Goal: Task Accomplishment & Management: Complete application form

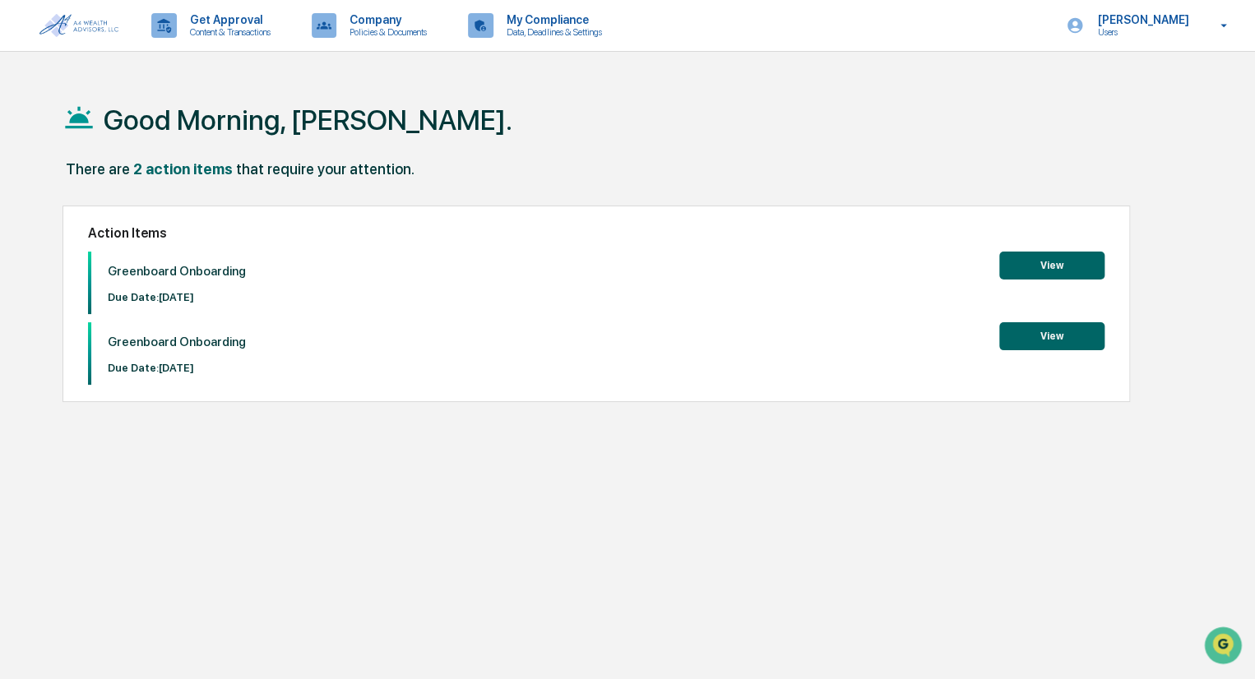
click at [1059, 258] on button "View" at bounding box center [1051, 266] width 105 height 28
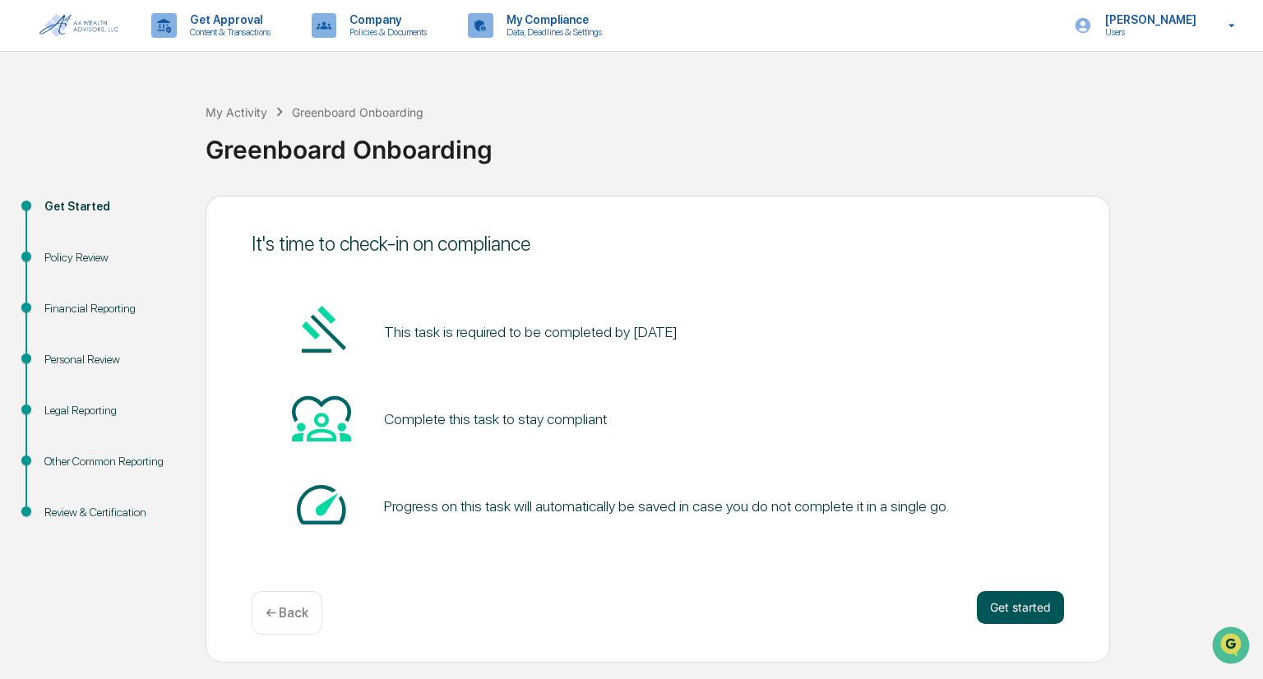
click at [1017, 609] on button "Get started" at bounding box center [1020, 607] width 87 height 33
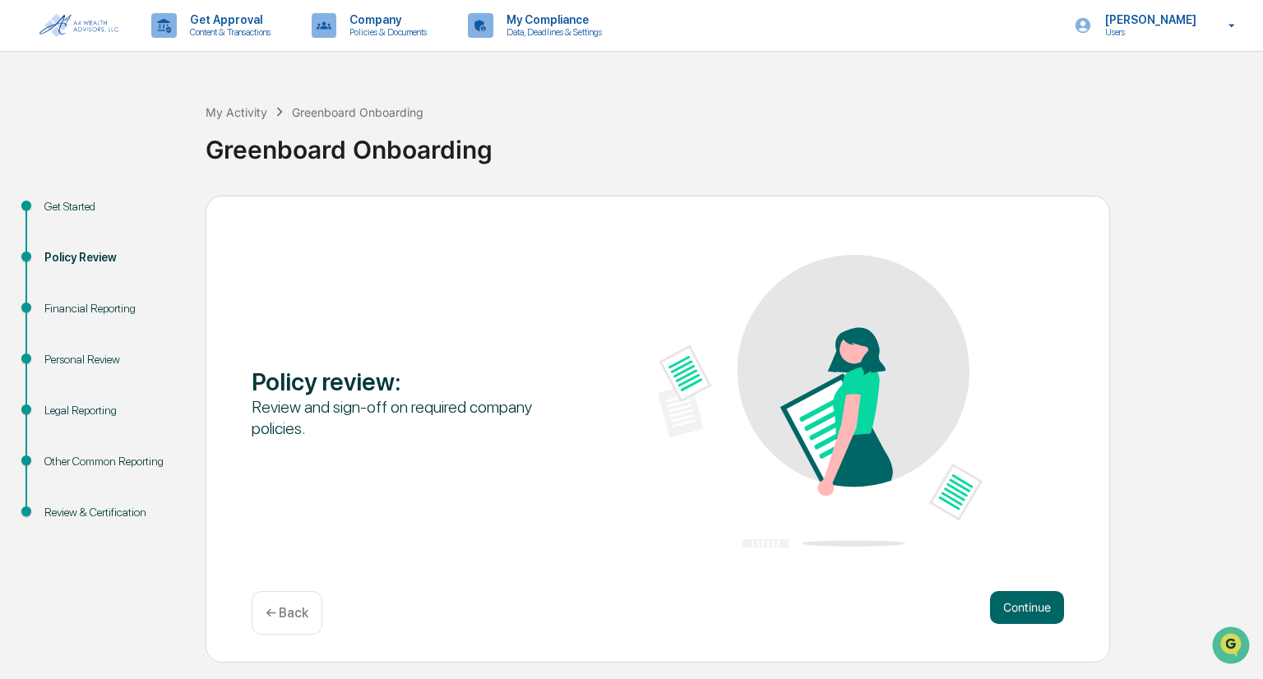
click at [1017, 609] on button "Continue" at bounding box center [1027, 607] width 74 height 33
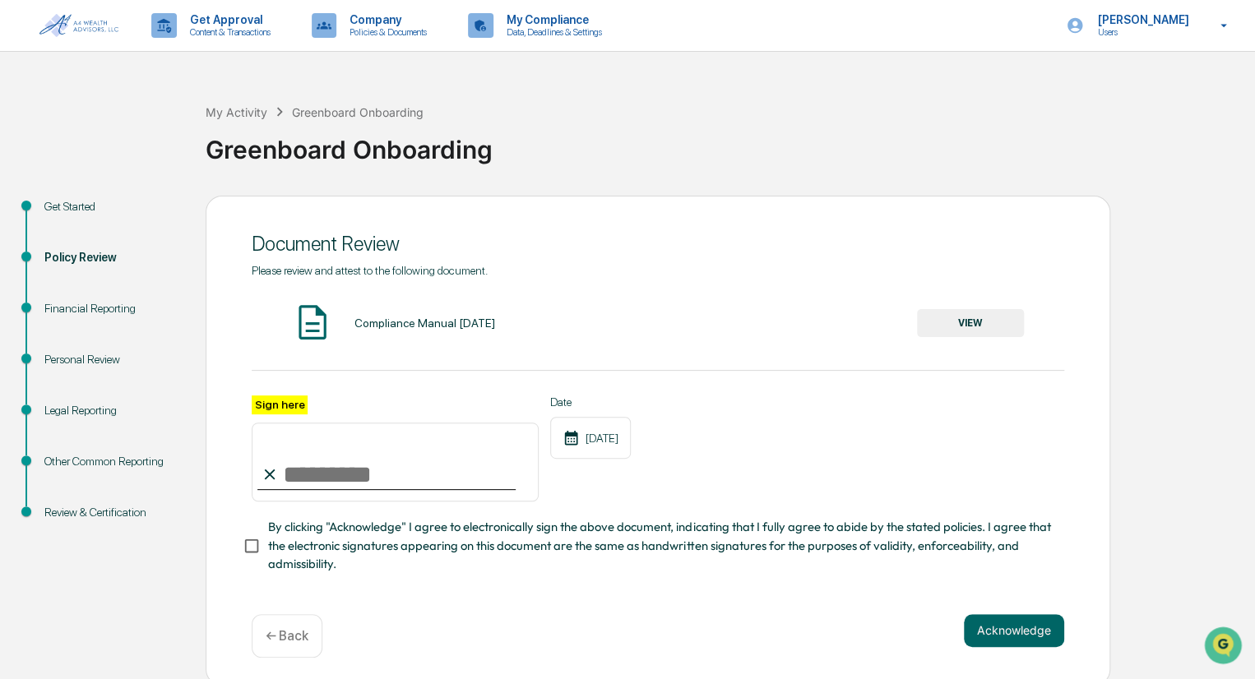
click at [286, 401] on label "Sign here" at bounding box center [280, 405] width 56 height 19
click at [286, 423] on input "Sign here" at bounding box center [395, 462] width 287 height 79
type input "*********"
click at [1007, 626] on button "Acknowledge" at bounding box center [1014, 630] width 100 height 33
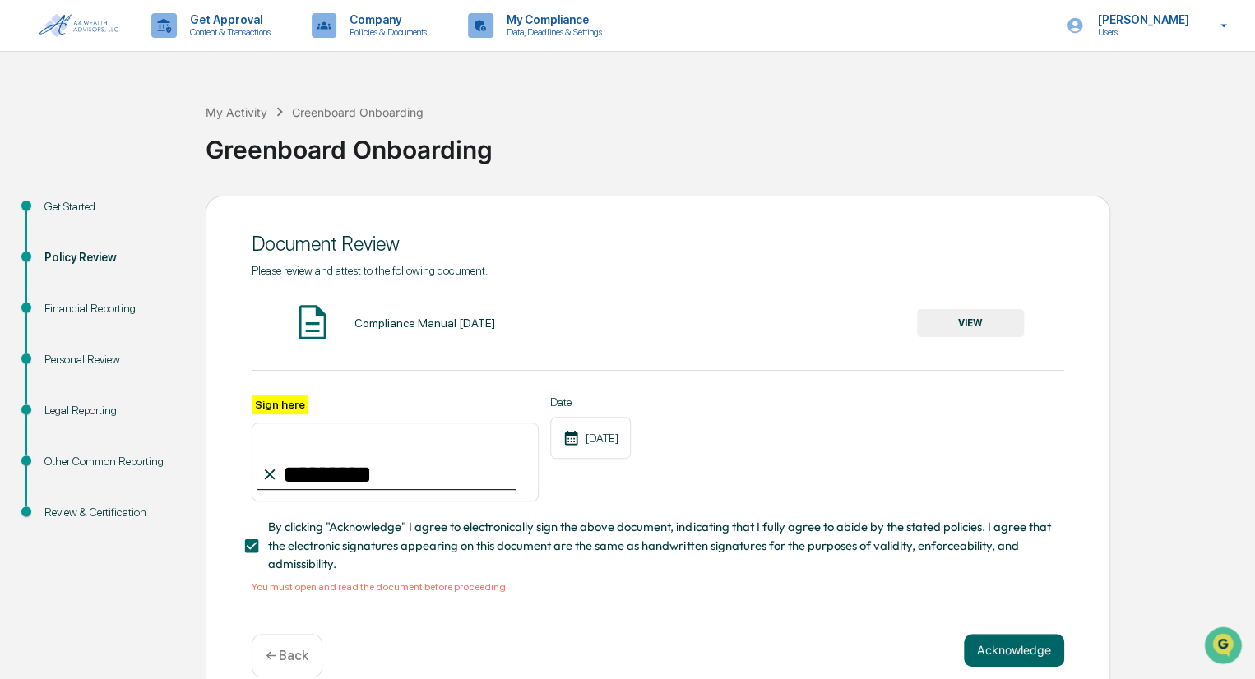
click at [455, 327] on div "Compliance Manual [DATE]" at bounding box center [424, 323] width 141 height 13
click at [961, 326] on button "VIEW" at bounding box center [970, 323] width 107 height 28
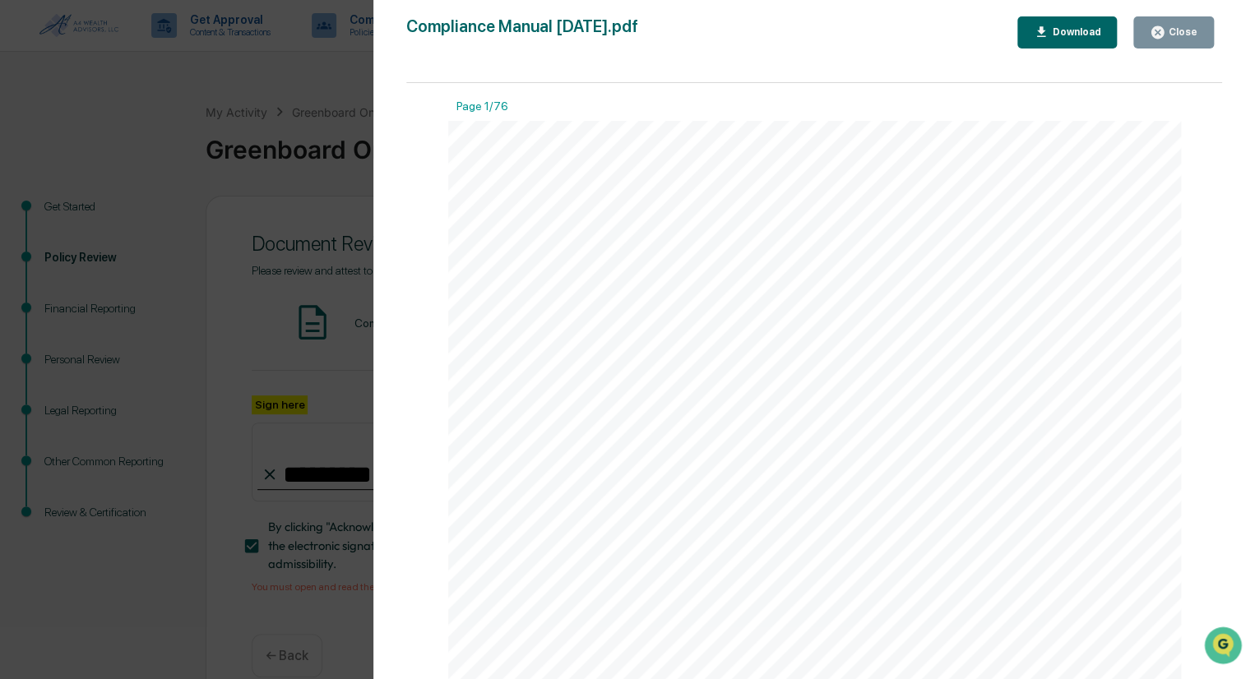
click at [1168, 33] on div "Close" at bounding box center [1181, 32] width 32 height 12
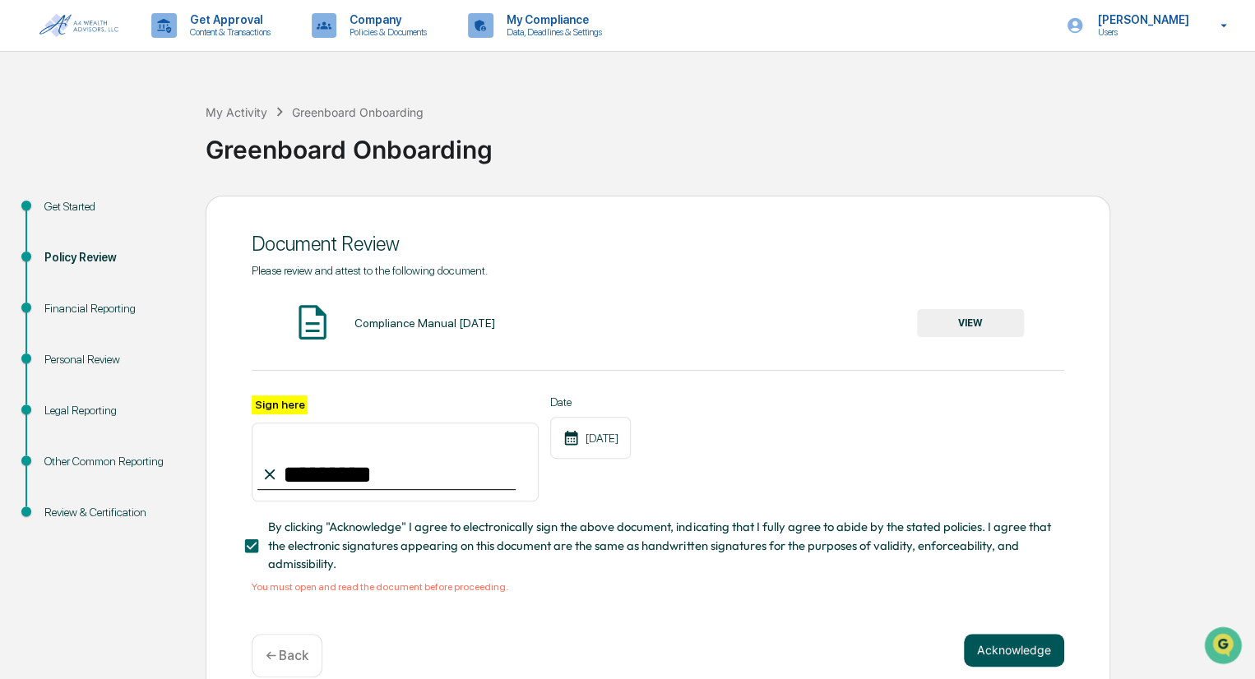
click at [1005, 658] on button "Acknowledge" at bounding box center [1014, 650] width 100 height 33
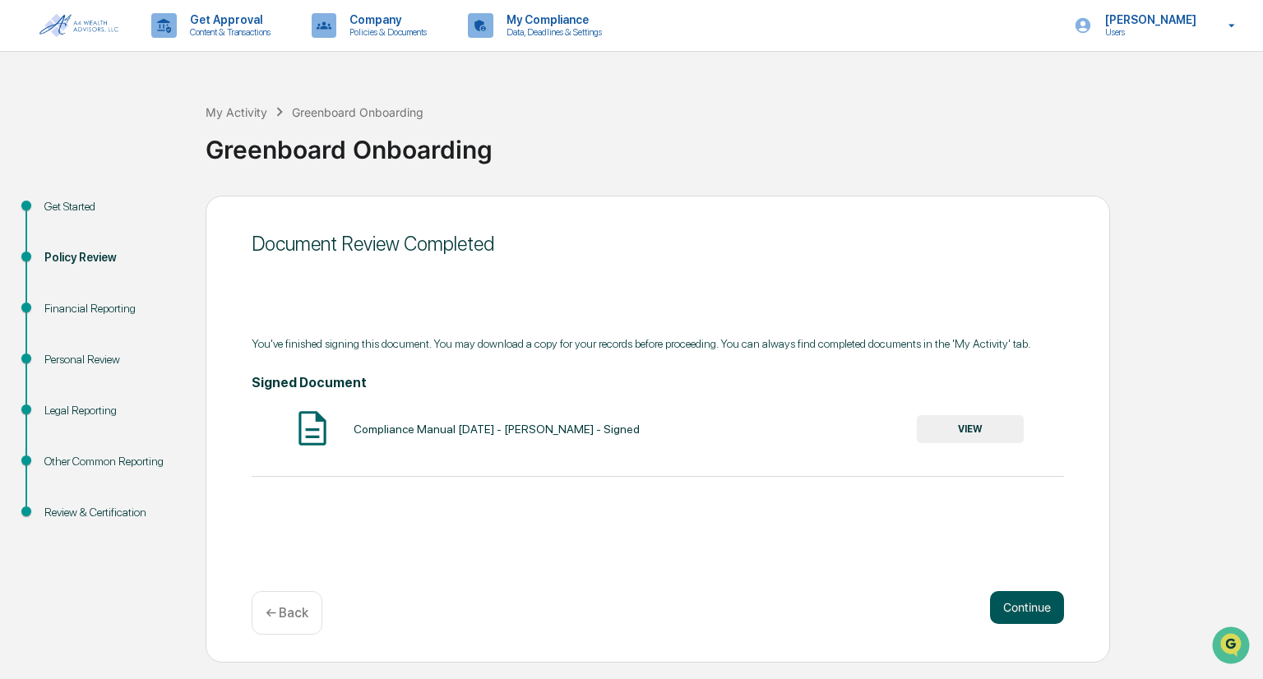
click at [1012, 606] on button "Continue" at bounding box center [1027, 607] width 74 height 33
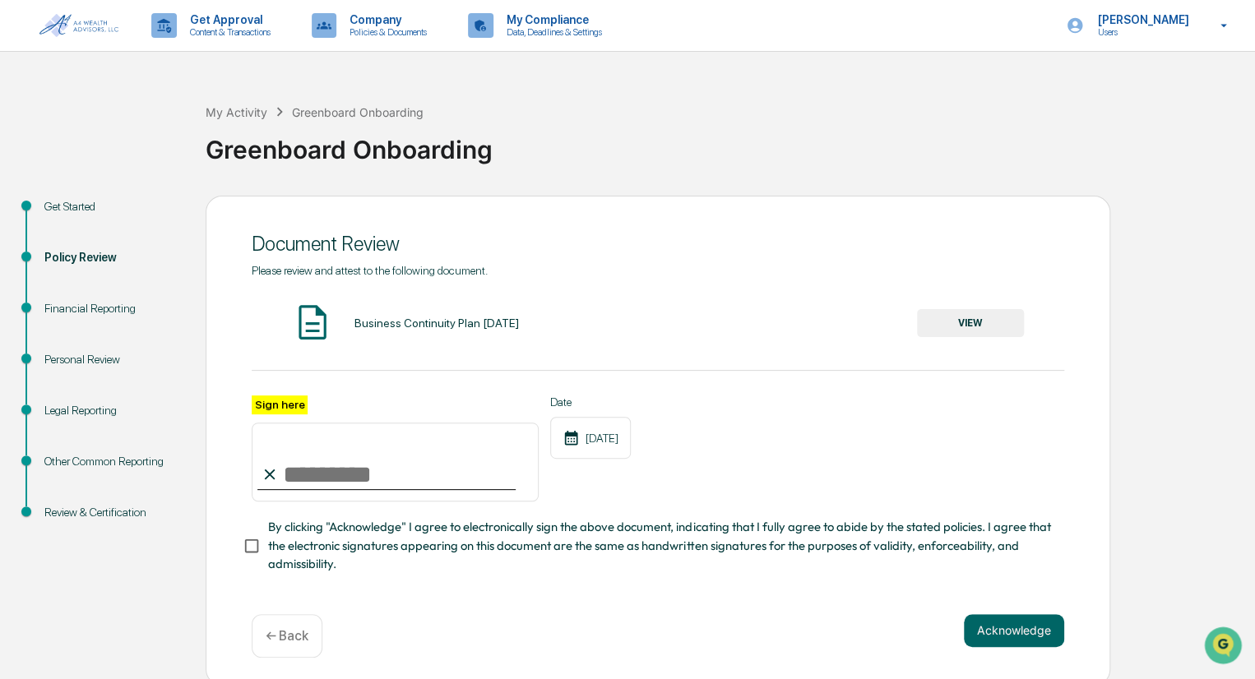
click at [285, 479] on input "Sign here" at bounding box center [395, 462] width 287 height 79
type input "*********"
click at [967, 317] on button "VIEW" at bounding box center [970, 323] width 107 height 28
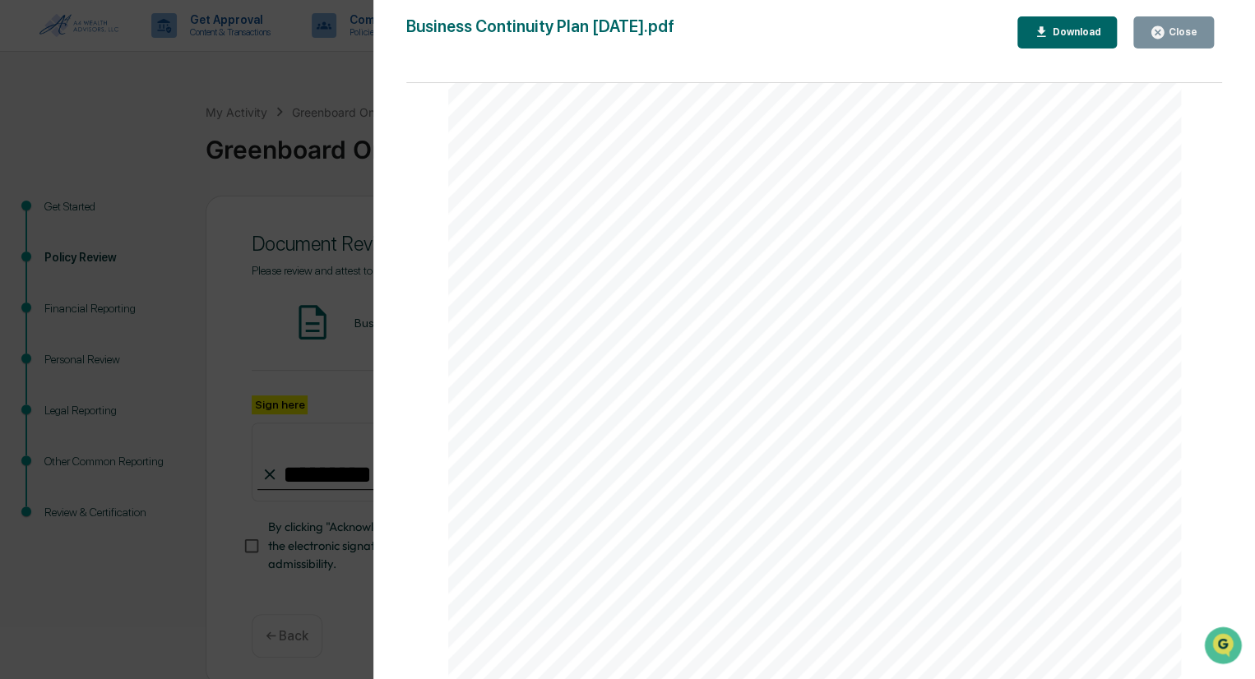
scroll to position [3400, 0]
click at [1177, 35] on div "Close" at bounding box center [1181, 32] width 32 height 12
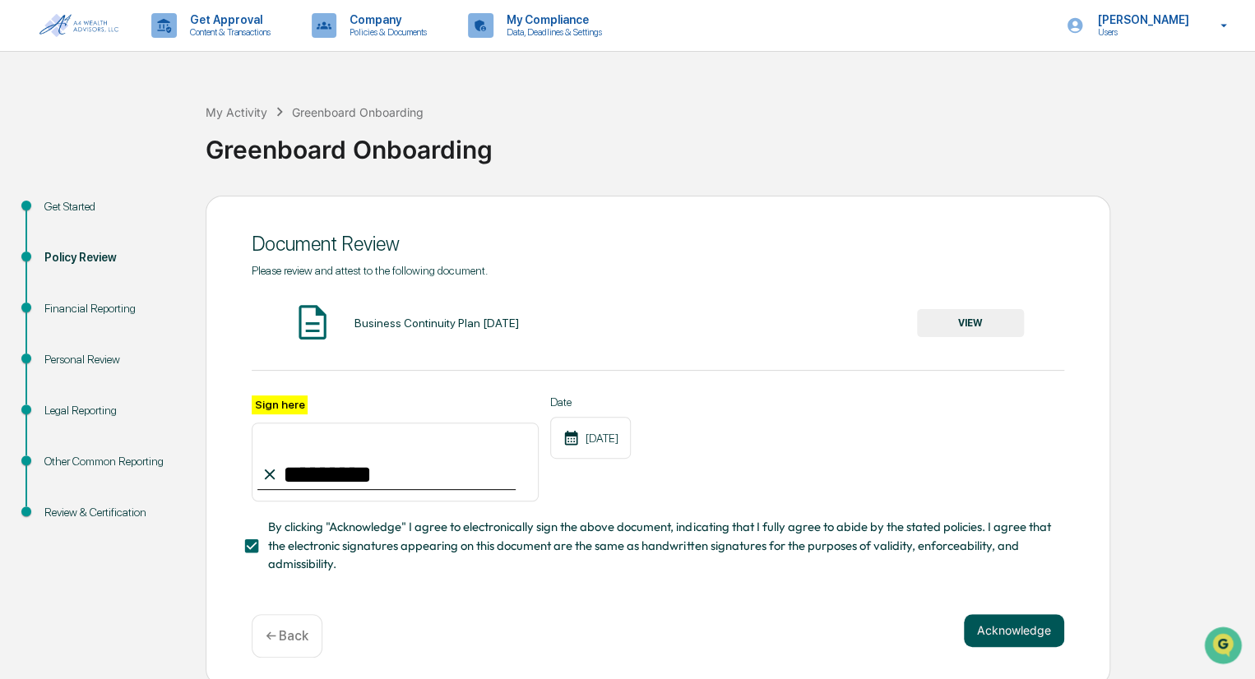
click at [994, 633] on button "Acknowledge" at bounding box center [1014, 630] width 100 height 33
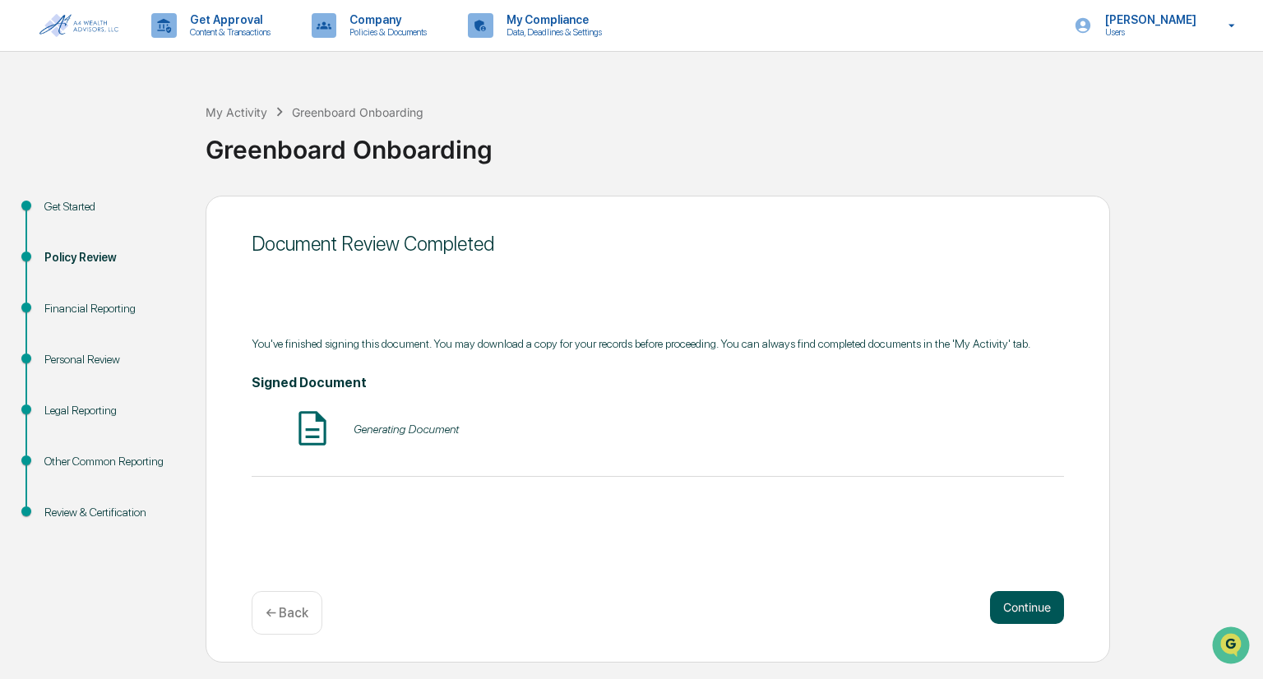
click at [1025, 609] on button "Continue" at bounding box center [1027, 607] width 74 height 33
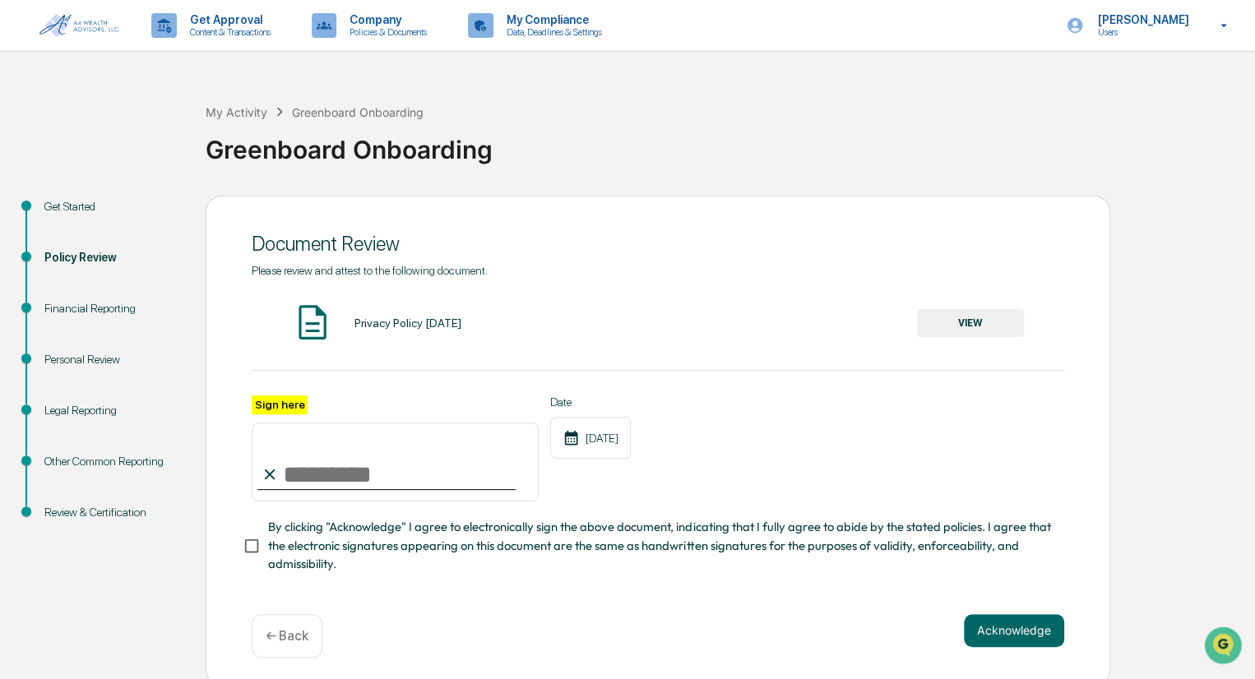
click at [980, 325] on button "VIEW" at bounding box center [970, 323] width 107 height 28
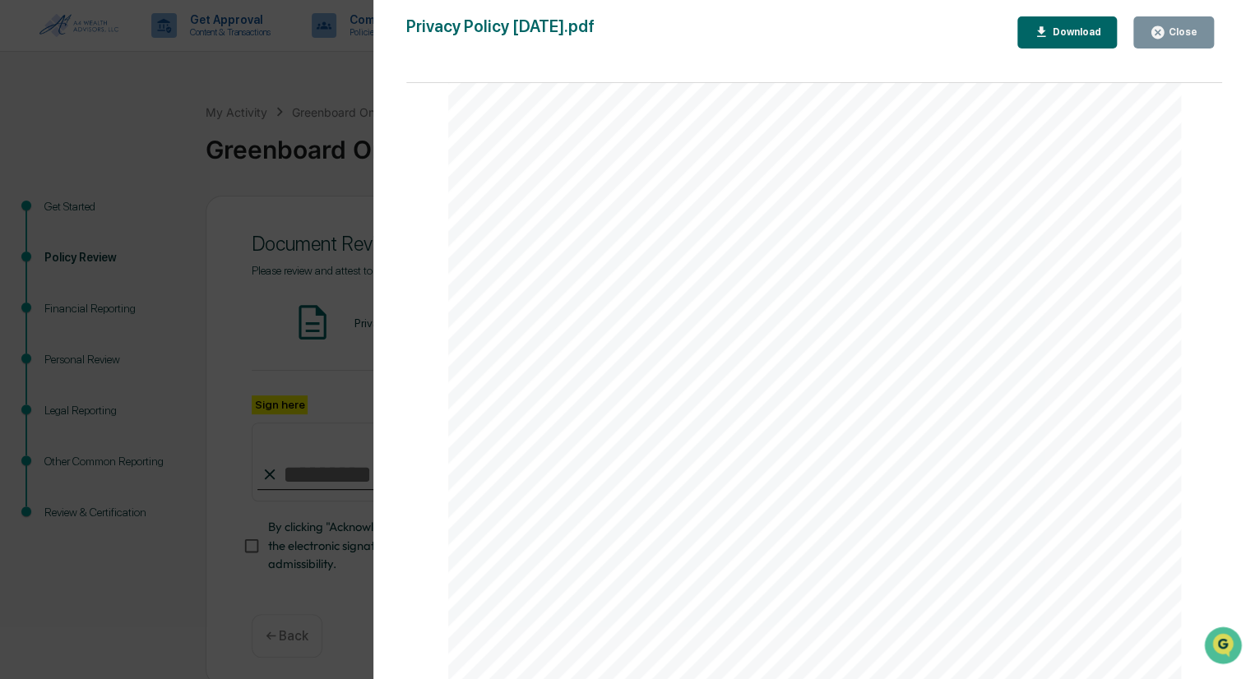
scroll to position [1393, 0]
click at [770, 406] on div "Who we are Who is providing this notice? A4 Wealth Advisors LLC What we do How …" at bounding box center [815, 205] width 734 height 949
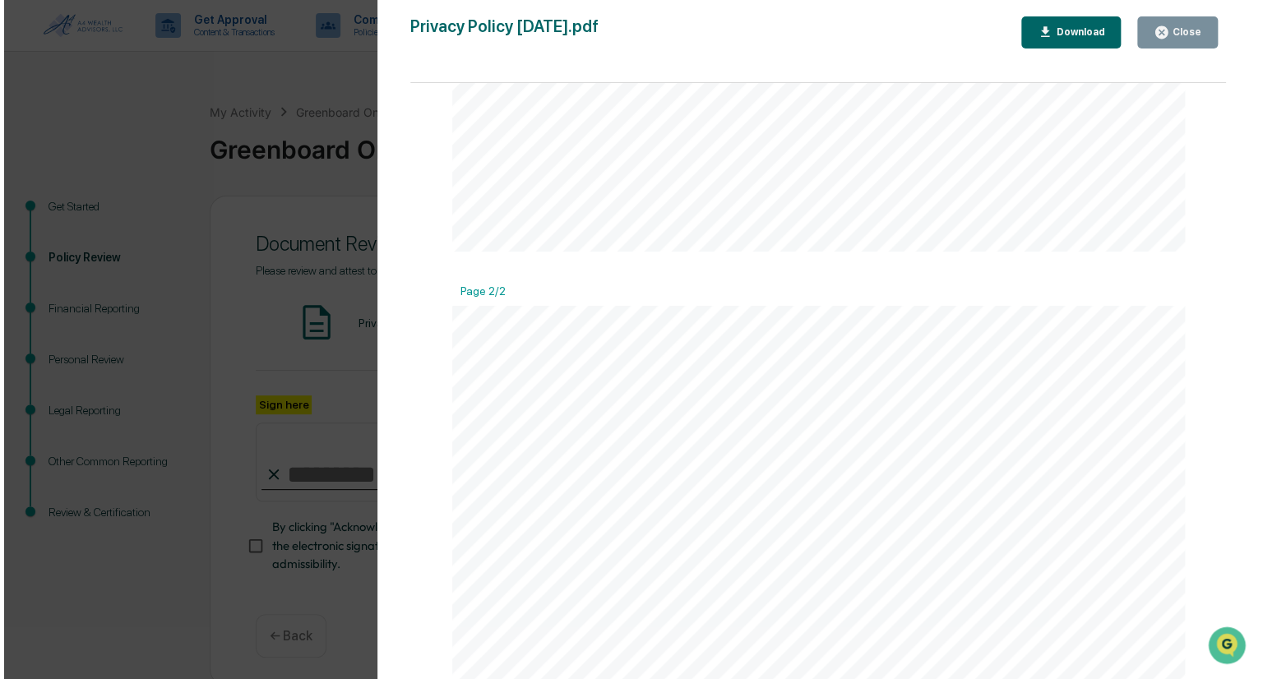
scroll to position [406, 0]
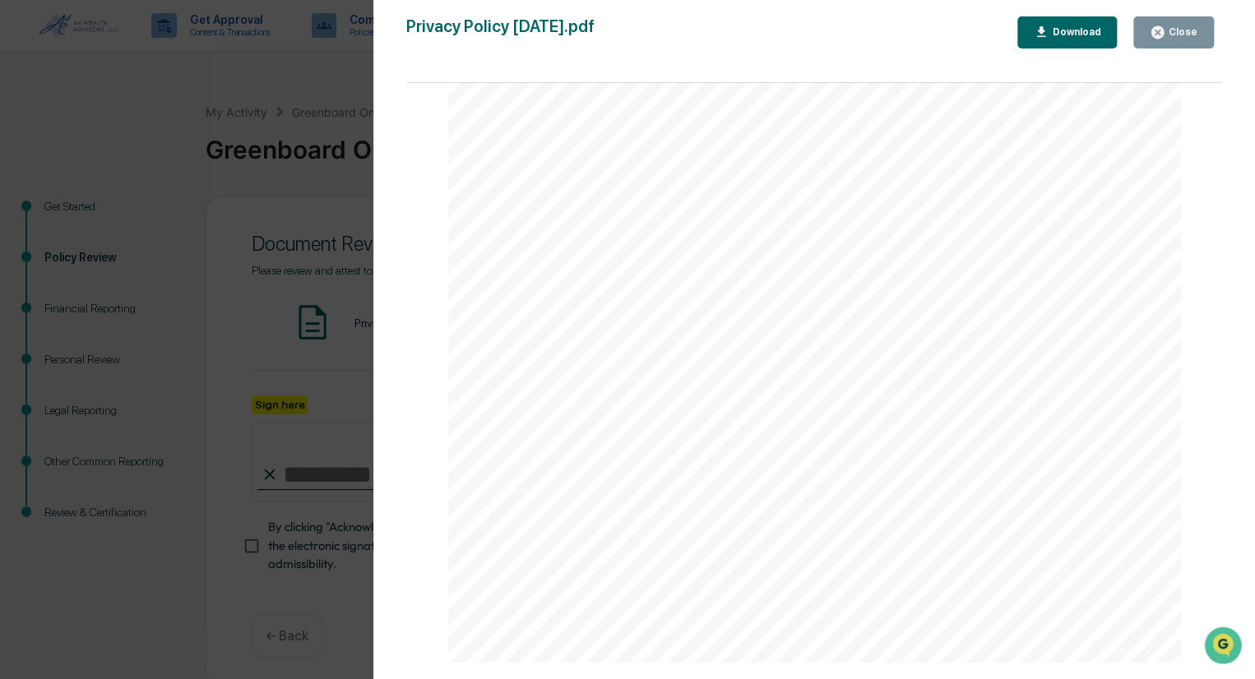
click at [1171, 30] on div "Close" at bounding box center [1181, 32] width 32 height 12
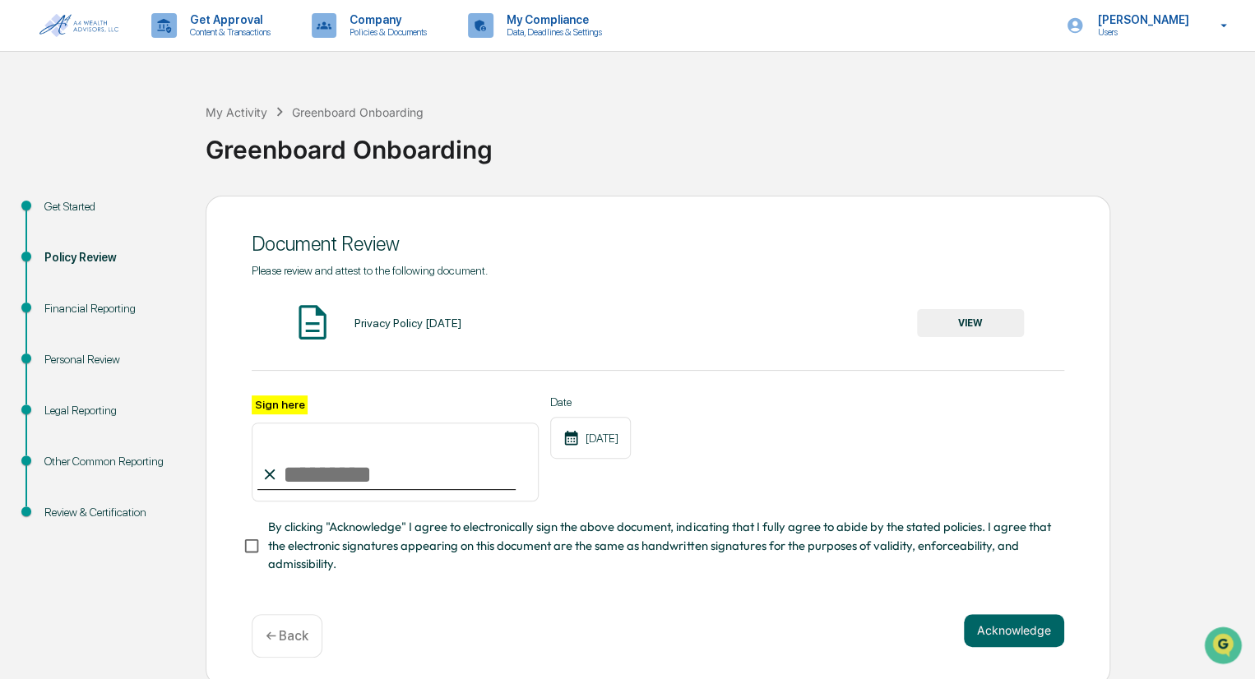
drag, startPoint x: 317, startPoint y: 471, endPoint x: 377, endPoint y: 490, distance: 63.0
click at [317, 471] on input "Sign here" at bounding box center [395, 462] width 287 height 79
type input "*********"
click at [1010, 637] on button "Acknowledge" at bounding box center [1014, 630] width 100 height 33
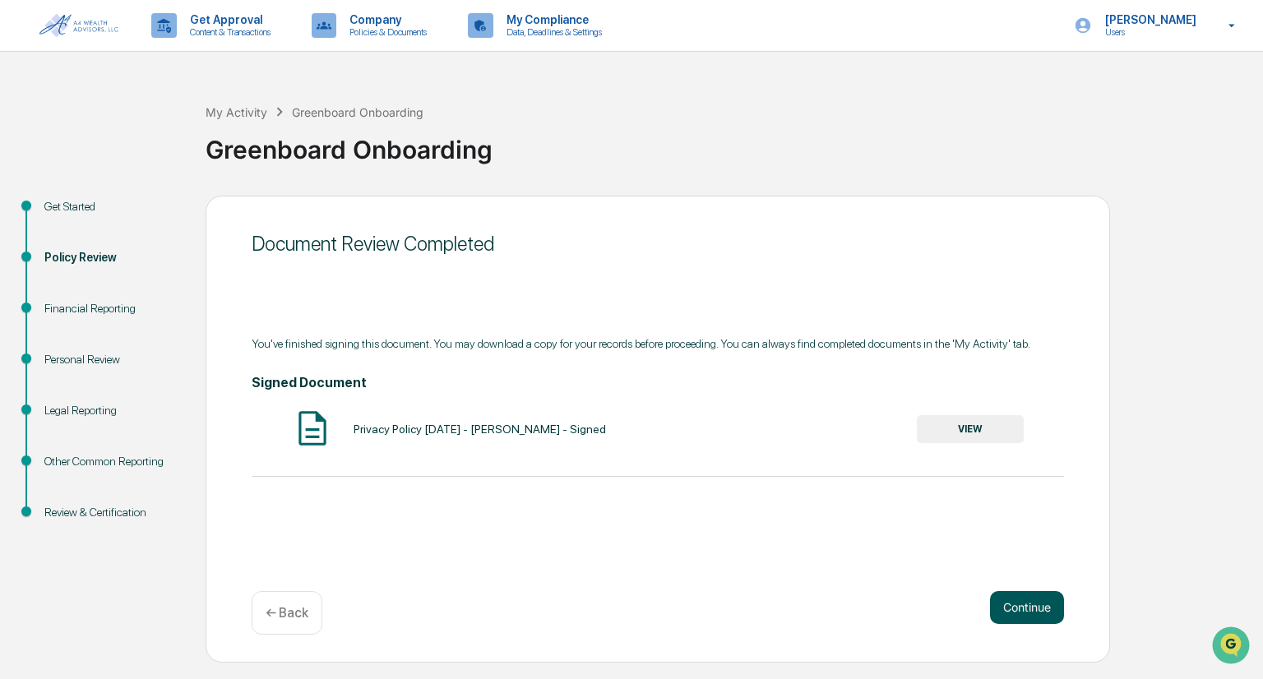
click at [1029, 608] on button "Continue" at bounding box center [1027, 607] width 74 height 33
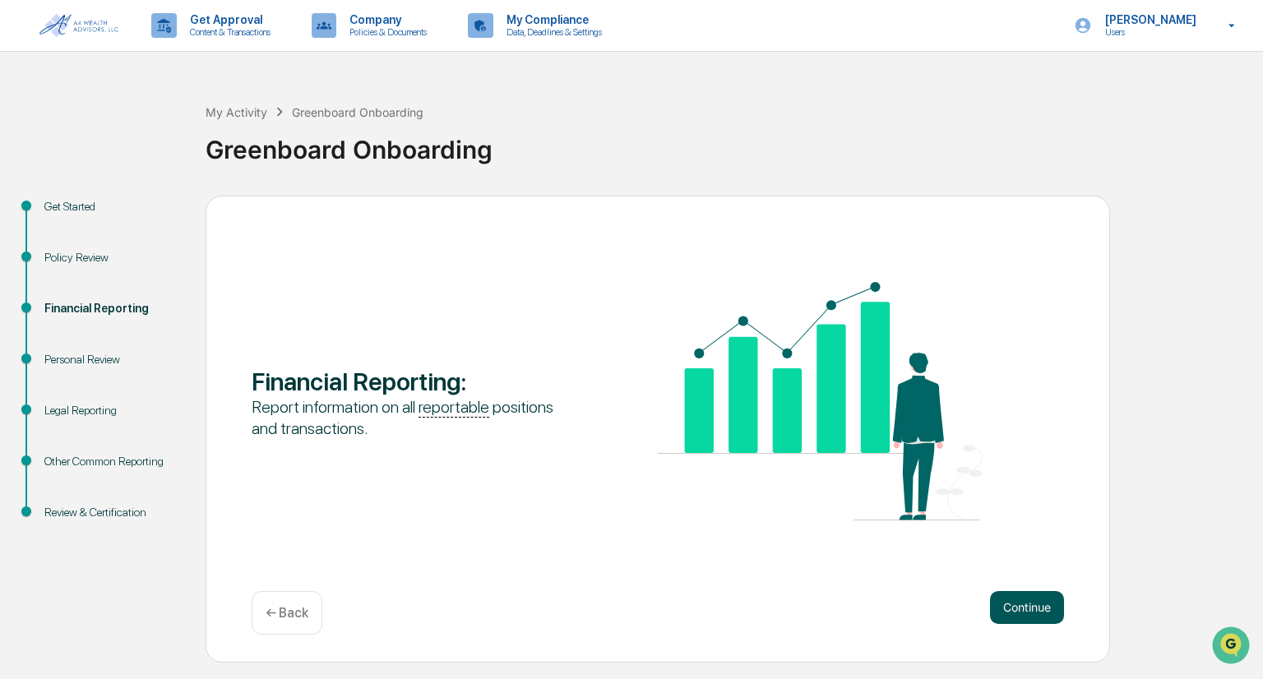
click at [1031, 611] on button "Continue" at bounding box center [1027, 607] width 74 height 33
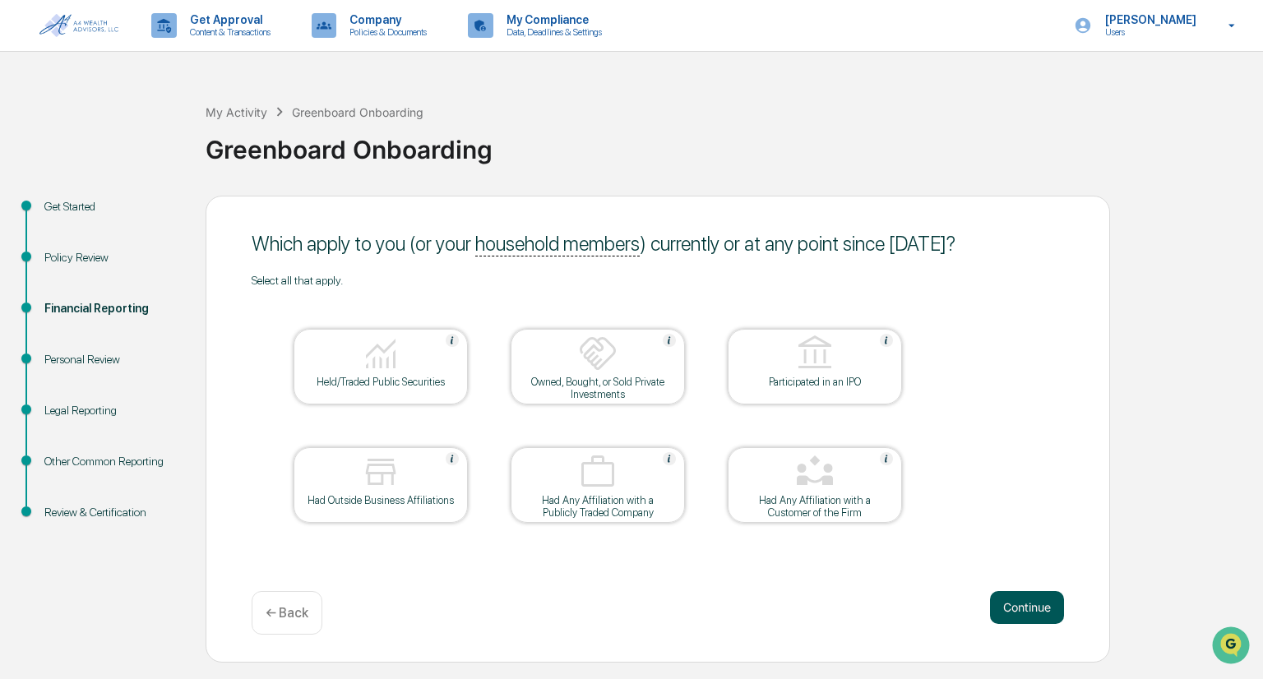
click at [1040, 611] on button "Continue" at bounding box center [1027, 607] width 74 height 33
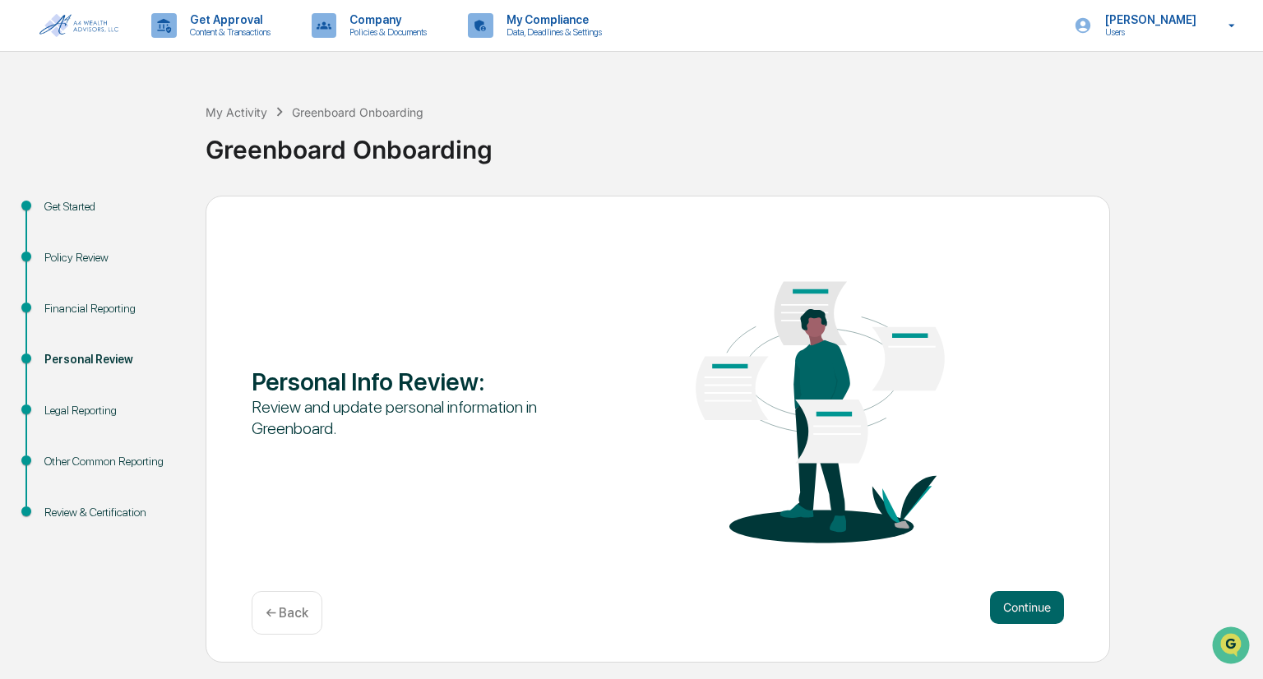
click at [1040, 611] on button "Continue" at bounding box center [1027, 607] width 74 height 33
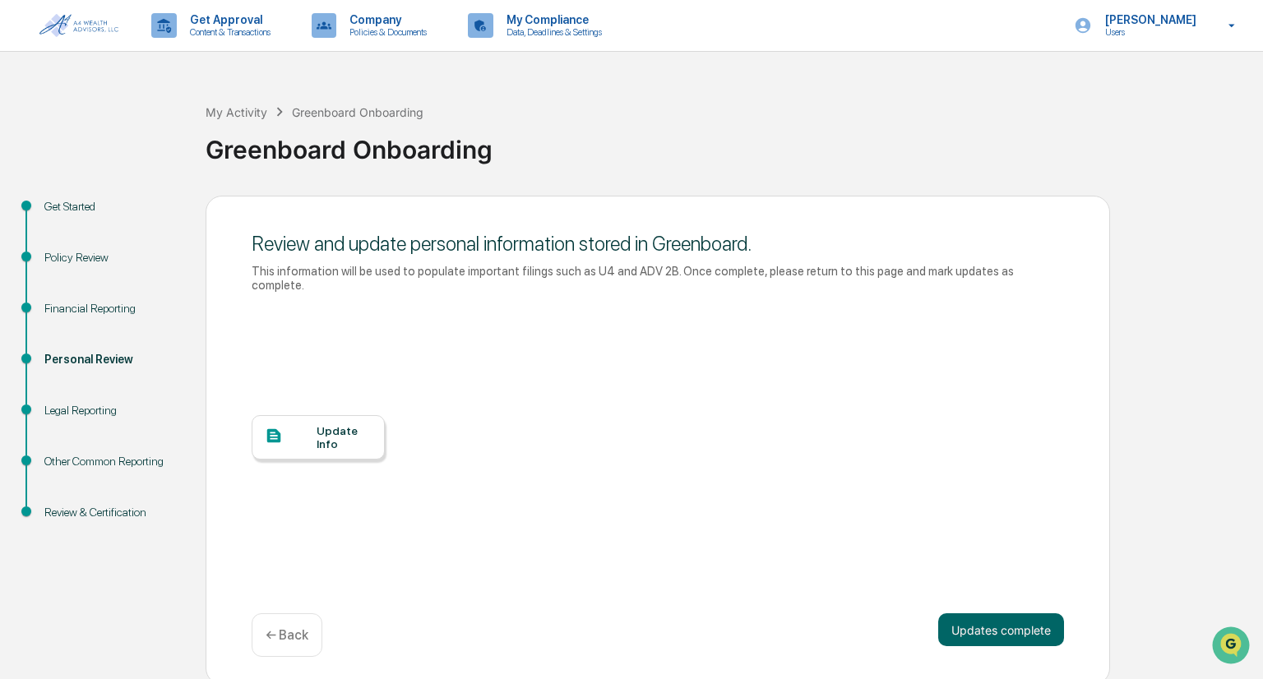
click at [345, 424] on div "Update Info" at bounding box center [344, 437] width 55 height 26
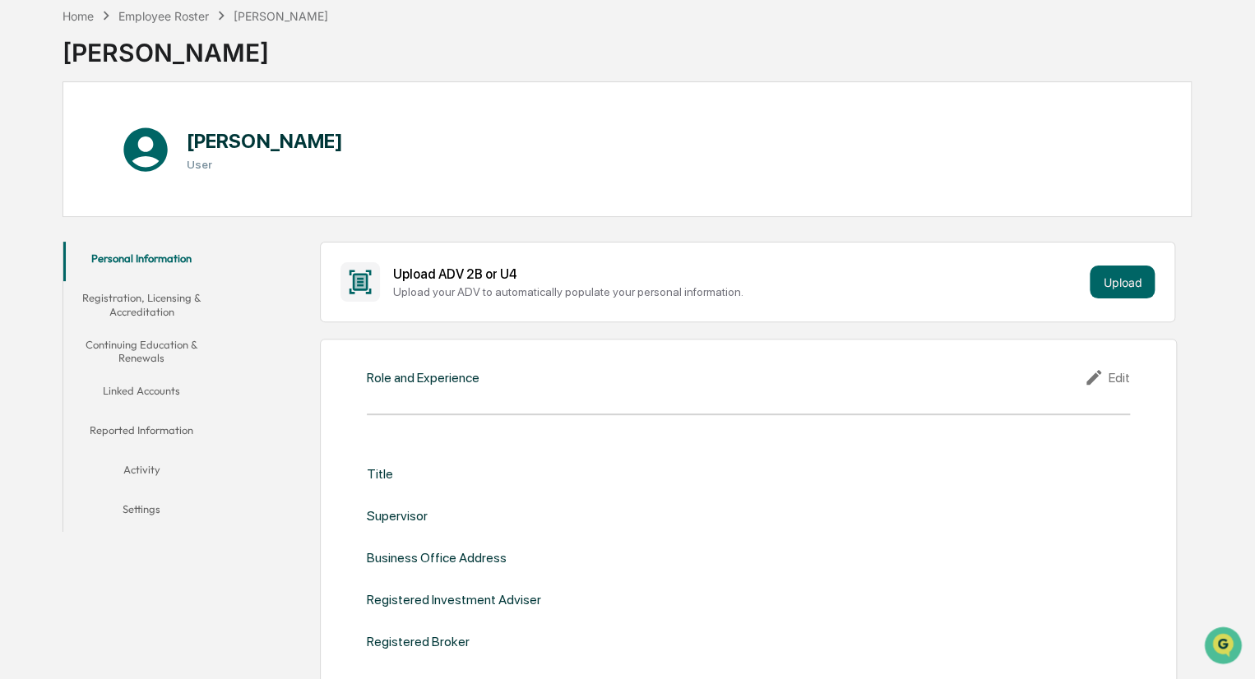
scroll to position [164, 0]
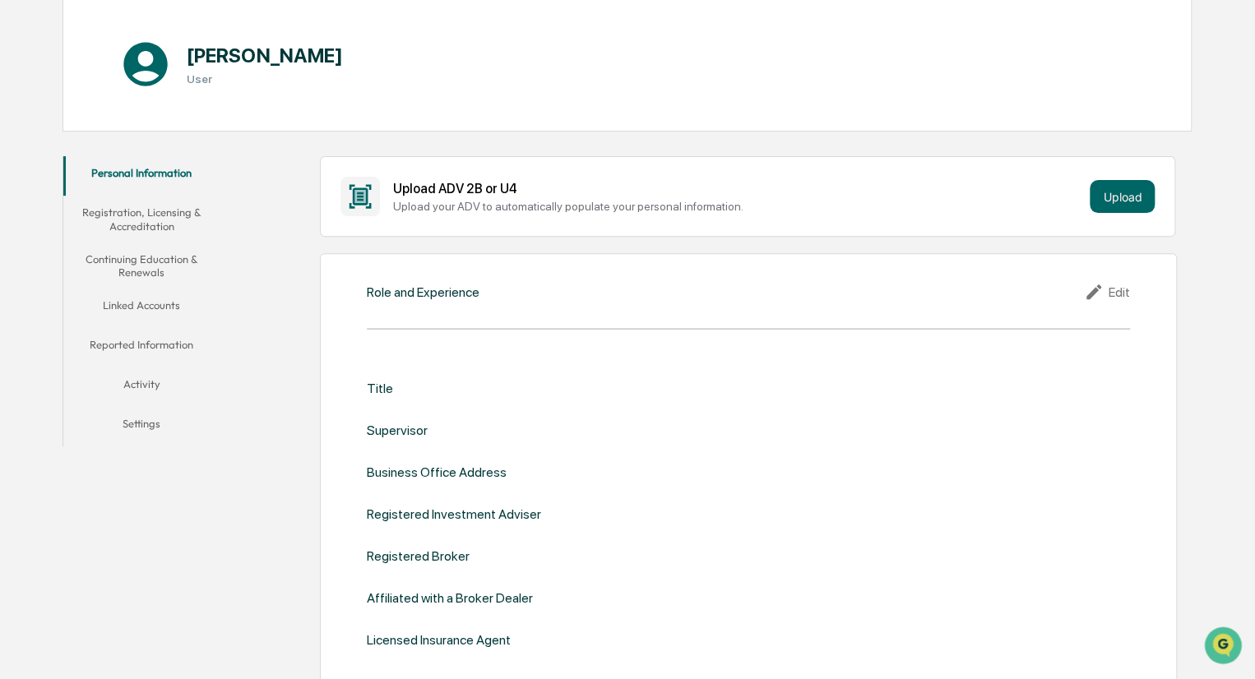
click at [1108, 287] on div "Edit" at bounding box center [1107, 292] width 46 height 20
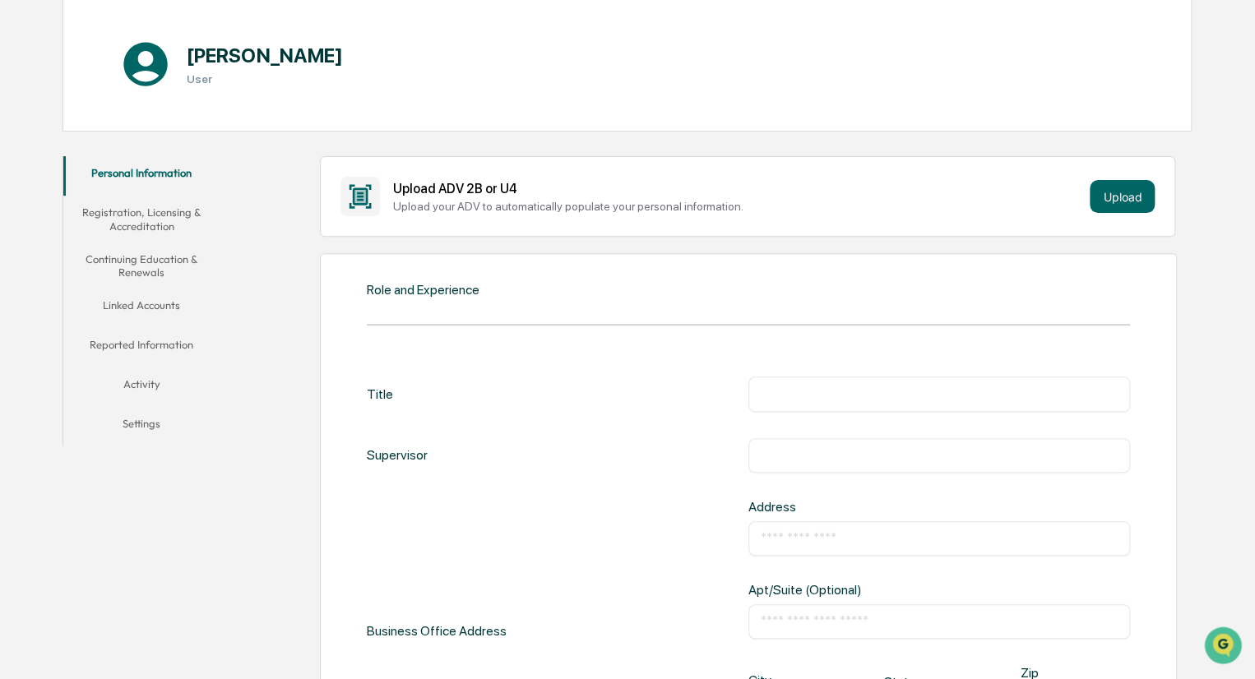
click at [780, 395] on input "text" at bounding box center [939, 394] width 357 height 16
type input "**********"
click at [780, 455] on input "text" at bounding box center [939, 455] width 357 height 16
type input "**********"
click at [800, 537] on input "text" at bounding box center [939, 539] width 357 height 16
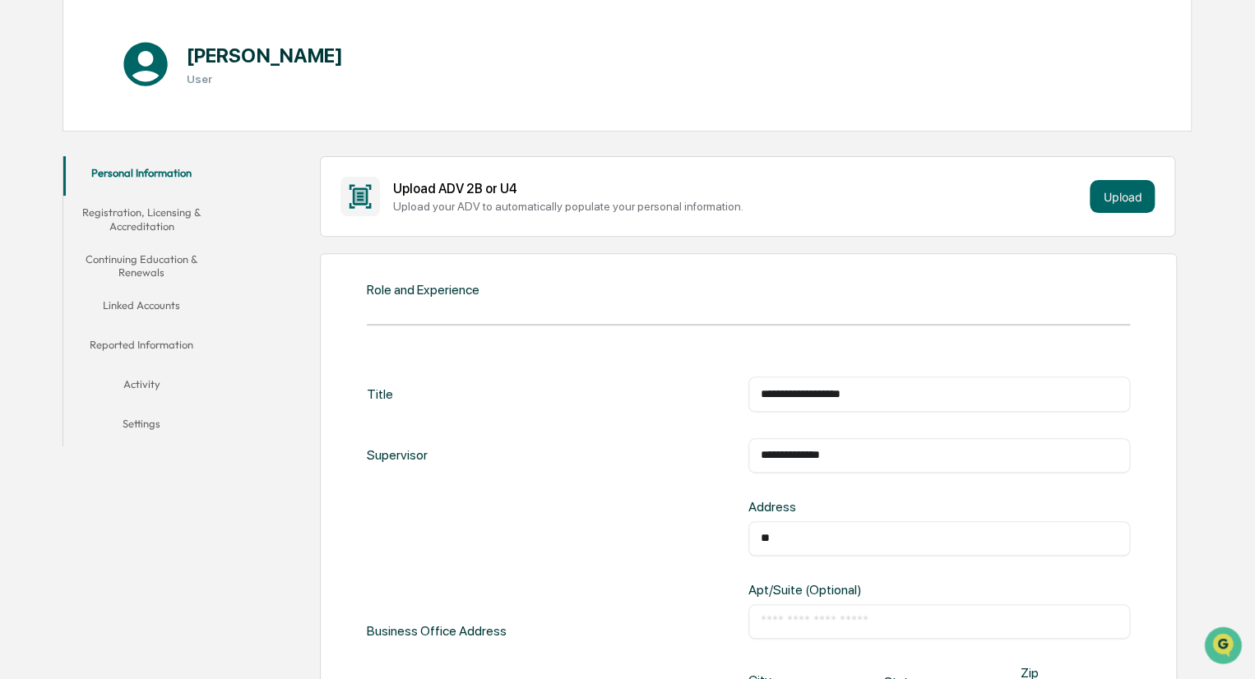
type input "*"
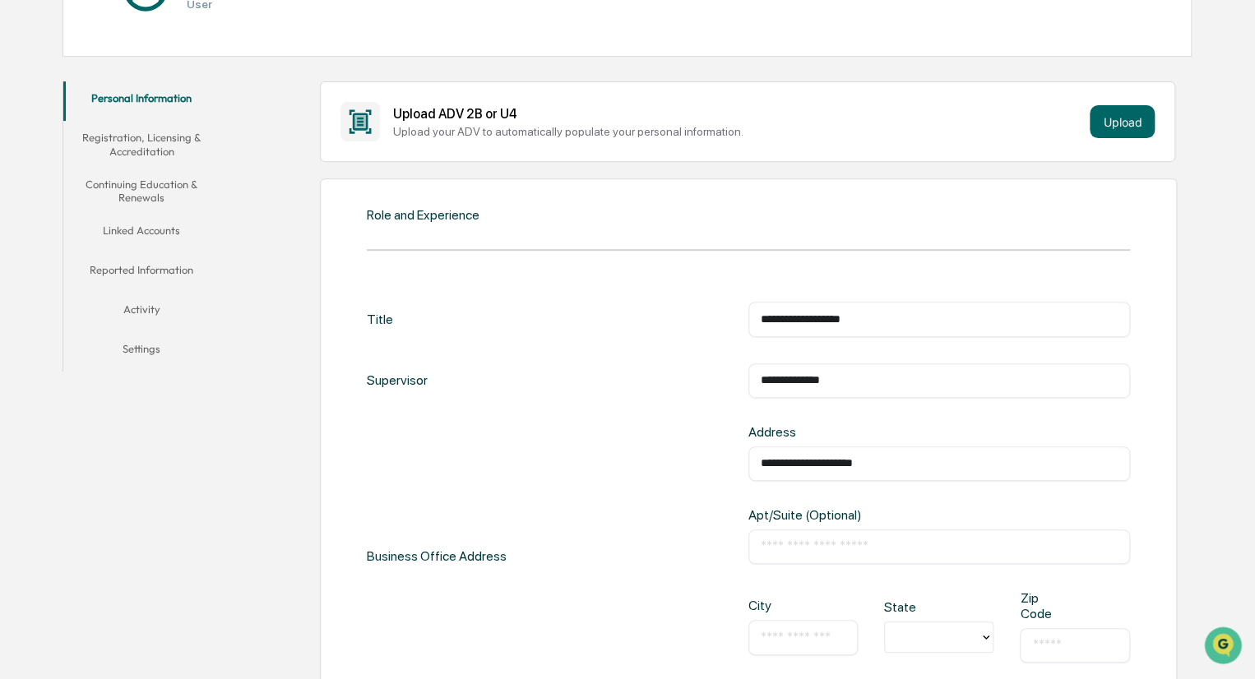
scroll to position [329, 0]
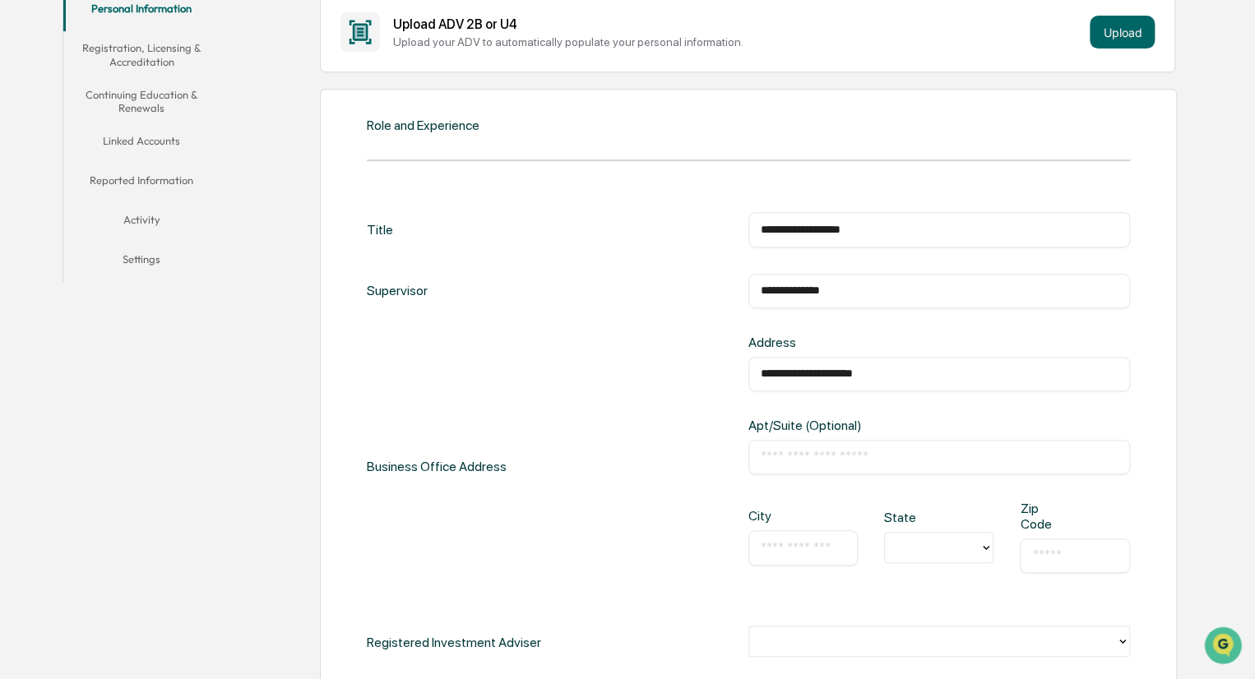
type input "**********"
click at [787, 550] on input "text" at bounding box center [803, 548] width 85 height 16
type input "**********"
type input "**"
type input "**********"
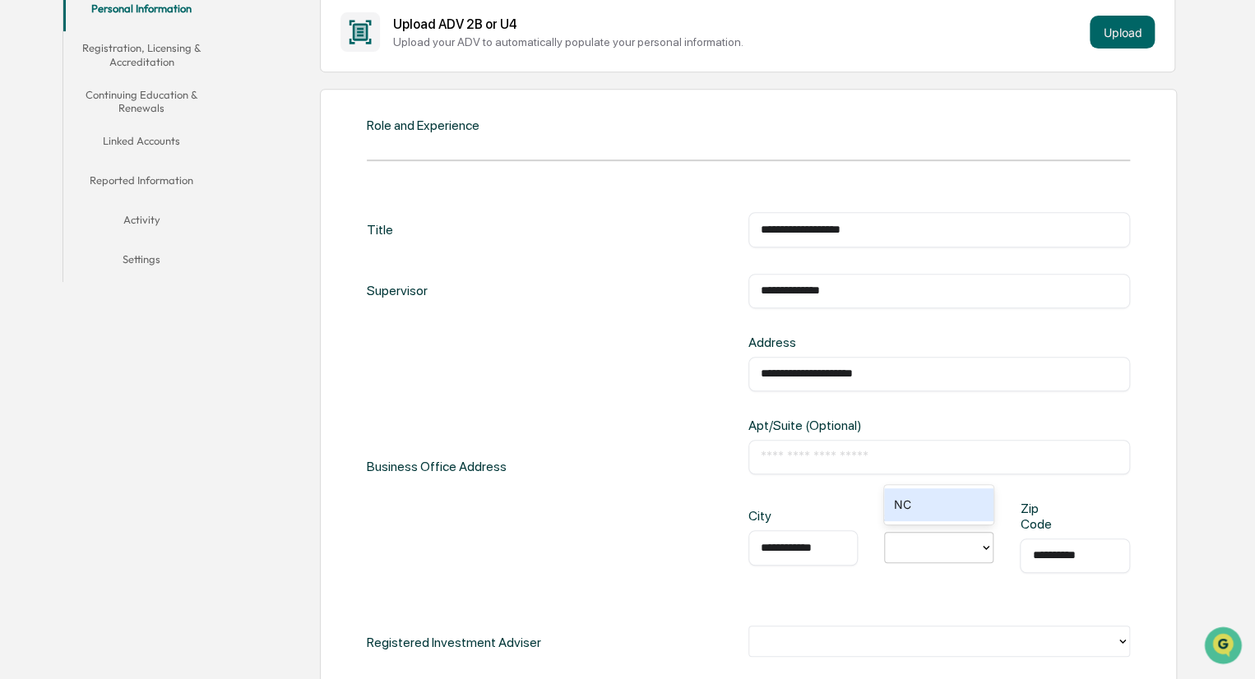
click at [1155, 478] on div "**********" at bounding box center [749, 508] width 858 height 838
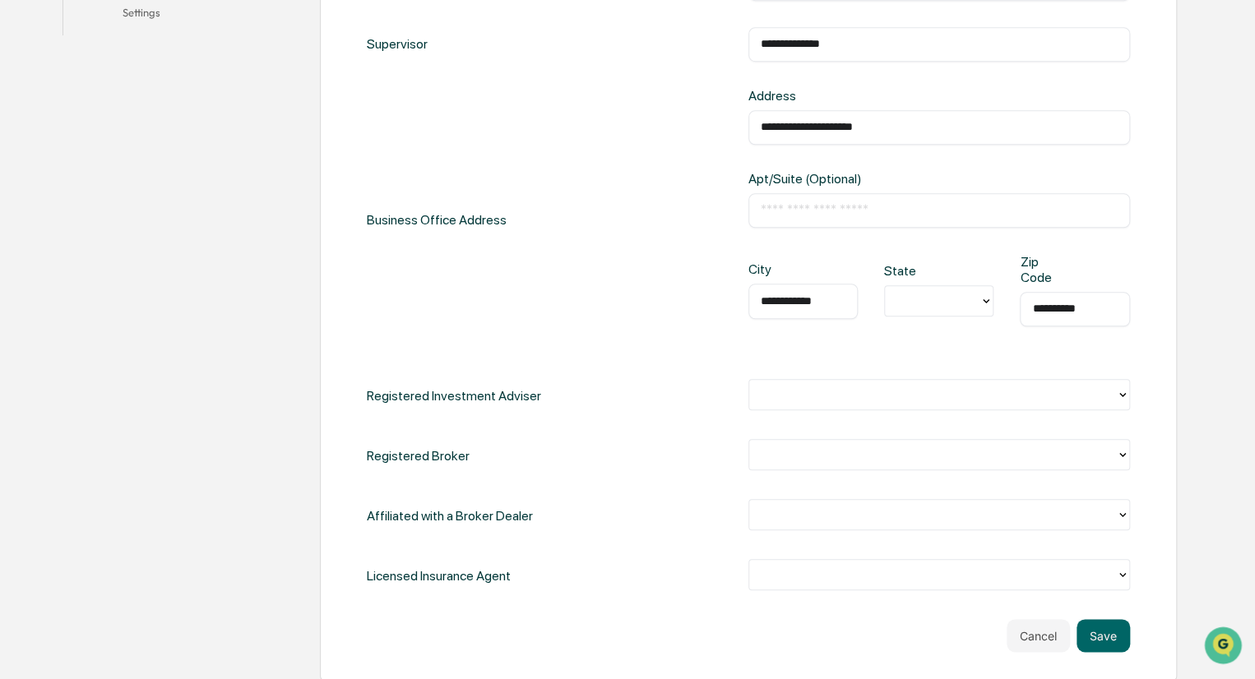
scroll to position [658, 0]
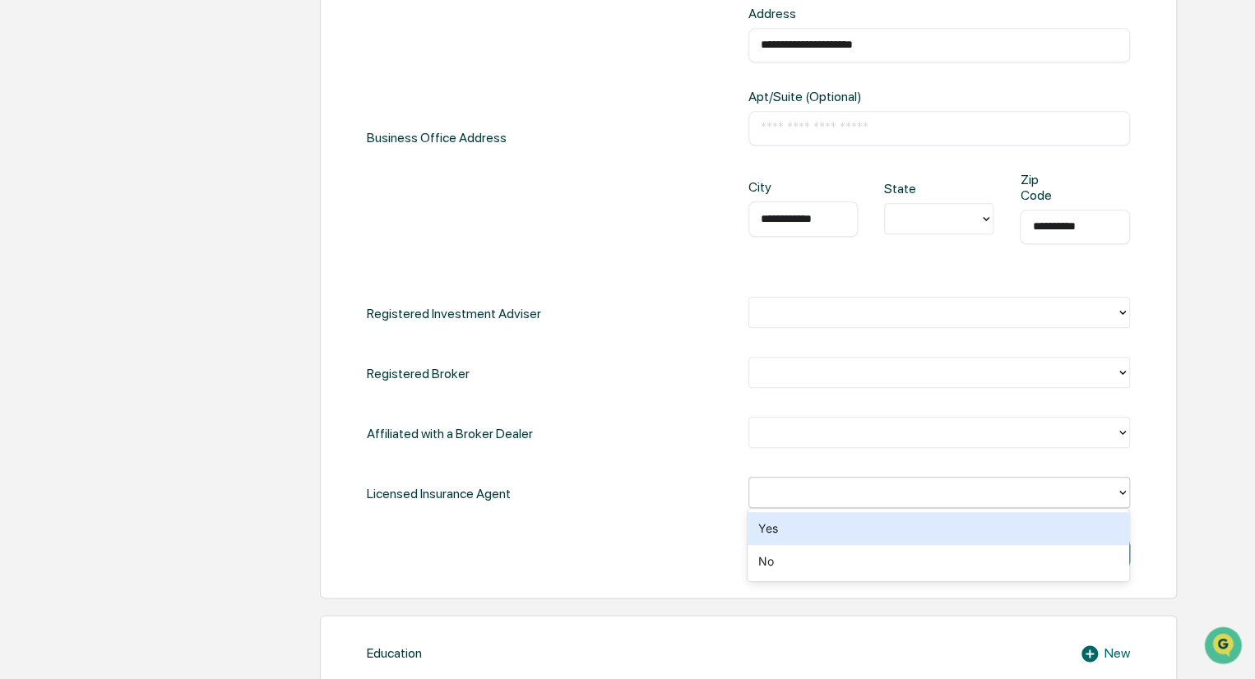
click at [1086, 499] on div at bounding box center [933, 493] width 350 height 19
click at [785, 527] on div "Yes" at bounding box center [939, 528] width 382 height 33
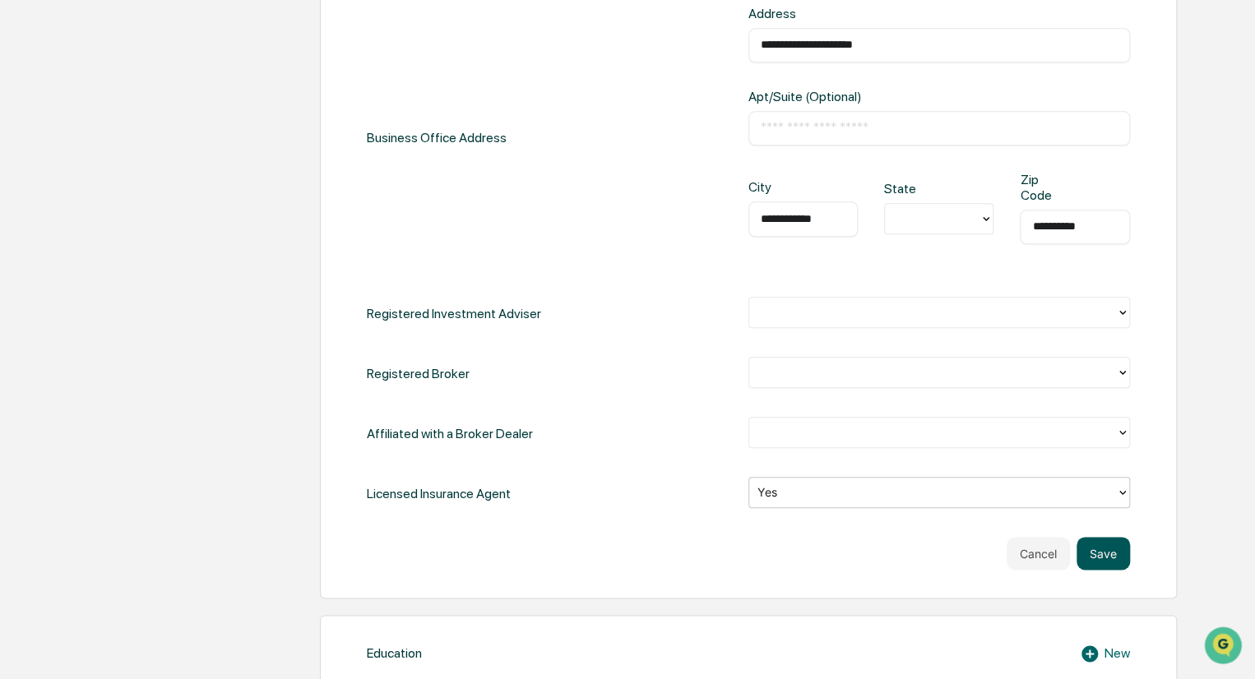
click at [1102, 560] on button "Save" at bounding box center [1103, 553] width 53 height 33
click at [1103, 554] on button "Save" at bounding box center [1103, 553] width 53 height 33
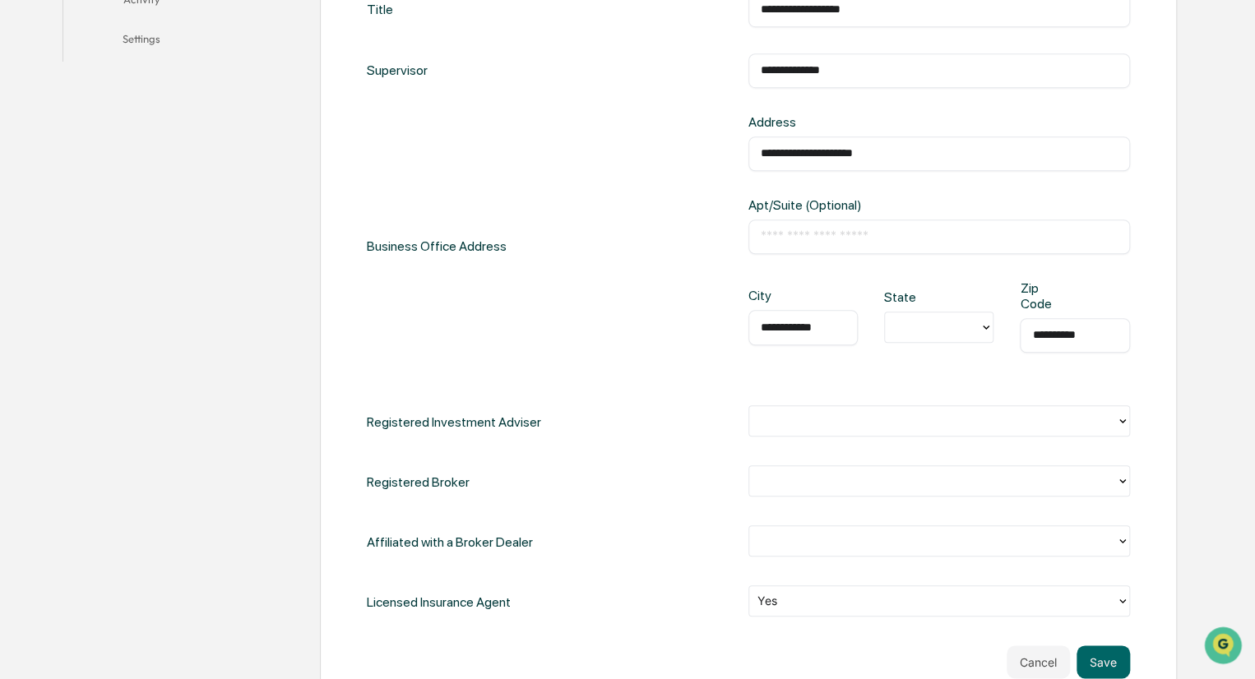
scroll to position [740, 0]
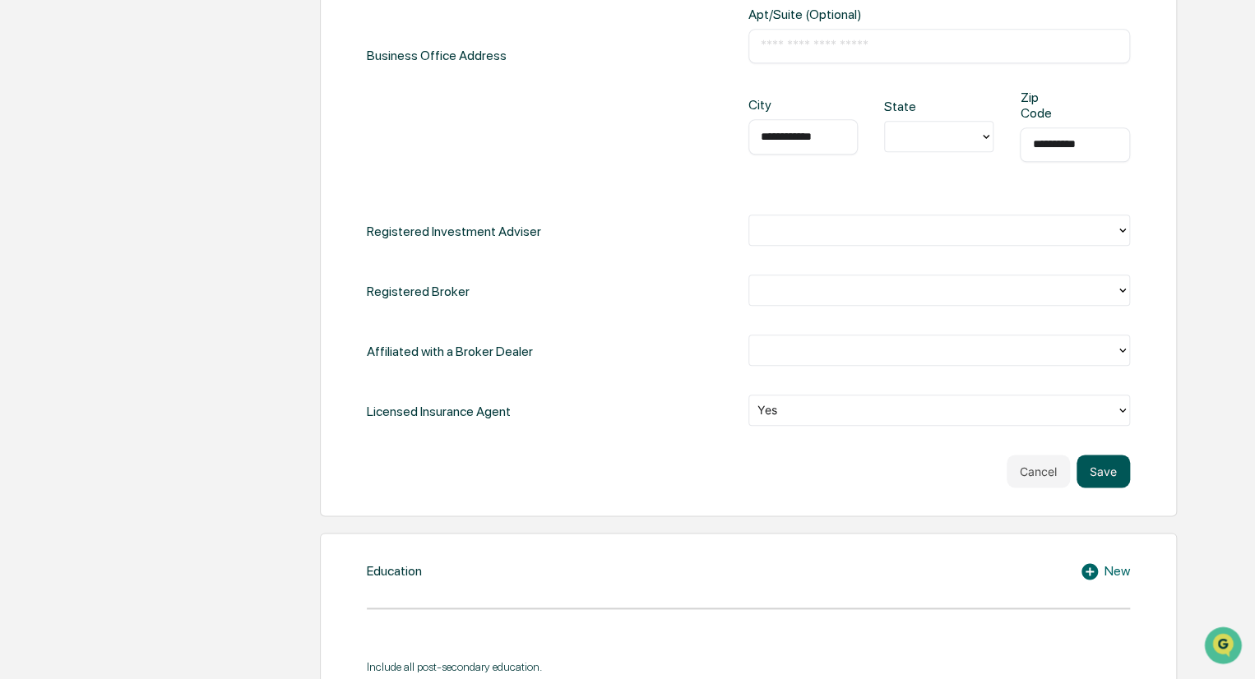
click at [1112, 470] on button "Save" at bounding box center [1103, 471] width 53 height 33
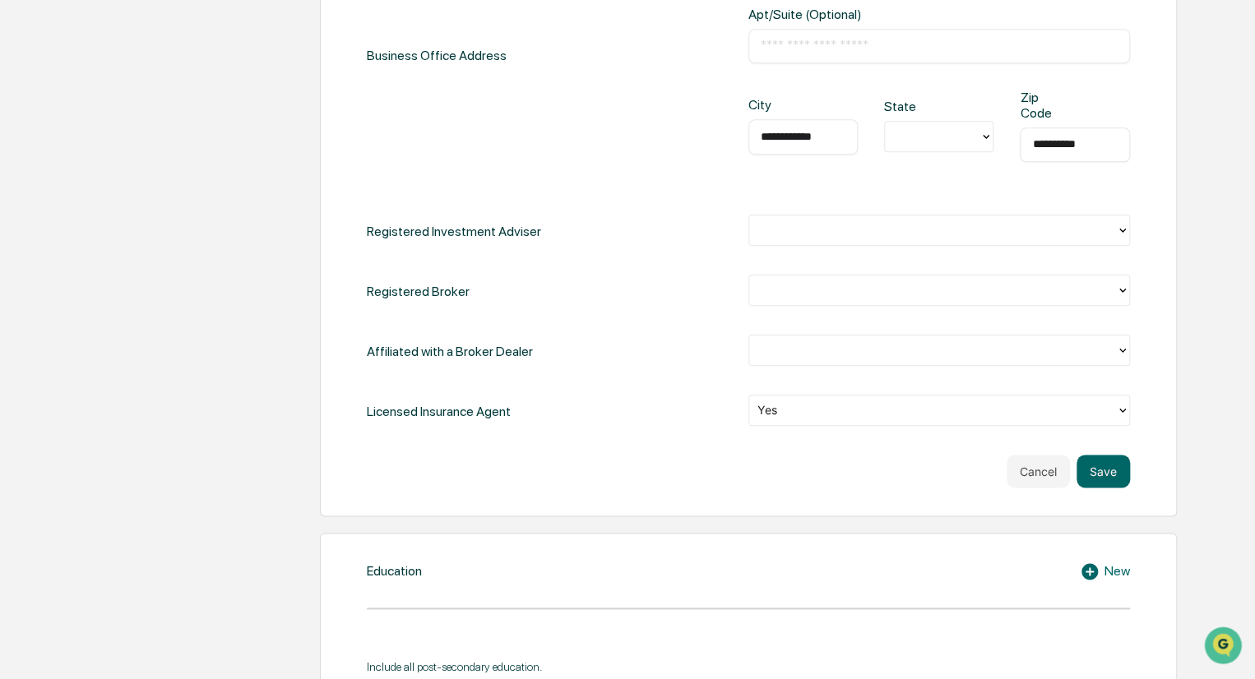
click at [799, 235] on div at bounding box center [933, 230] width 350 height 19
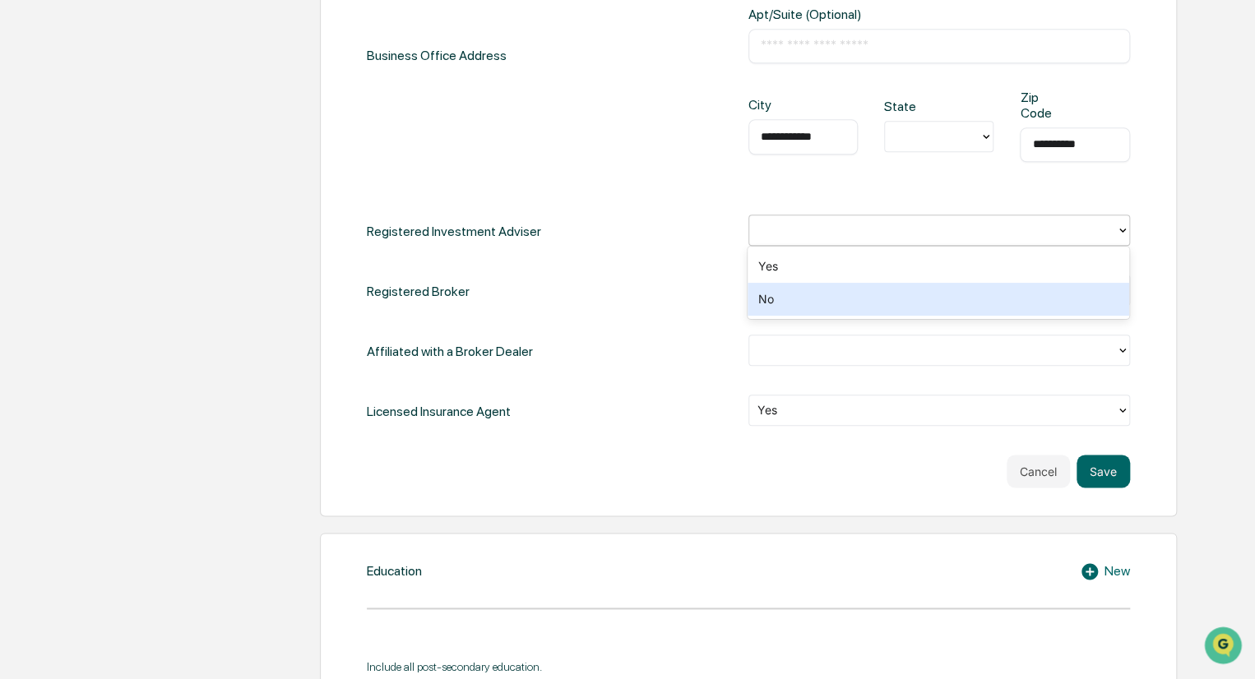
click at [785, 297] on div "No" at bounding box center [939, 299] width 382 height 33
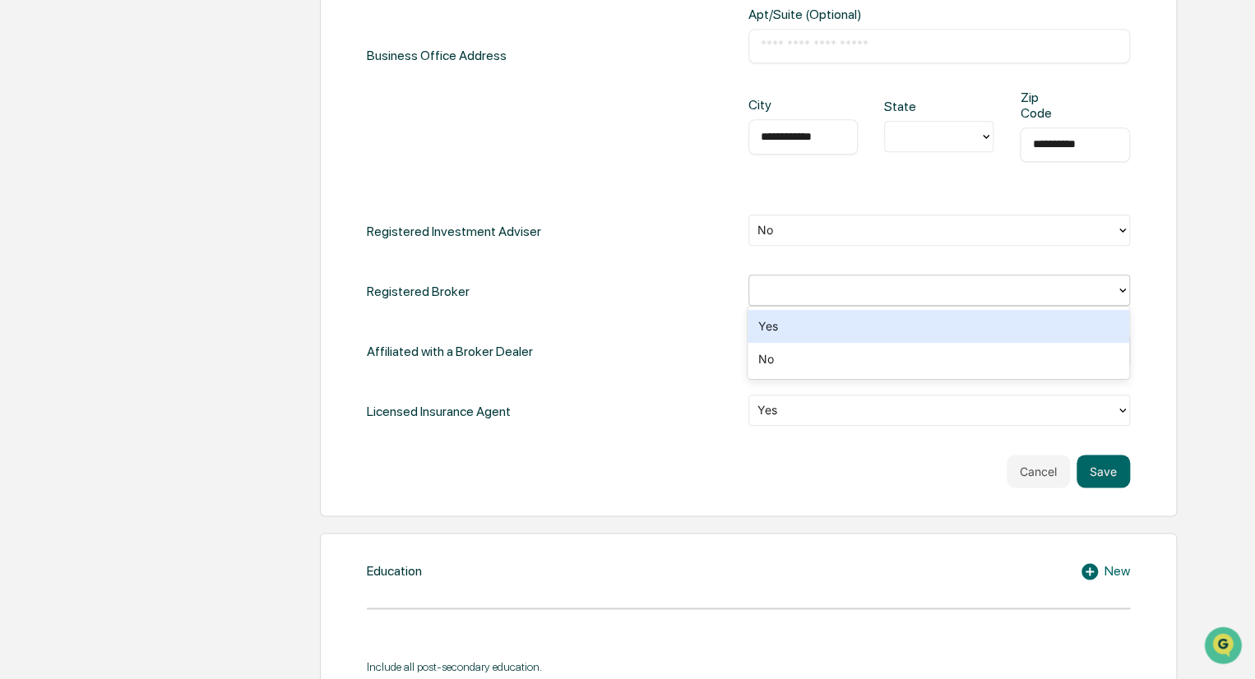
click at [798, 281] on div at bounding box center [933, 290] width 350 height 19
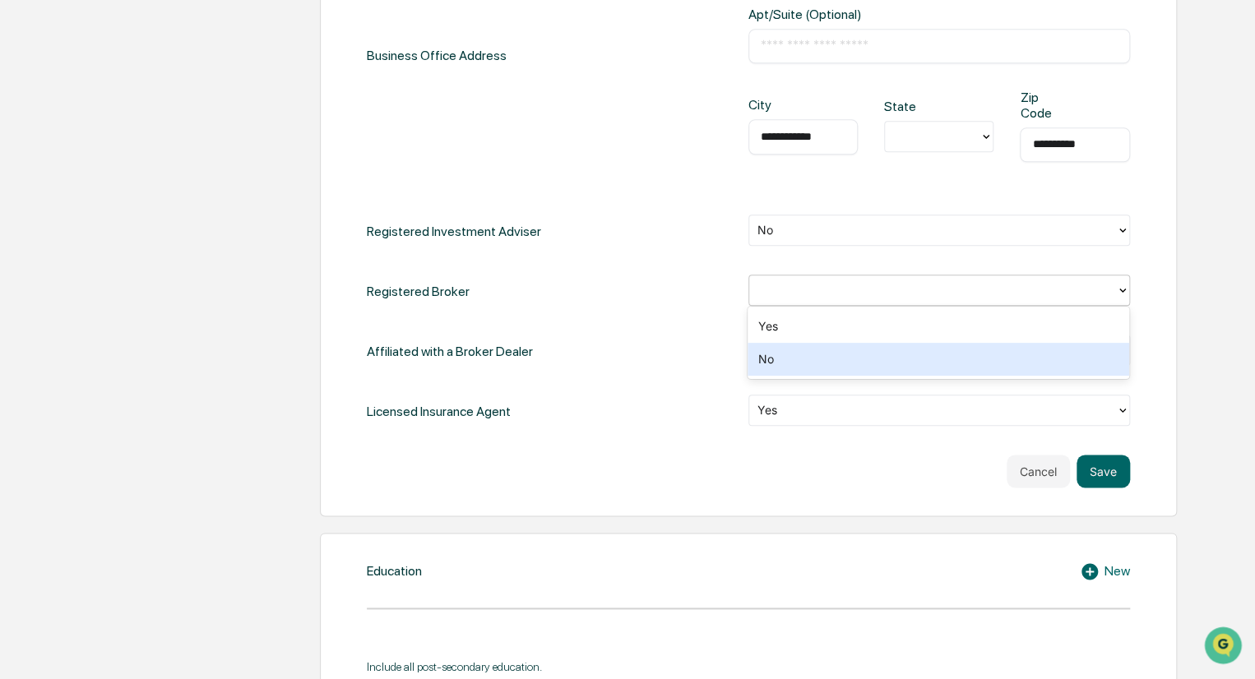
click at [786, 353] on div "No" at bounding box center [939, 359] width 382 height 33
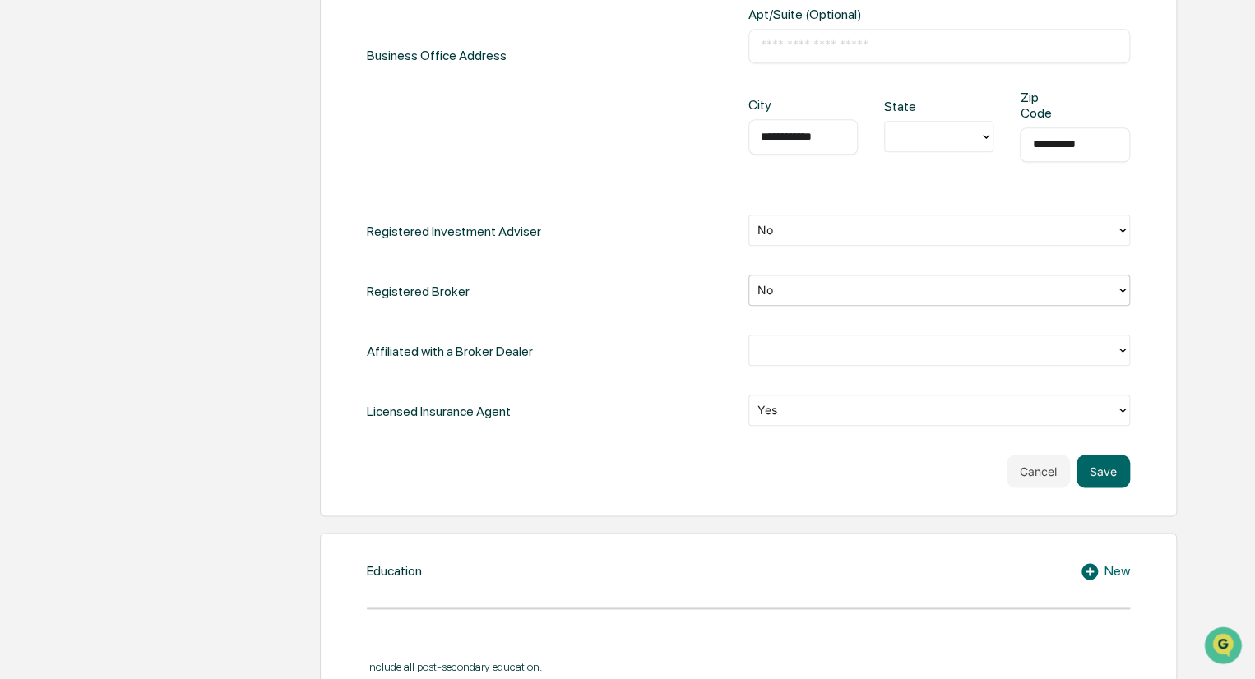
click at [776, 354] on div at bounding box center [933, 350] width 350 height 19
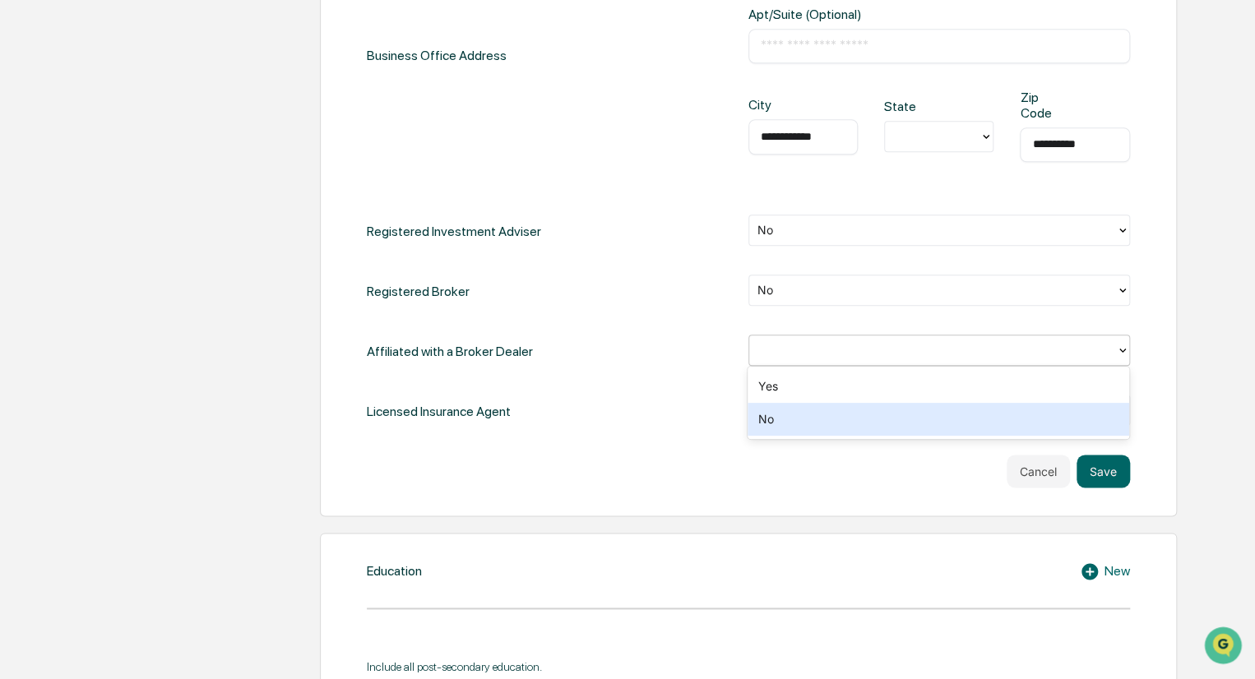
click at [769, 419] on div "No" at bounding box center [939, 419] width 382 height 33
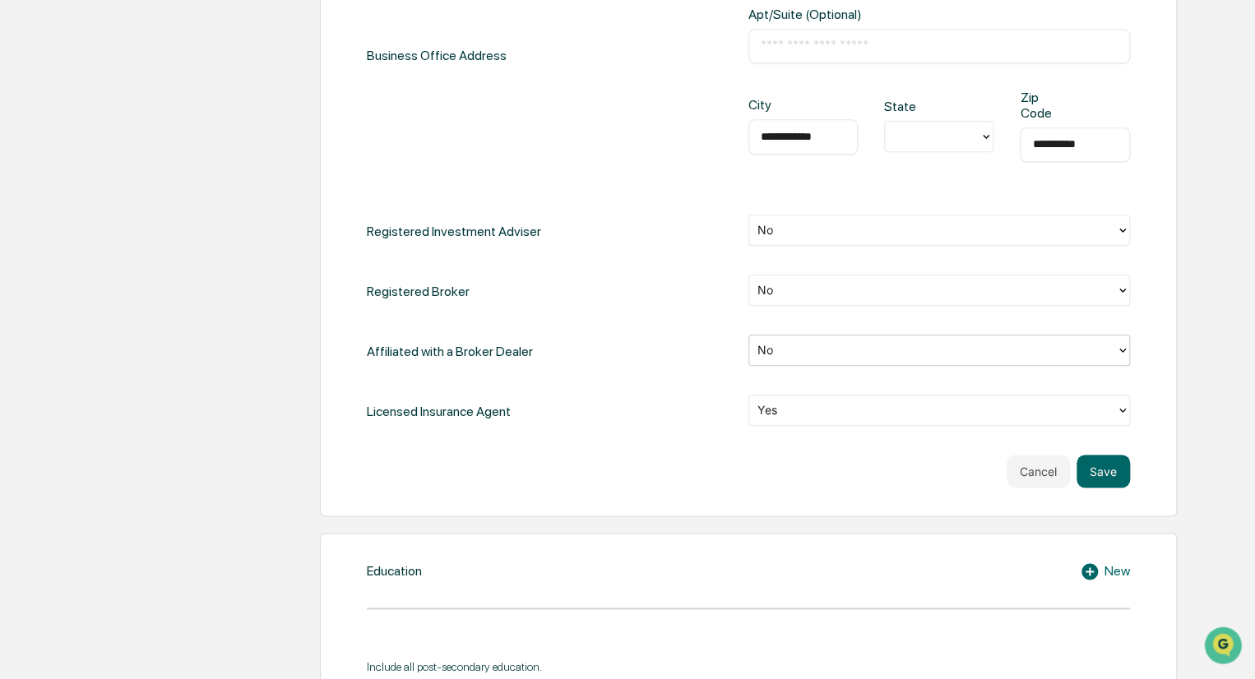
click at [772, 350] on div at bounding box center [933, 350] width 350 height 19
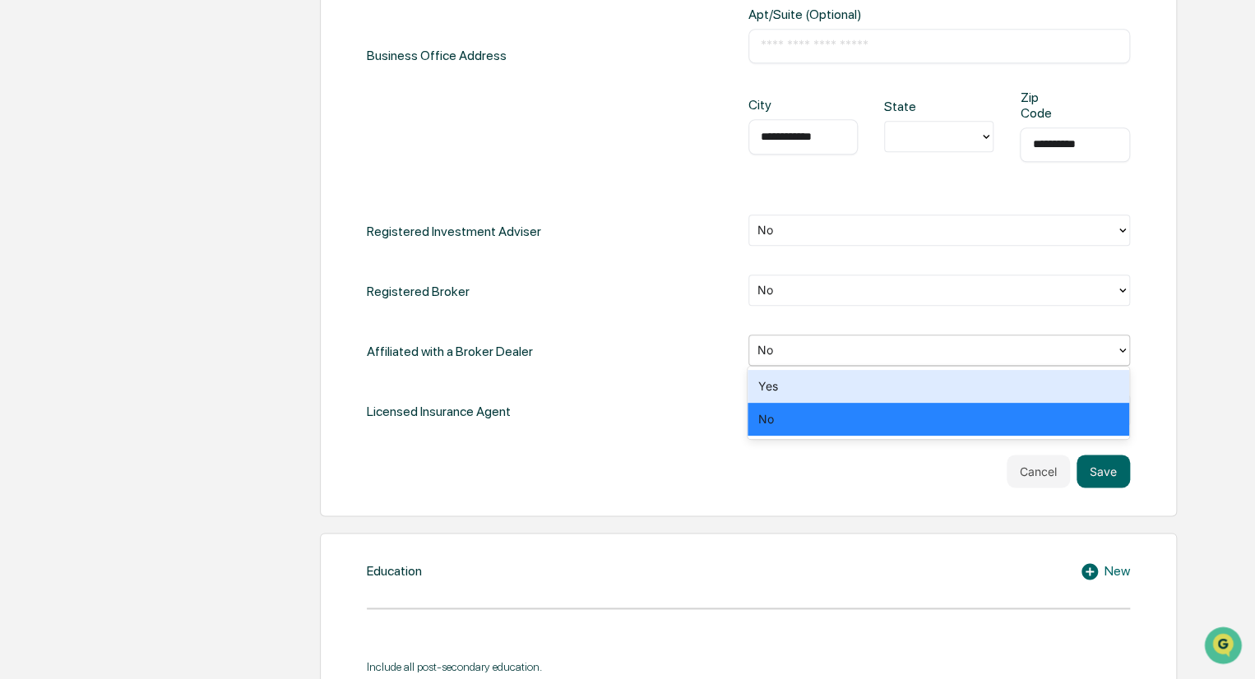
click at [774, 379] on div "Yes" at bounding box center [939, 386] width 382 height 33
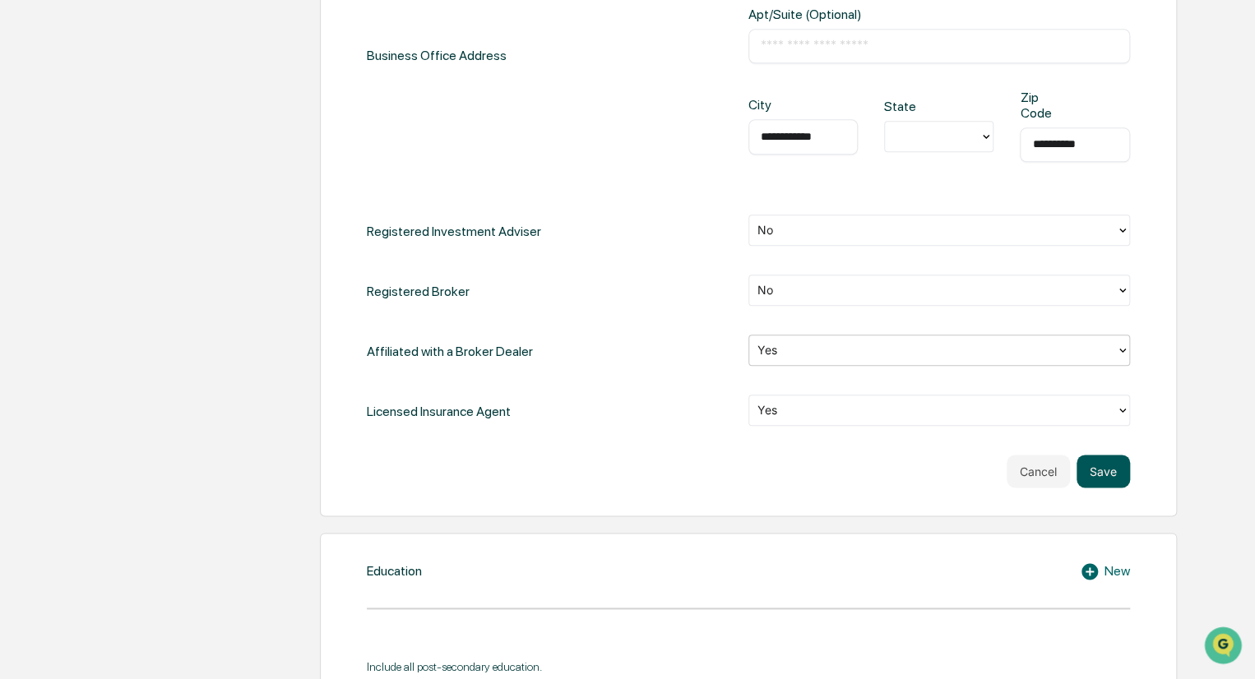
click at [1096, 471] on button "Save" at bounding box center [1103, 471] width 53 height 33
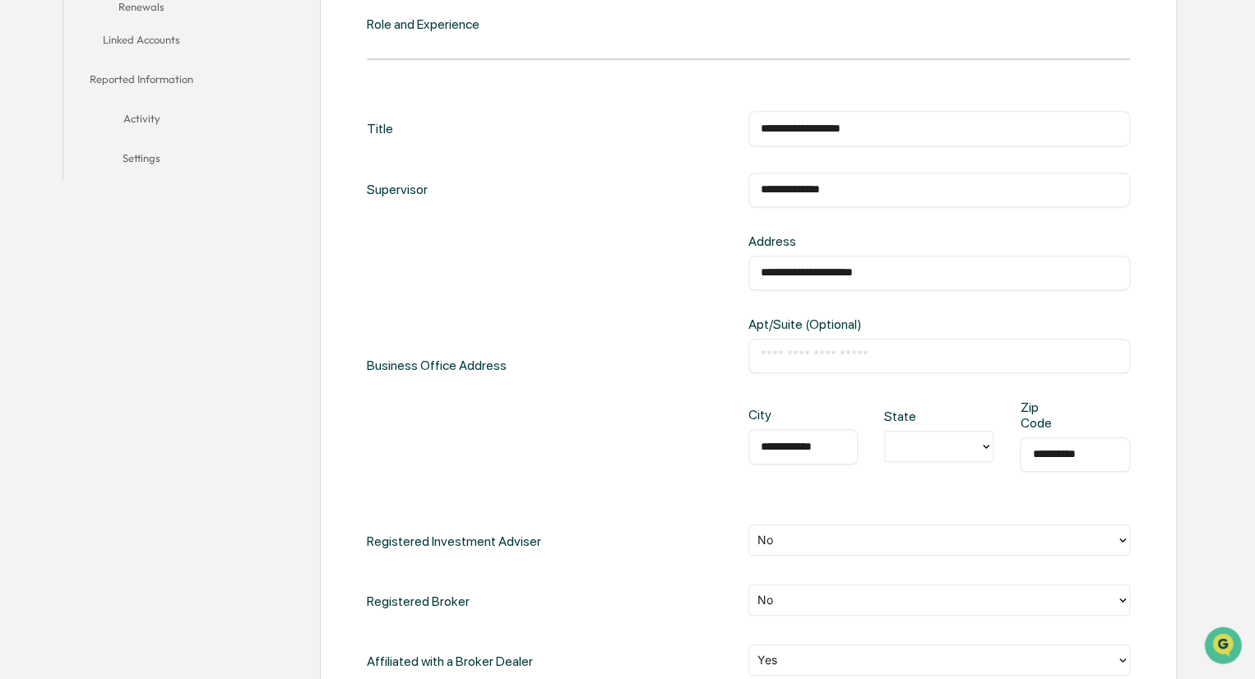
scroll to position [329, 0]
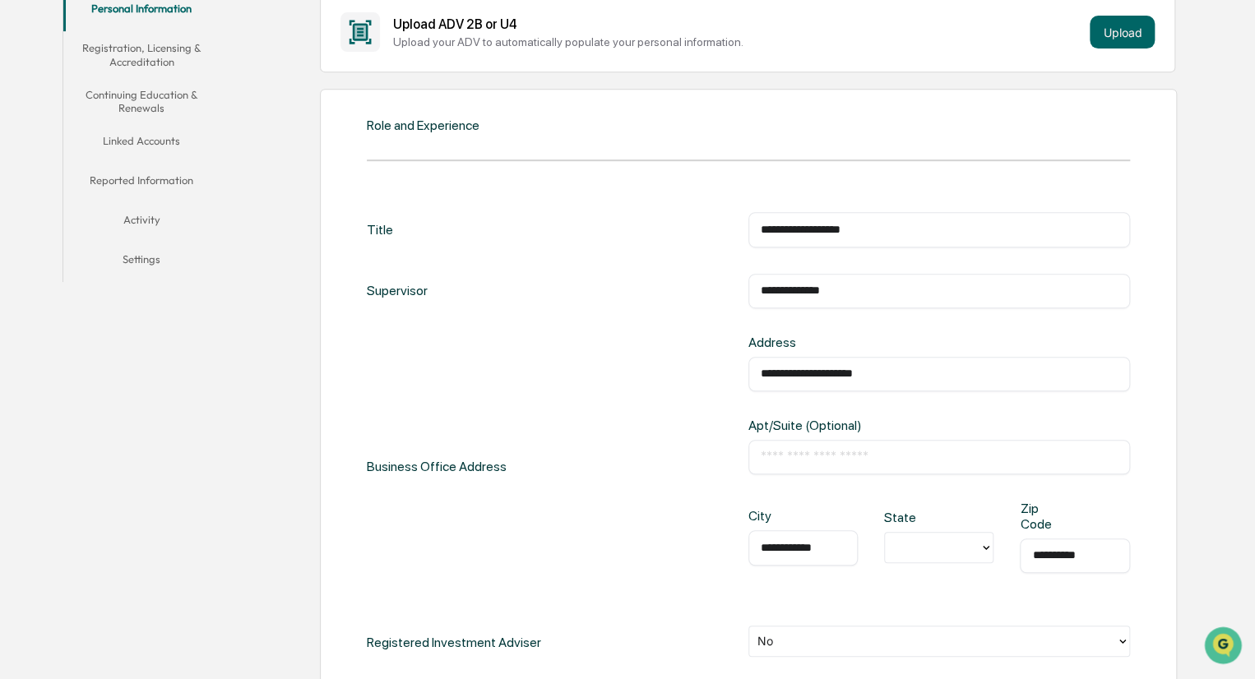
click at [928, 545] on div at bounding box center [932, 548] width 78 height 19
type input "*"
type input "**"
click at [930, 507] on div "NC" at bounding box center [938, 505] width 109 height 33
click at [875, 585] on div "**********" at bounding box center [939, 550] width 382 height 99
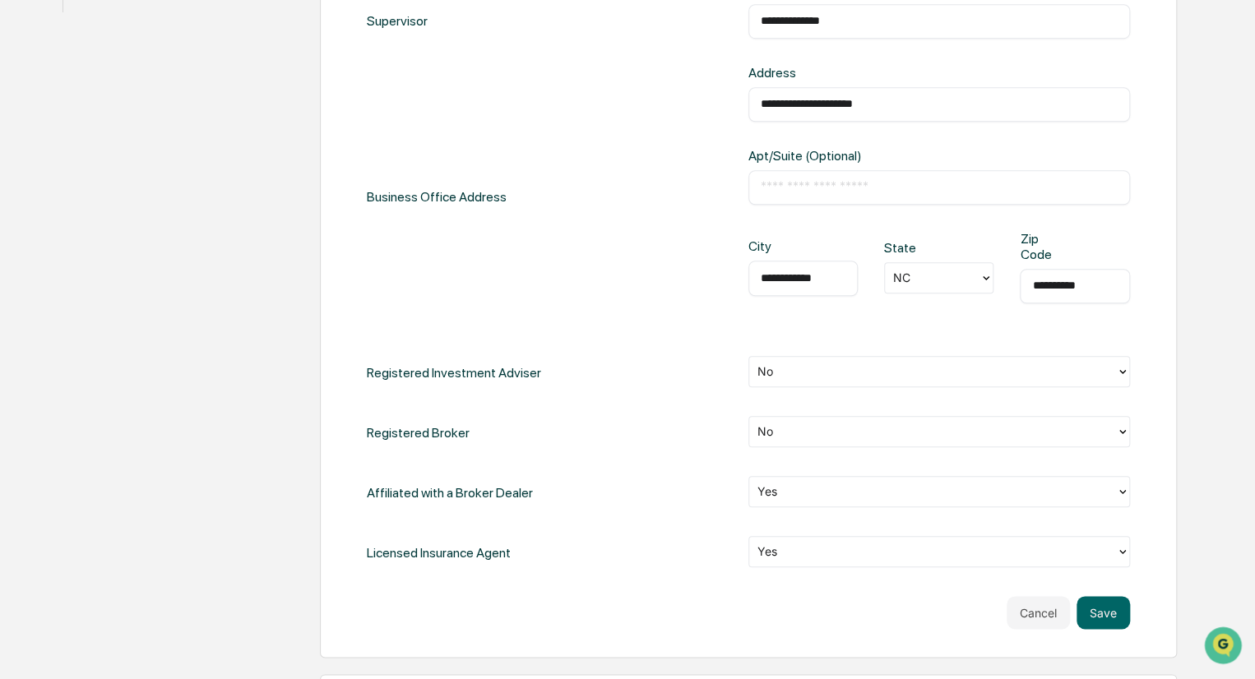
scroll to position [740, 0]
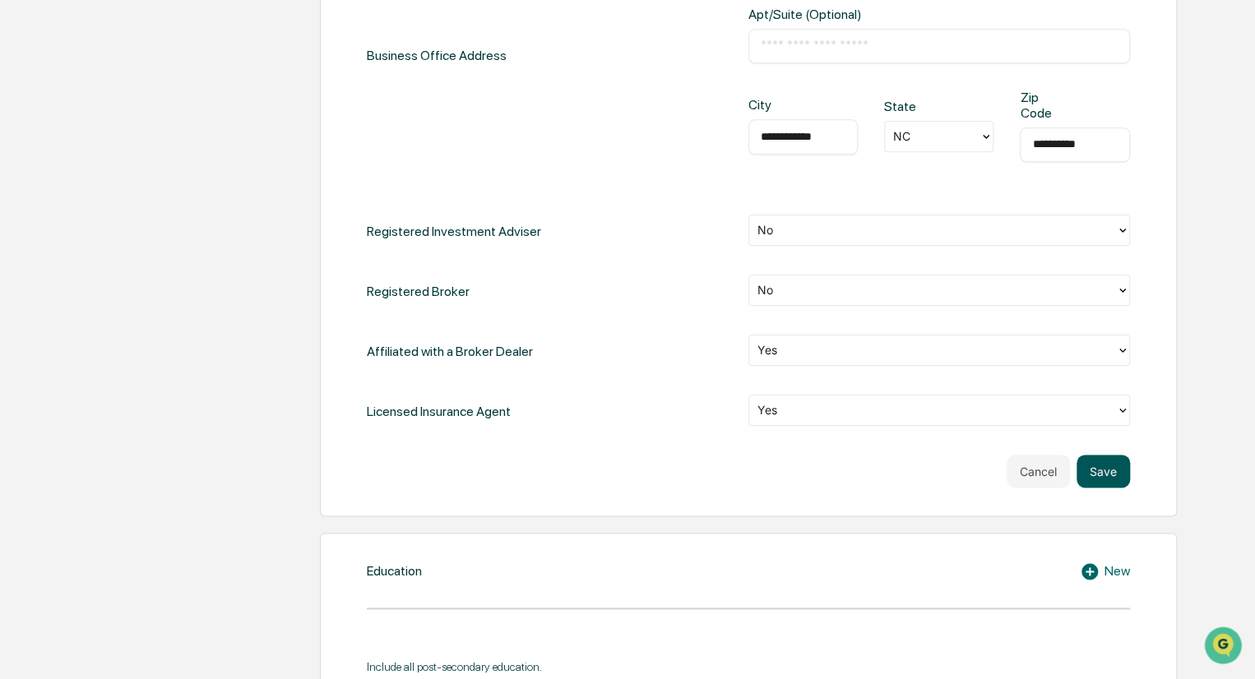
click at [1109, 468] on button "Save" at bounding box center [1103, 471] width 53 height 33
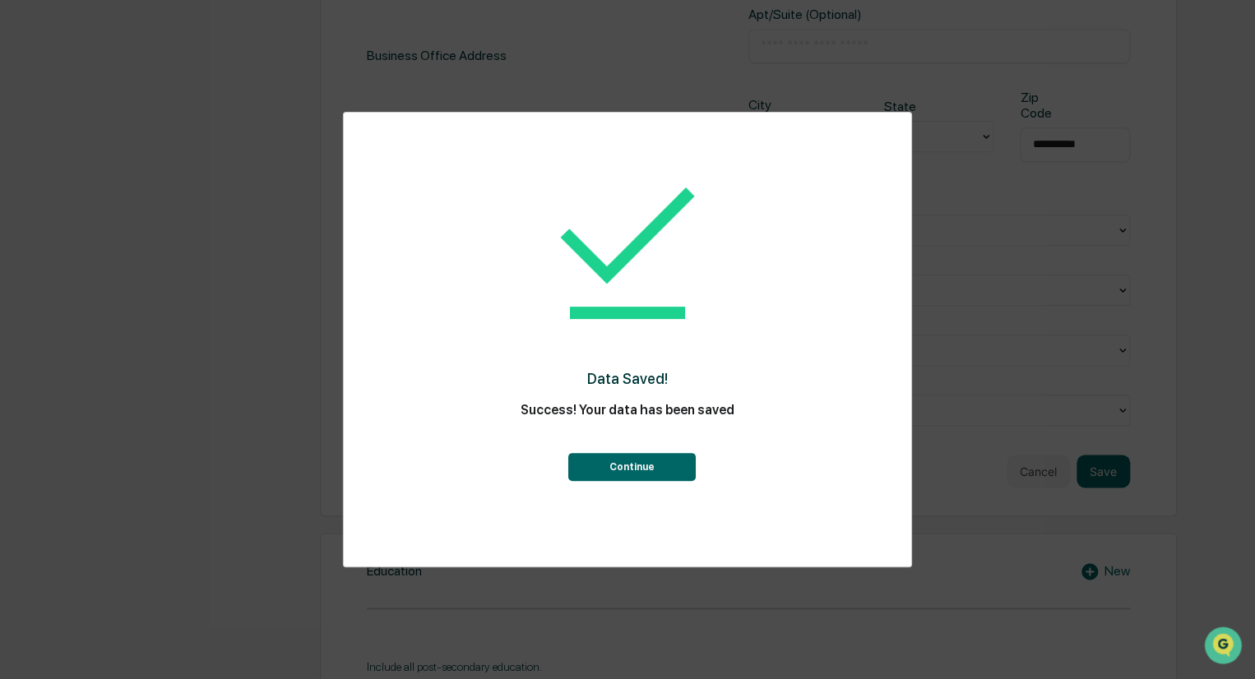
click at [625, 467] on button "Continue" at bounding box center [631, 467] width 127 height 28
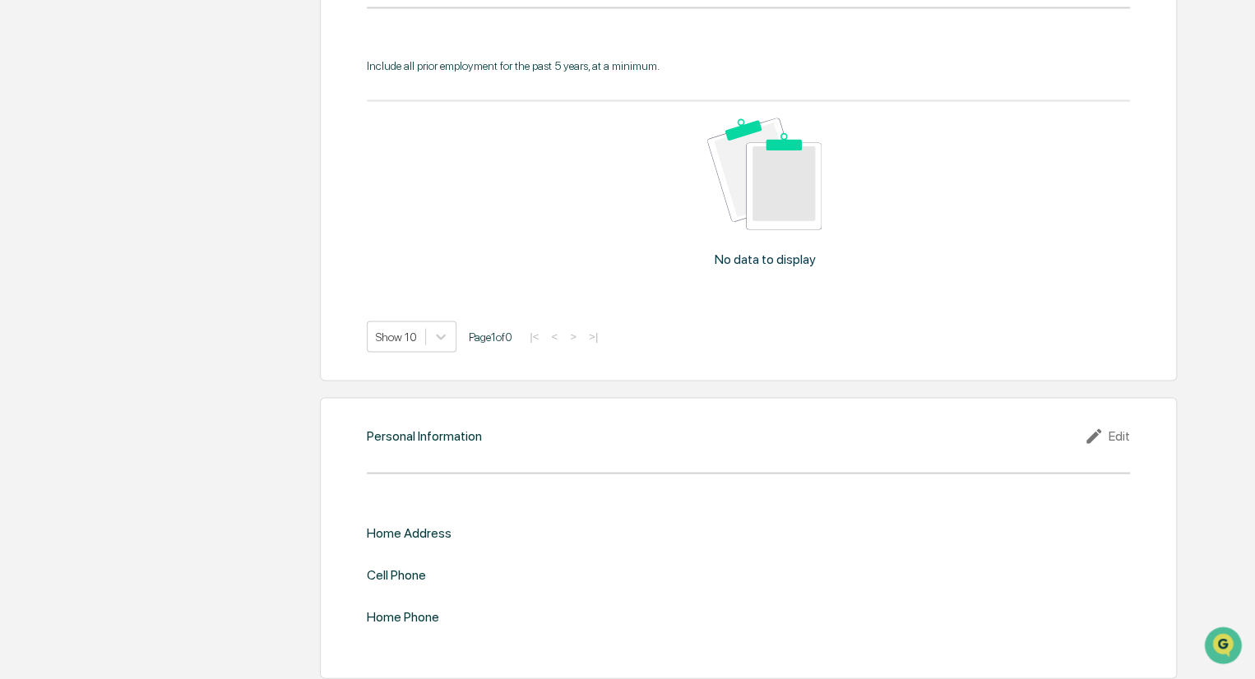
scroll to position [1425, 0]
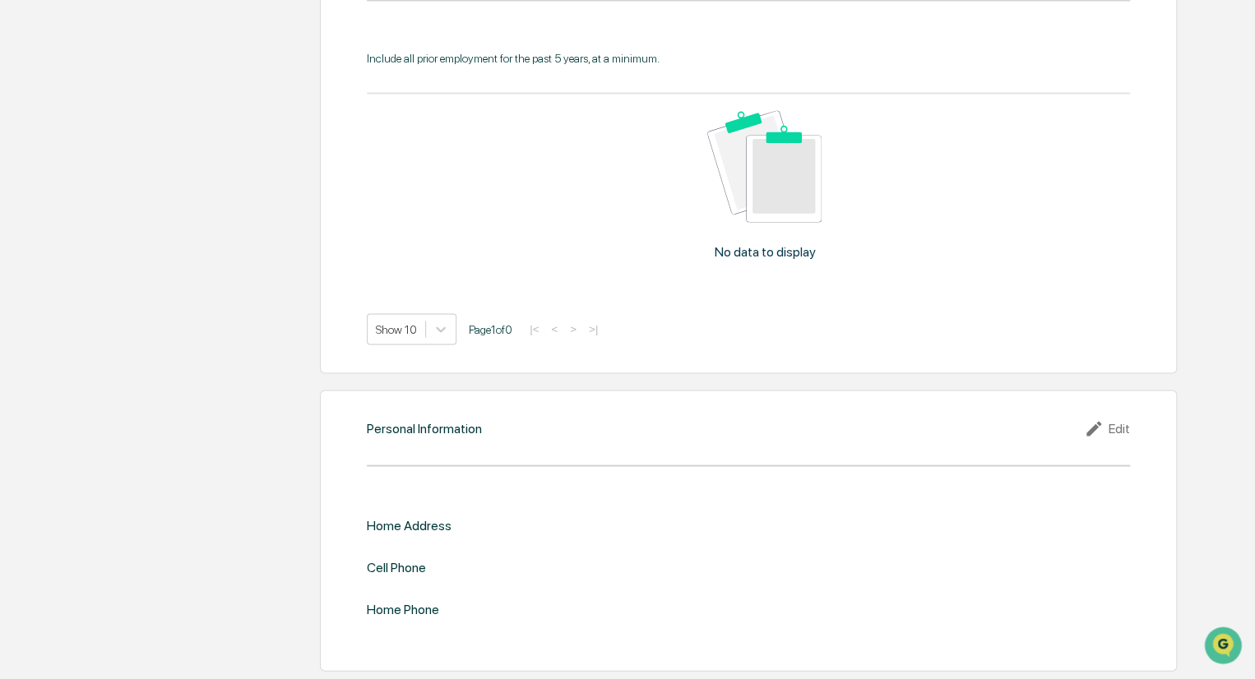
click at [1107, 425] on icon at bounding box center [1096, 429] width 25 height 20
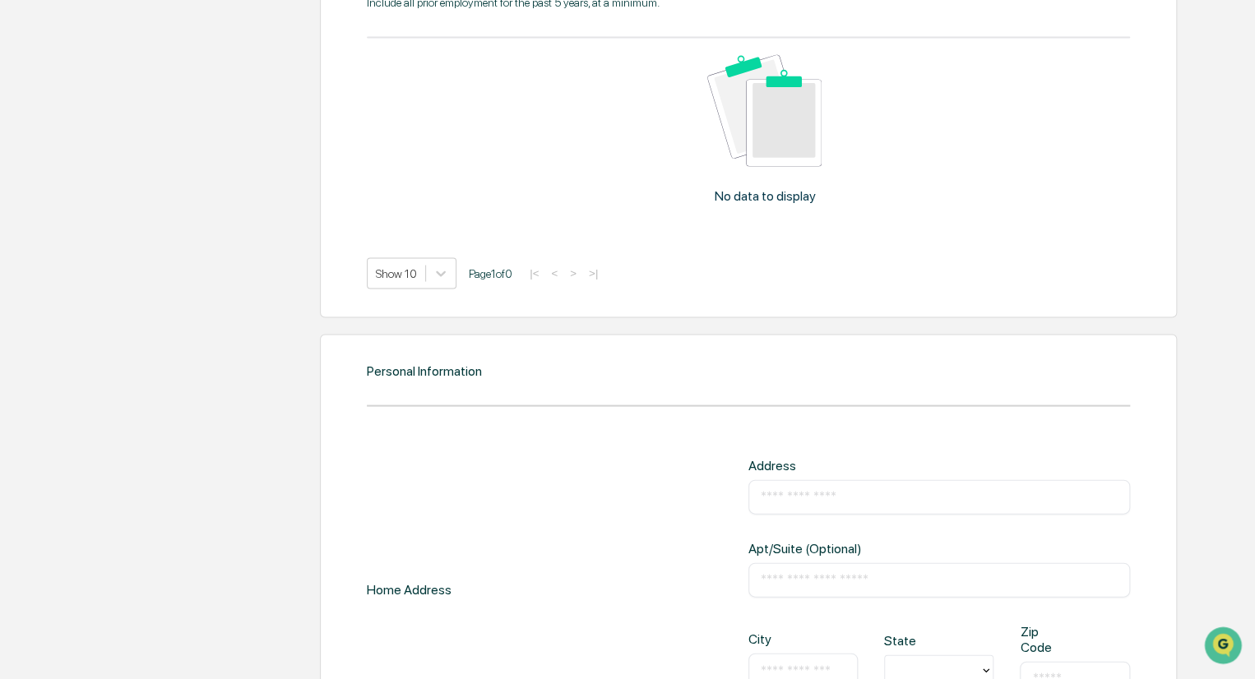
scroll to position [1672, 0]
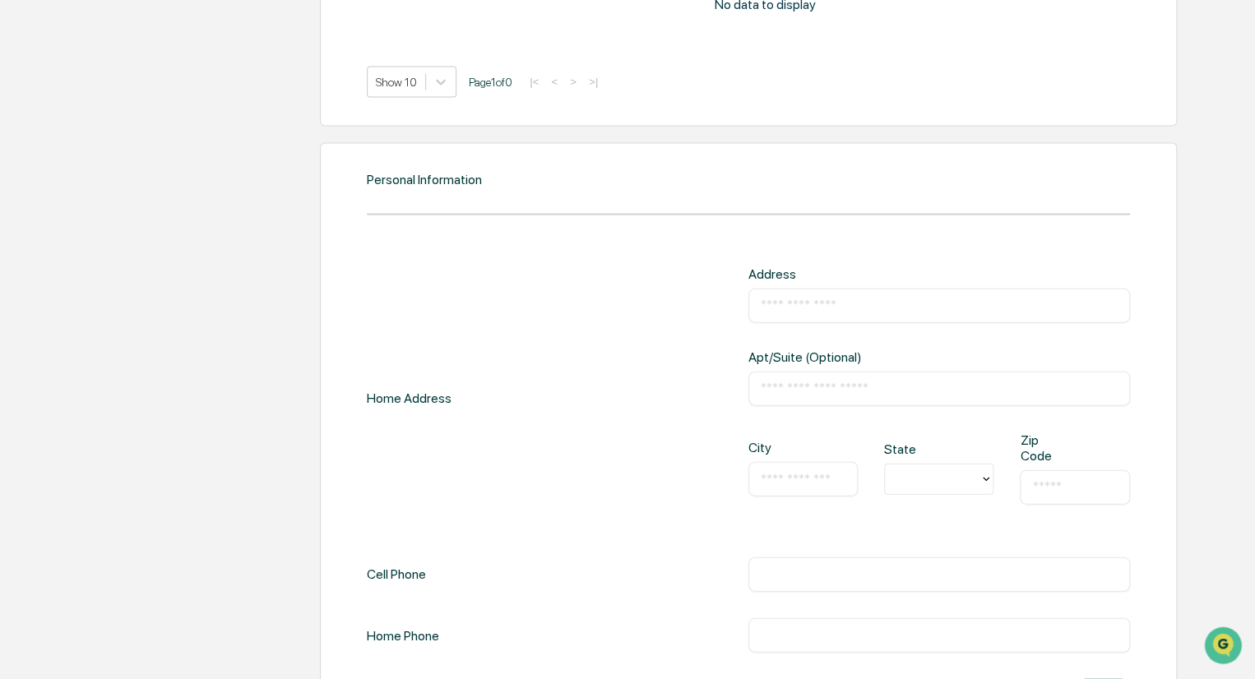
click at [815, 312] on input "text" at bounding box center [939, 306] width 357 height 16
type input "**********"
type input "*"
type input "**"
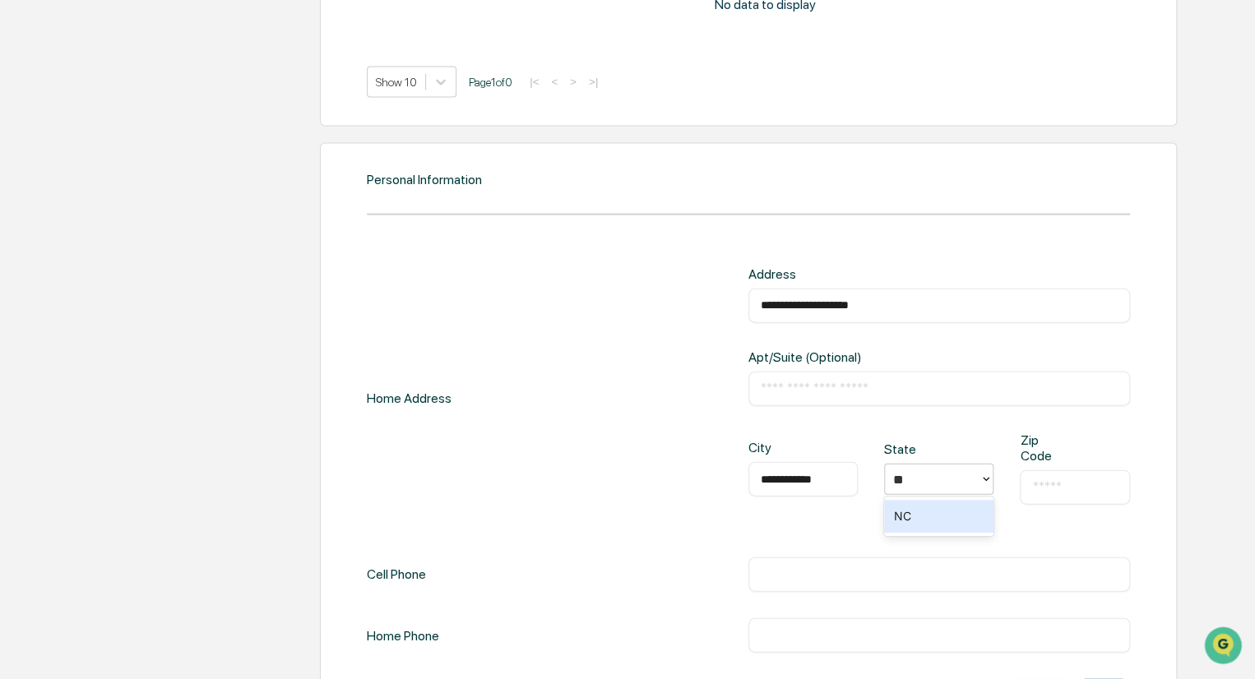
click at [909, 517] on div "NC" at bounding box center [938, 516] width 109 height 33
click at [1017, 475] on div "**********" at bounding box center [939, 482] width 382 height 99
click at [1037, 490] on input "text" at bounding box center [1074, 488] width 85 height 16
type input "*****"
click at [1166, 374] on div "**********" at bounding box center [749, 442] width 858 height 598
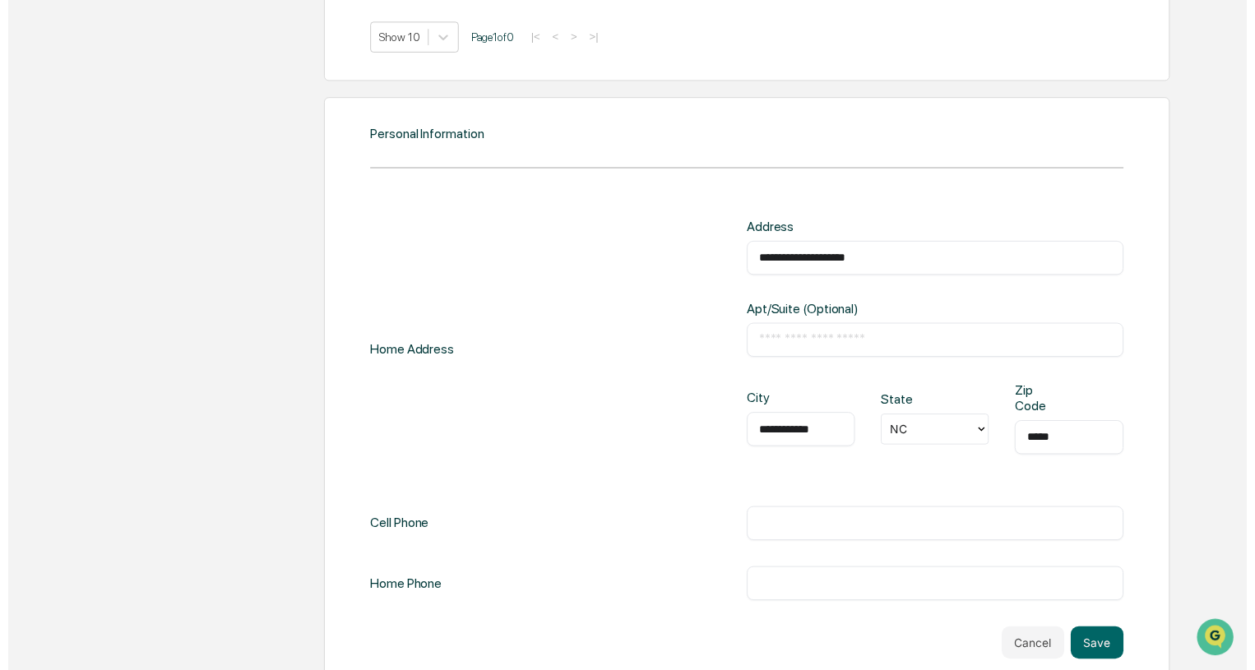
scroll to position [1740, 0]
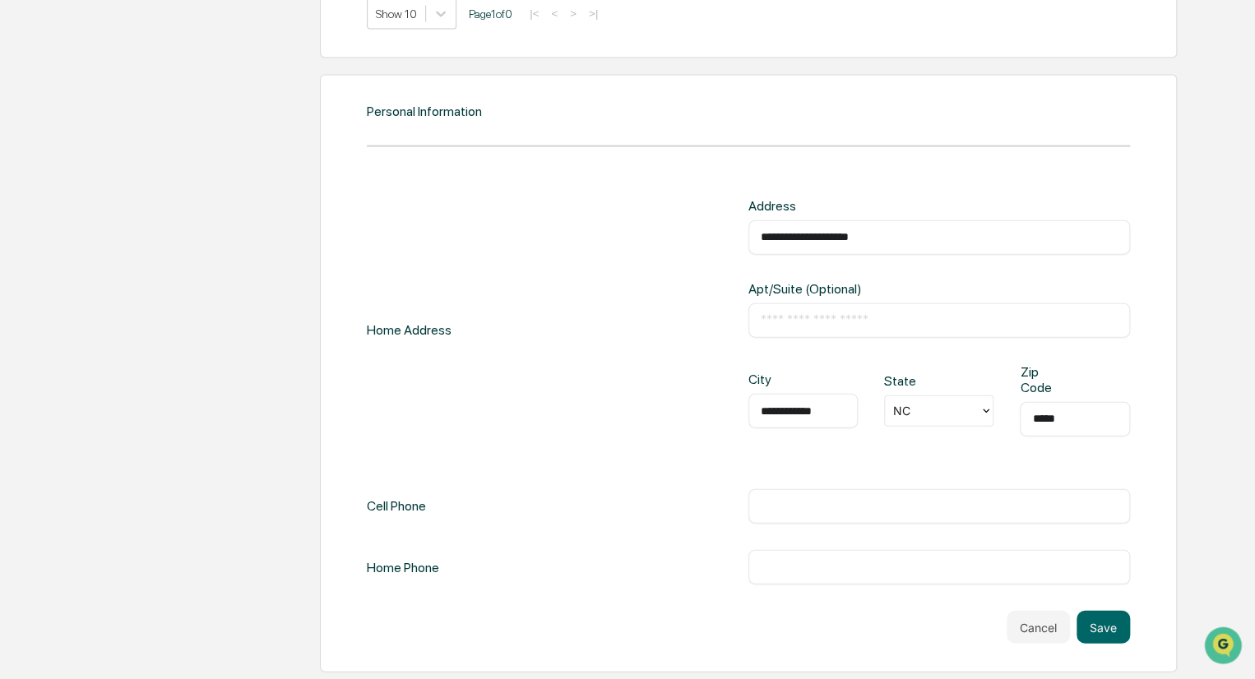
click at [841, 504] on input "text" at bounding box center [939, 506] width 357 height 16
type input "**********"
click at [1105, 623] on button "Save" at bounding box center [1103, 627] width 53 height 33
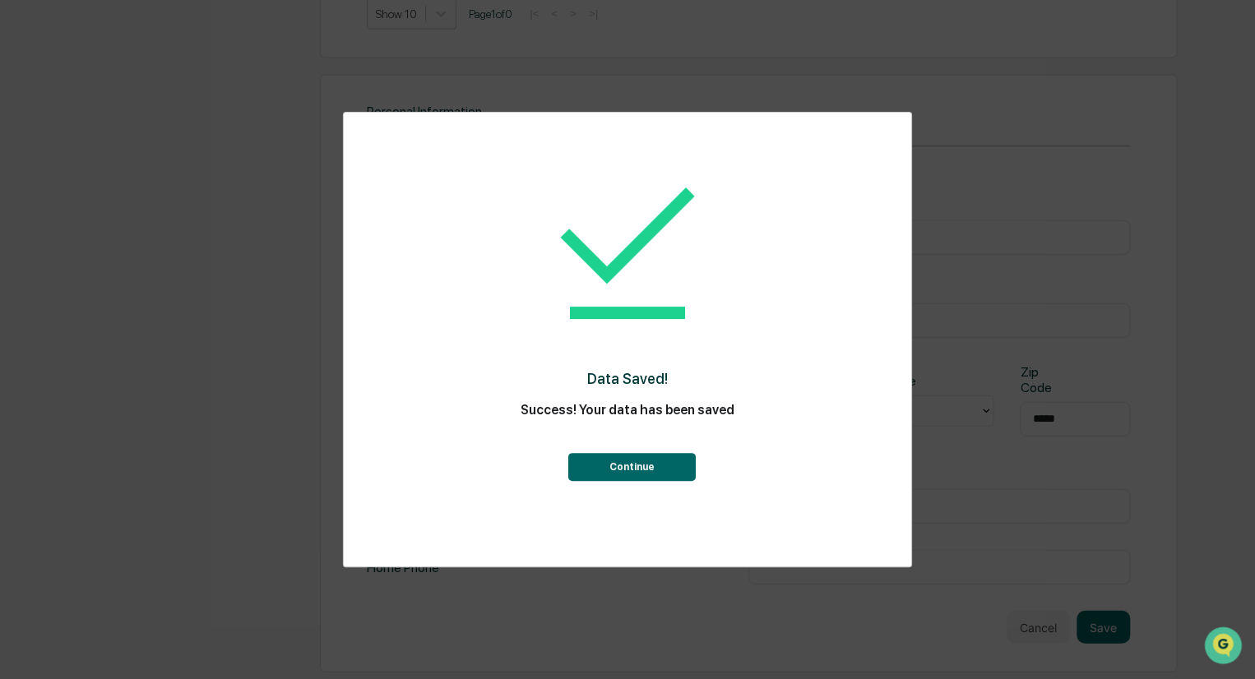
click at [634, 461] on button "Continue" at bounding box center [631, 467] width 127 height 28
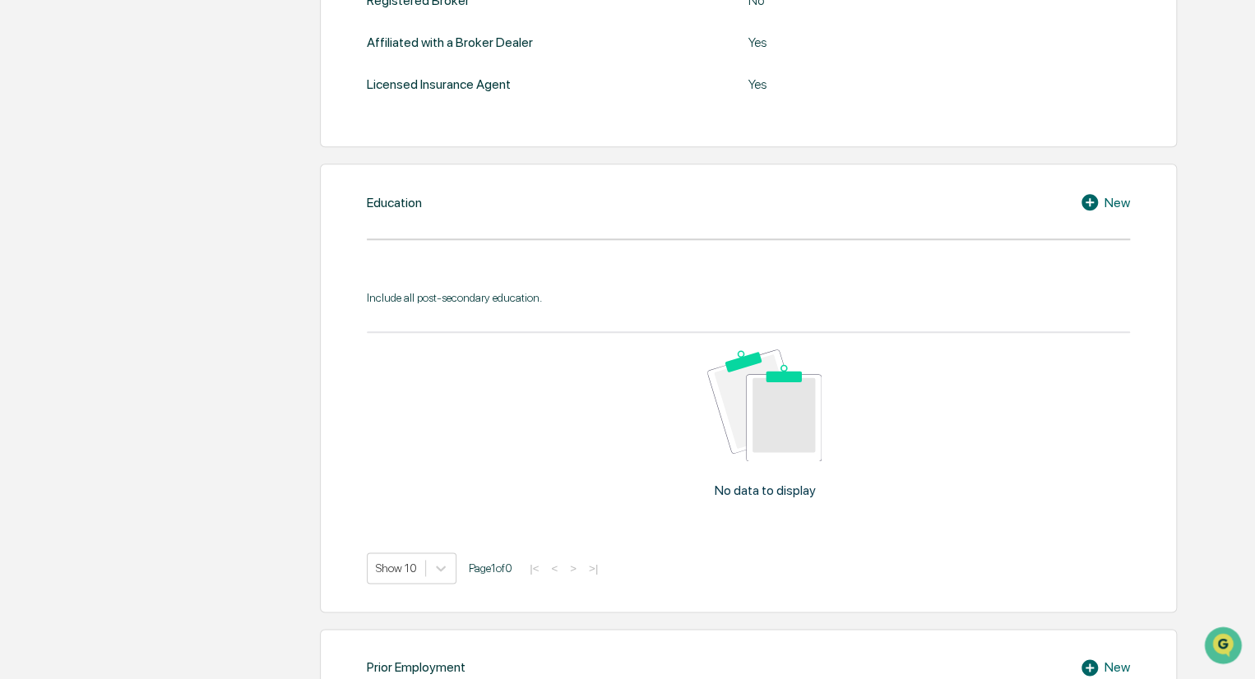
scroll to position [953, 0]
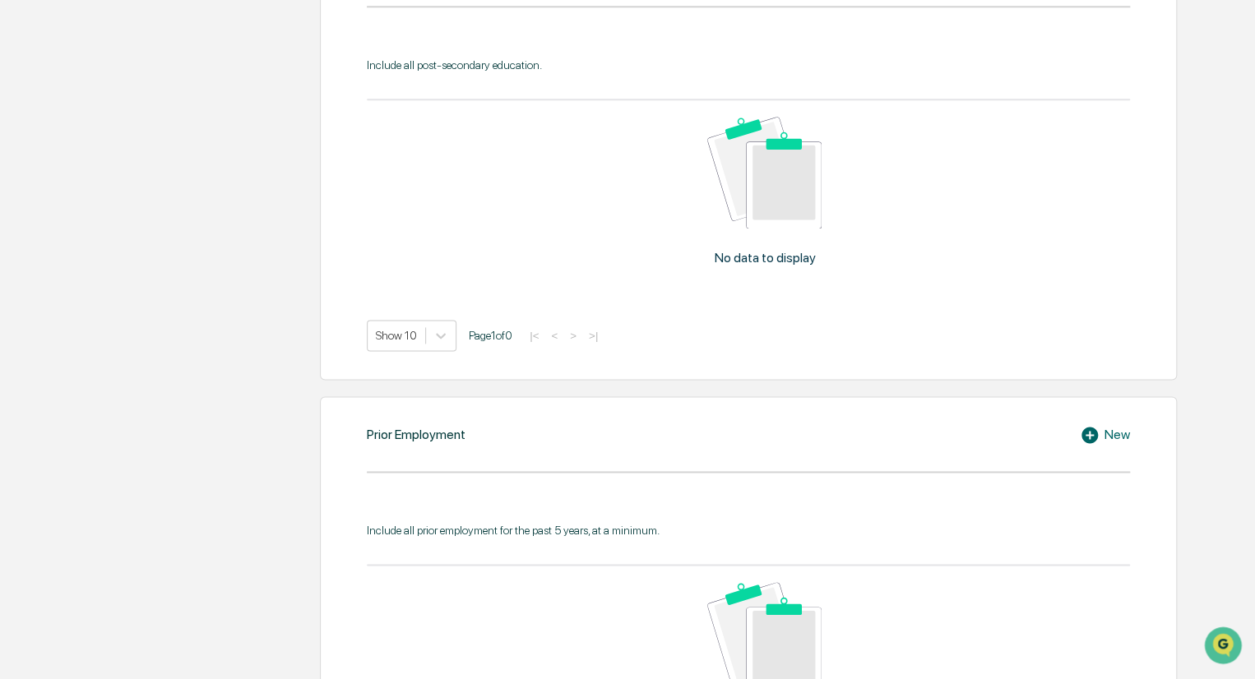
click at [1096, 434] on icon at bounding box center [1090, 435] width 16 height 16
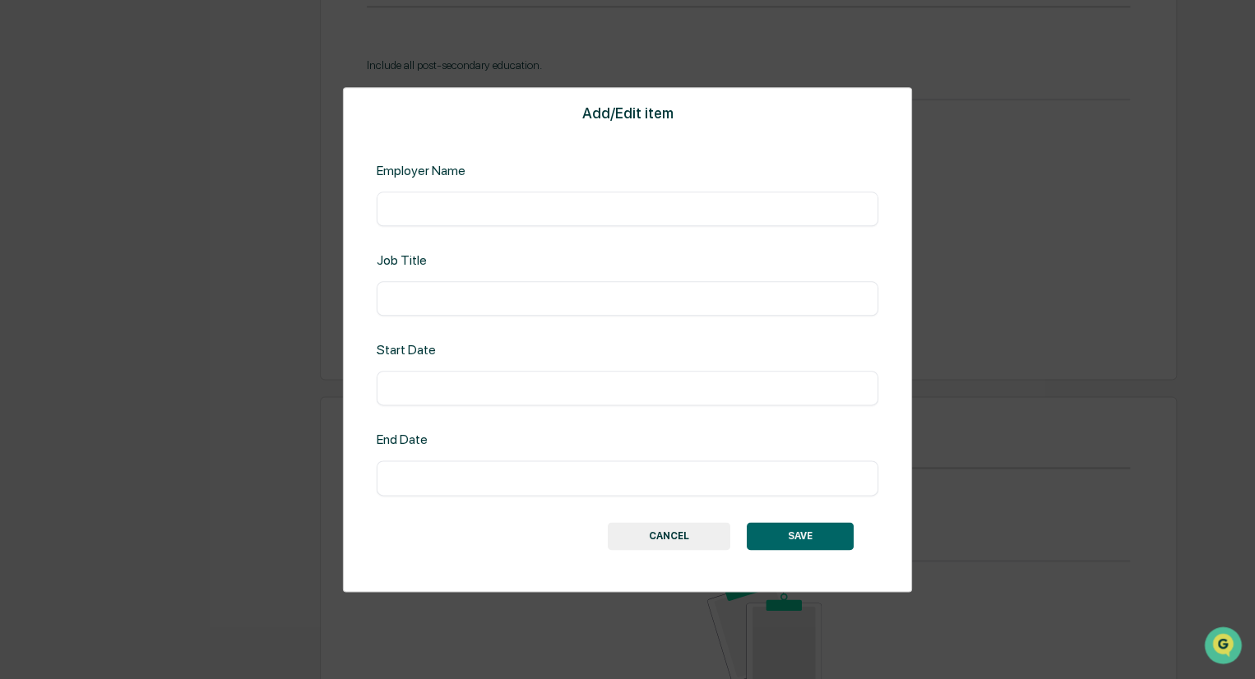
click at [1198, 327] on div "Add/Edit item Employer Name ​ Job Title ​ Start Date ​ End Date ​ SAVE CANCEL" at bounding box center [627, 339] width 1255 height 679
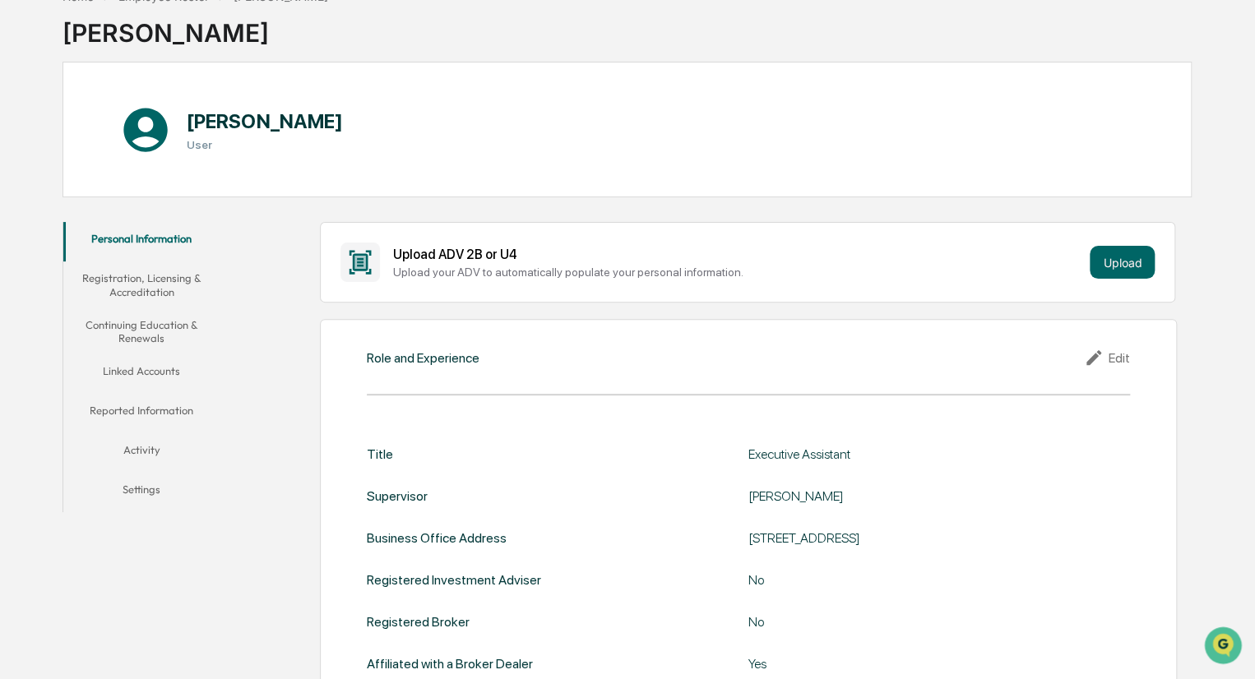
scroll to position [0, 0]
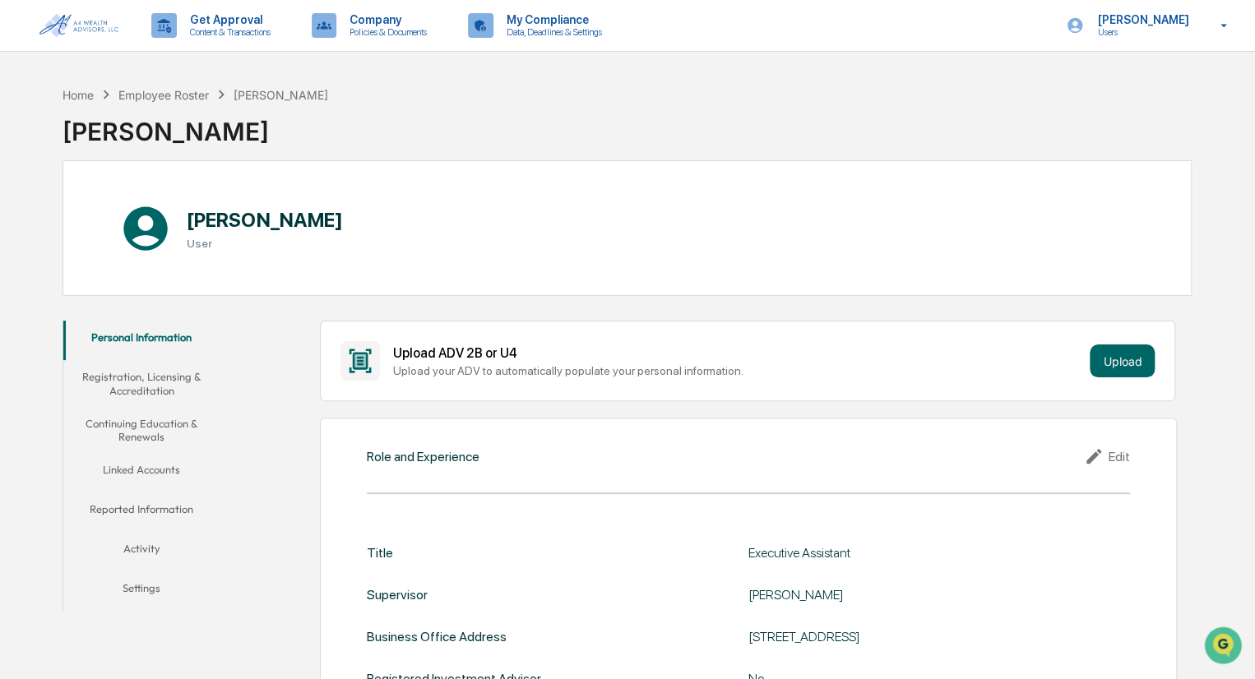
click at [139, 381] on button "Registration, Licensing & Accreditation" at bounding box center [141, 383] width 157 height 47
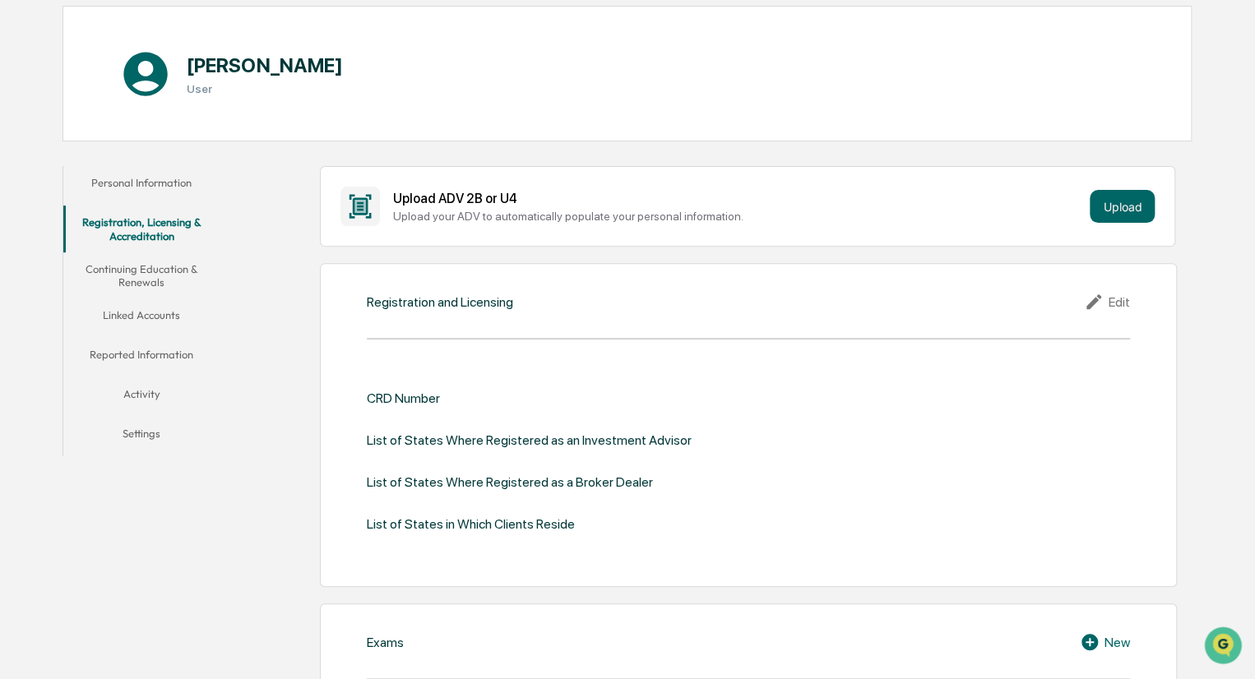
scroll to position [164, 0]
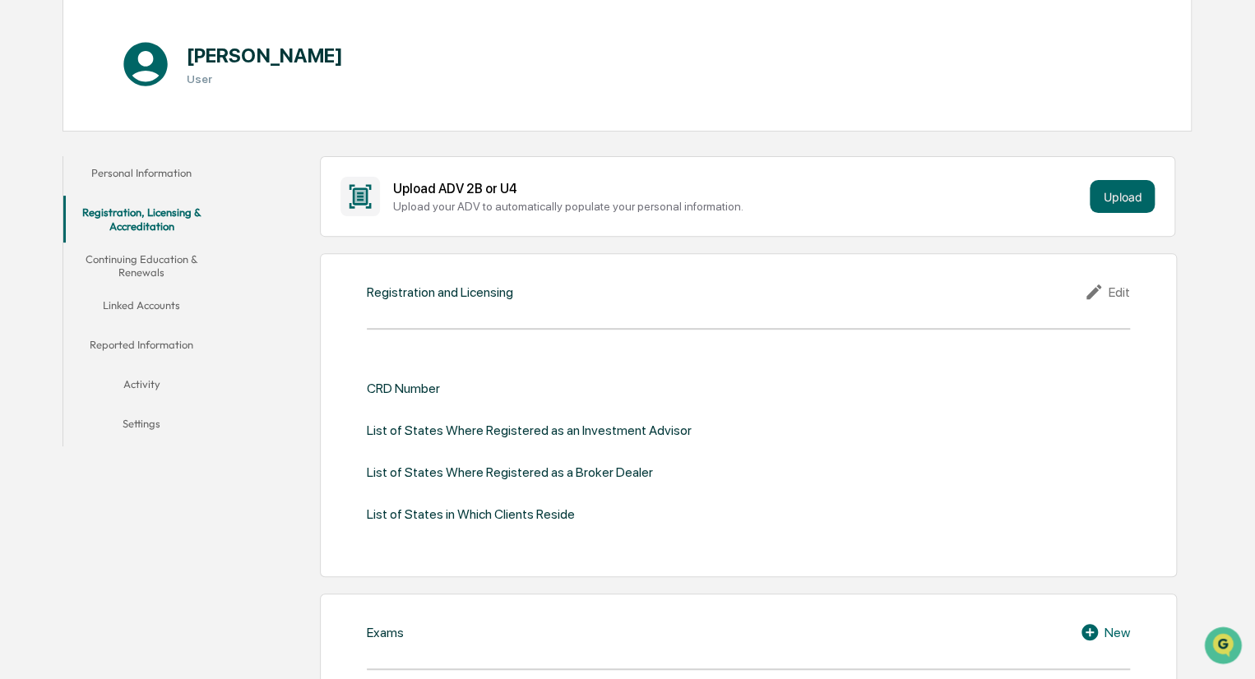
click at [1106, 291] on icon at bounding box center [1096, 292] width 25 height 20
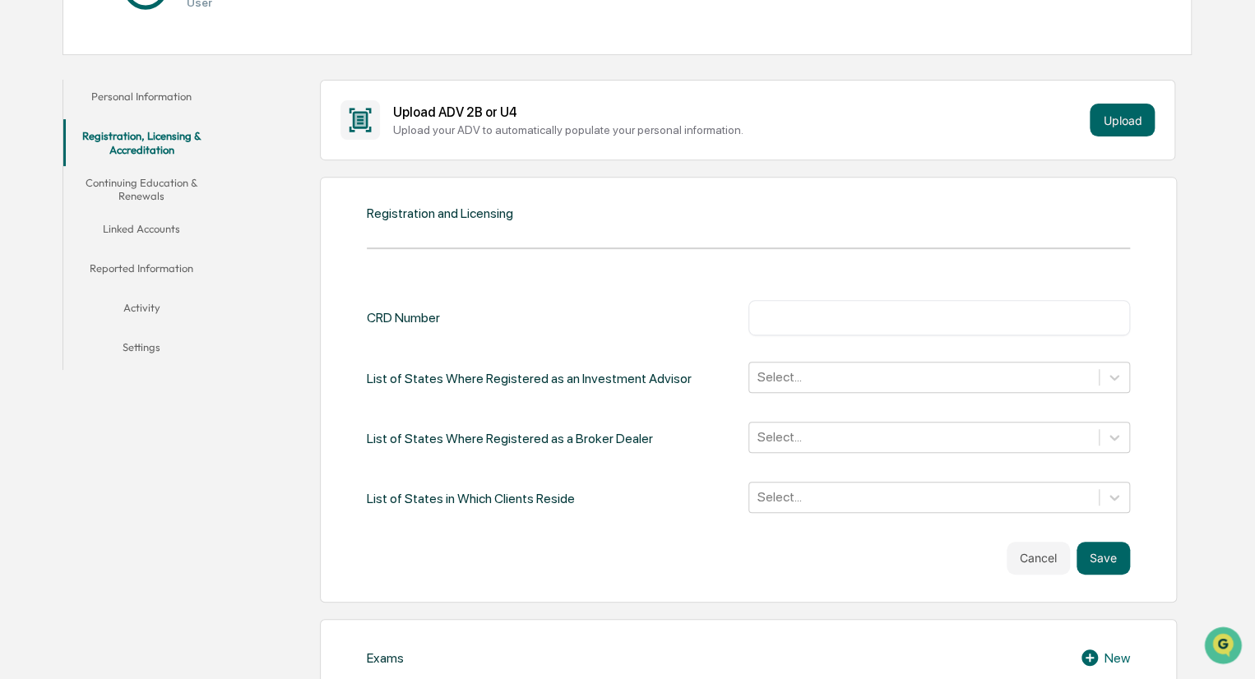
scroll to position [329, 0]
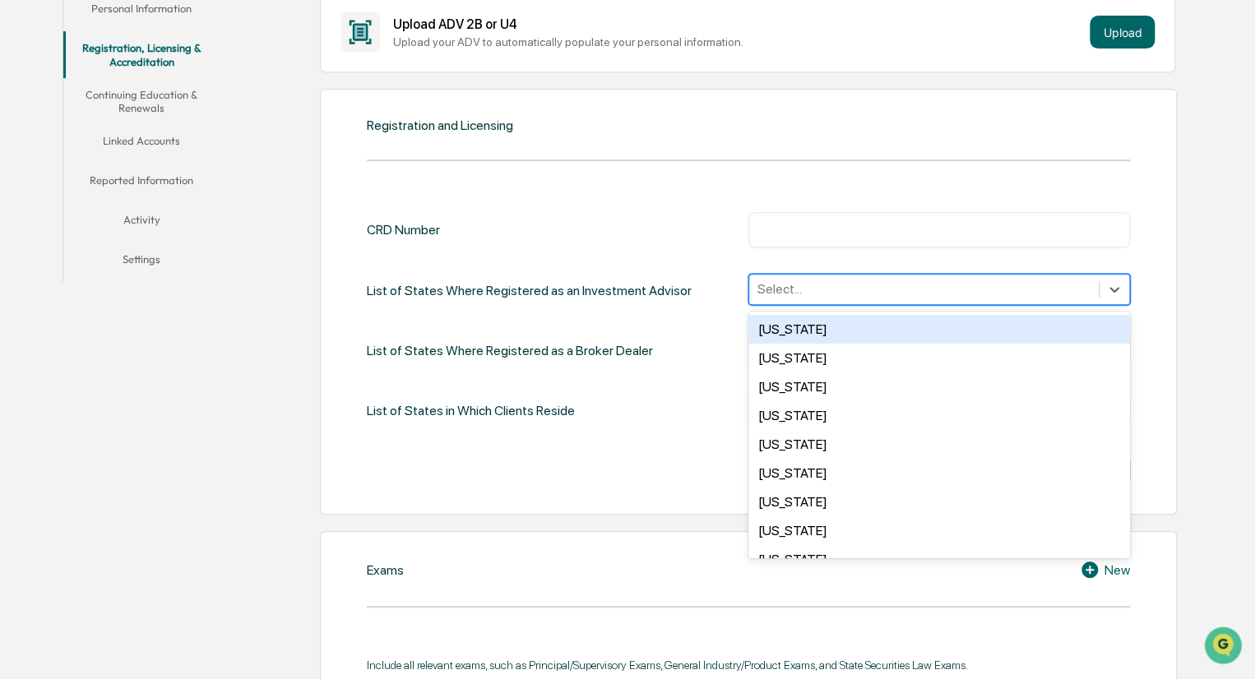
click at [785, 287] on div at bounding box center [924, 289] width 333 height 19
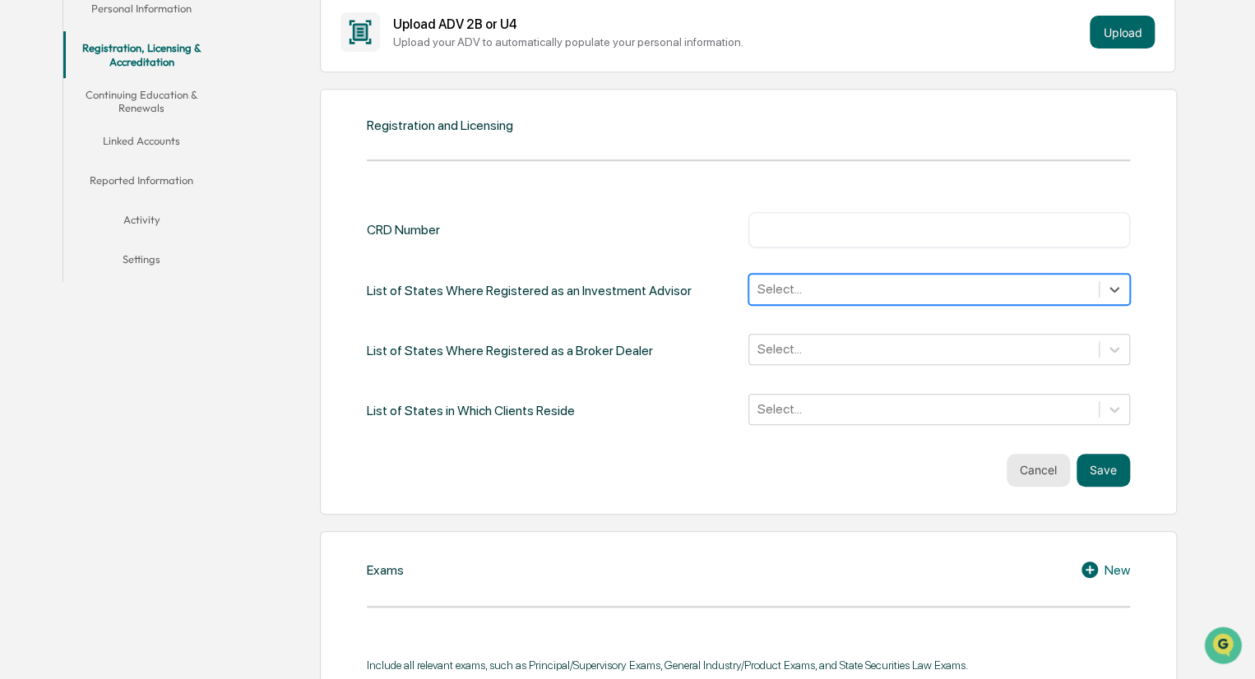
click at [1036, 476] on button "Cancel" at bounding box center [1038, 470] width 63 height 33
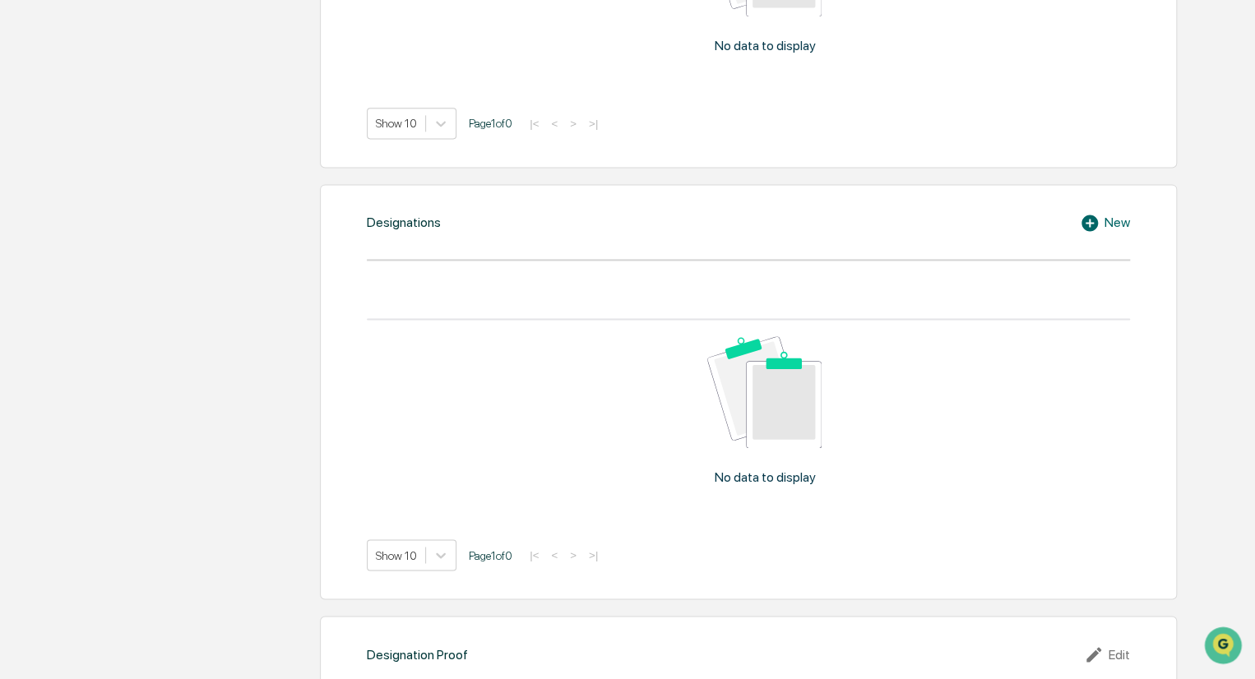
scroll to position [1069, 0]
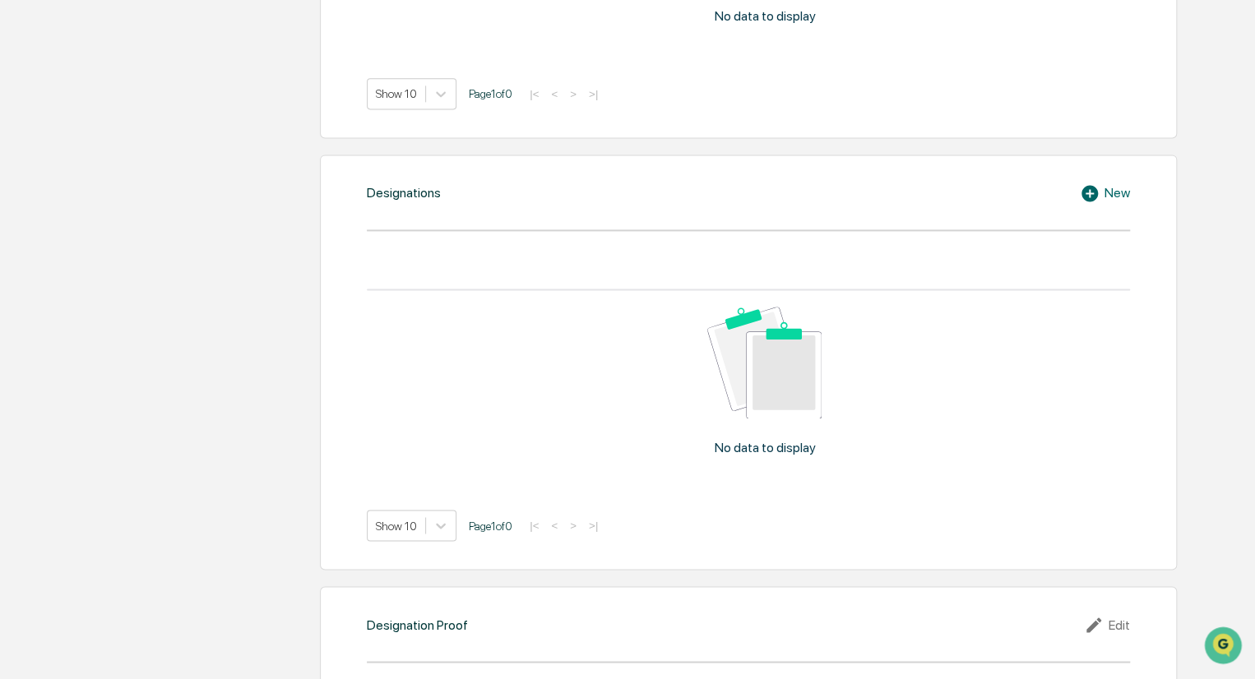
click at [1096, 196] on icon at bounding box center [1090, 193] width 16 height 16
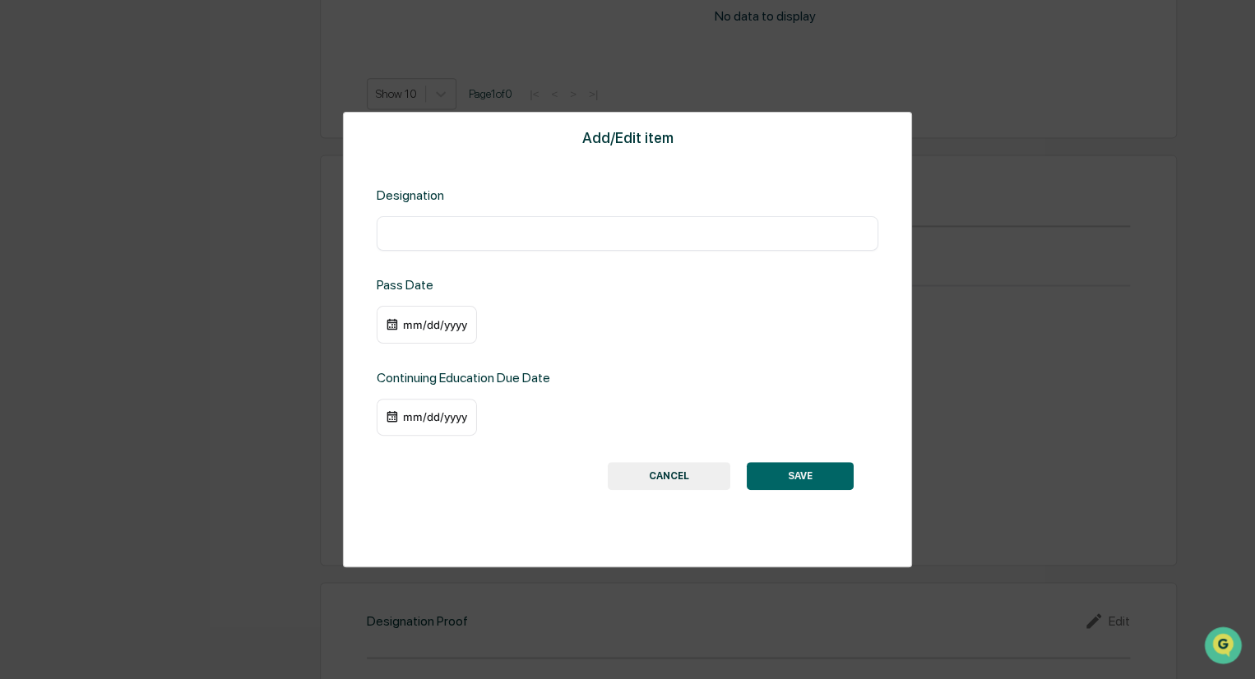
click at [676, 476] on button "CANCEL" at bounding box center [669, 476] width 123 height 28
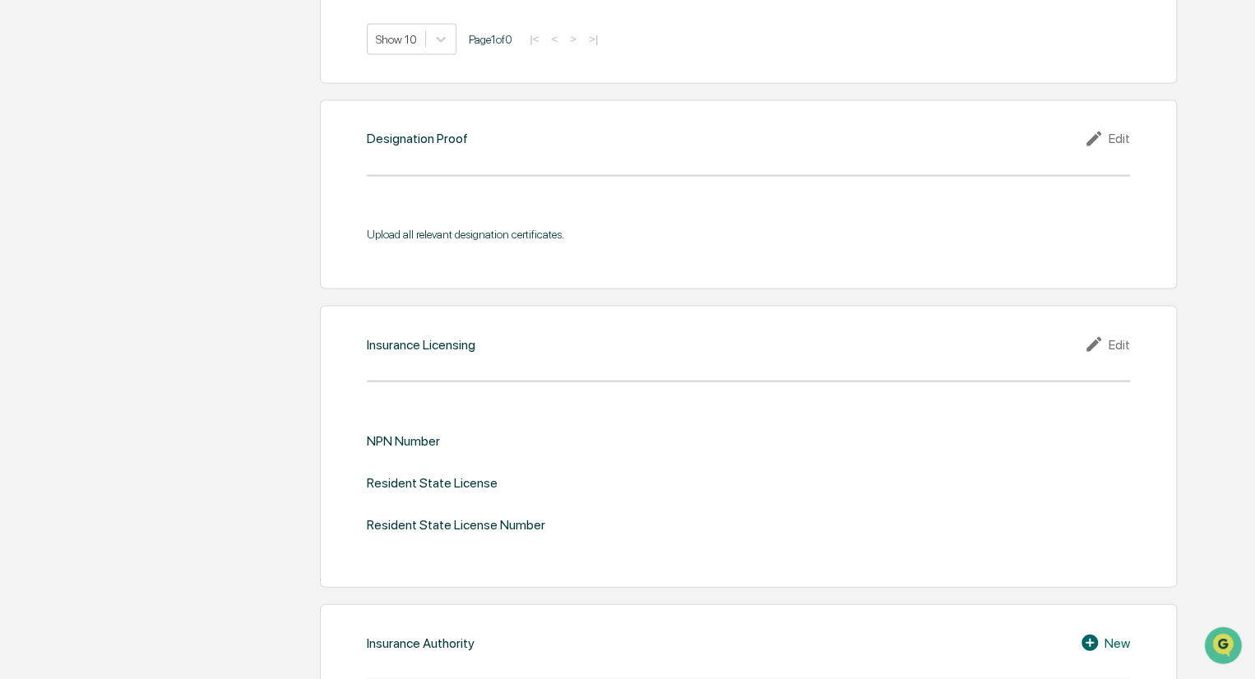
scroll to position [1563, 0]
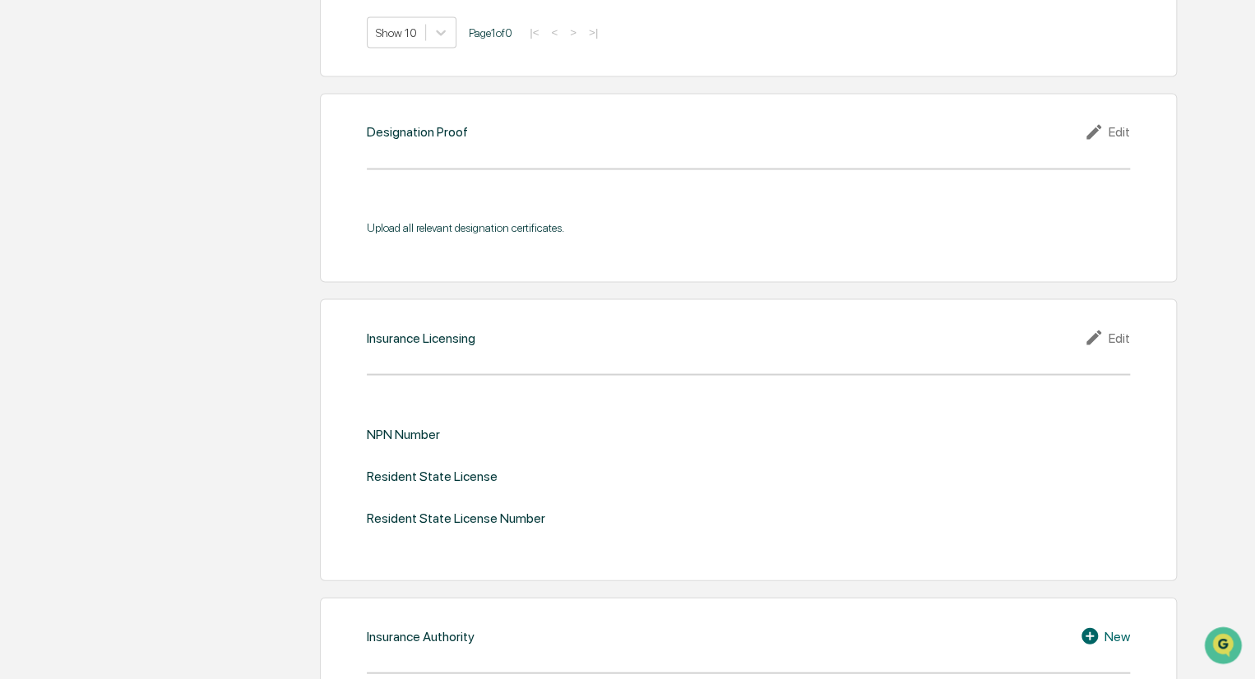
click at [1103, 334] on icon at bounding box center [1096, 337] width 25 height 20
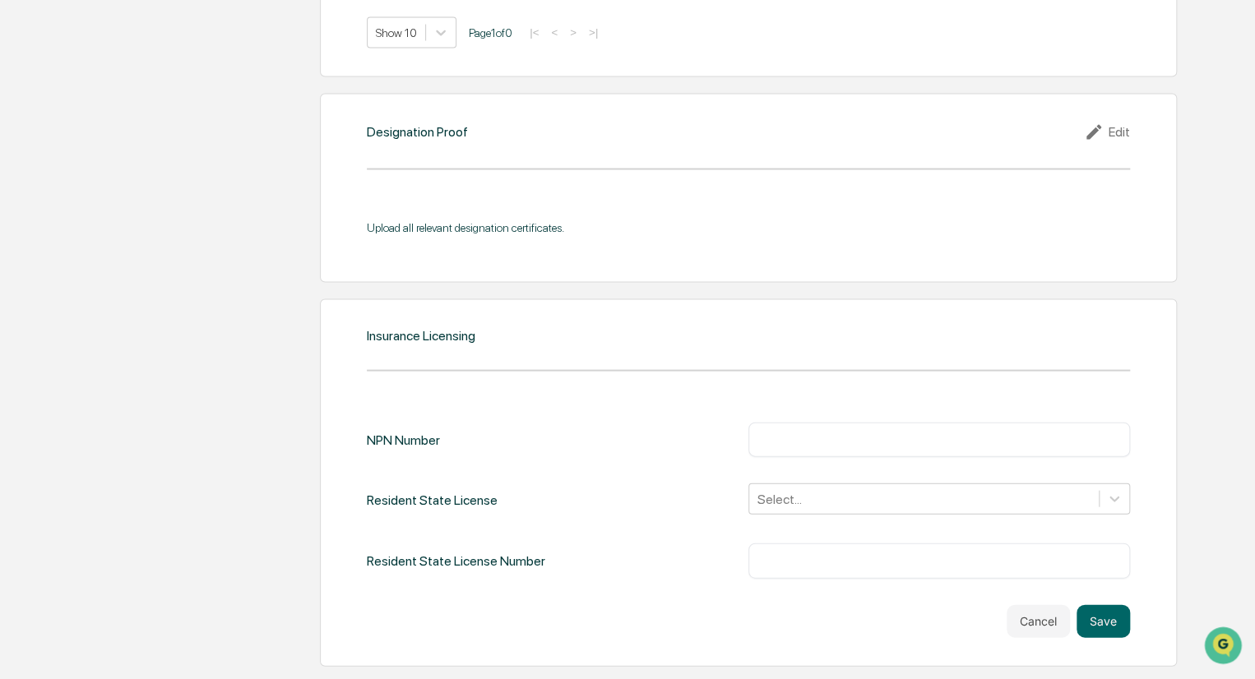
click at [795, 439] on input "text" at bounding box center [939, 439] width 357 height 16
paste input "********"
type input "********"
click at [785, 489] on div "Select..." at bounding box center [939, 498] width 382 height 31
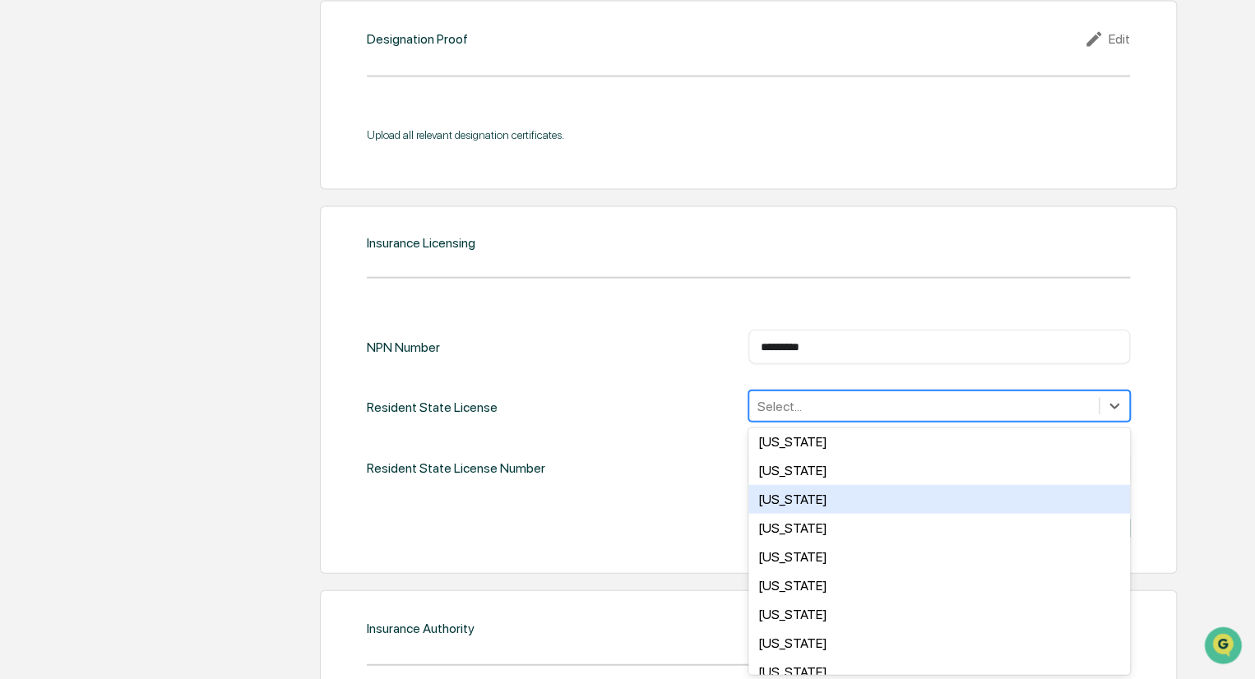
scroll to position [740, 0]
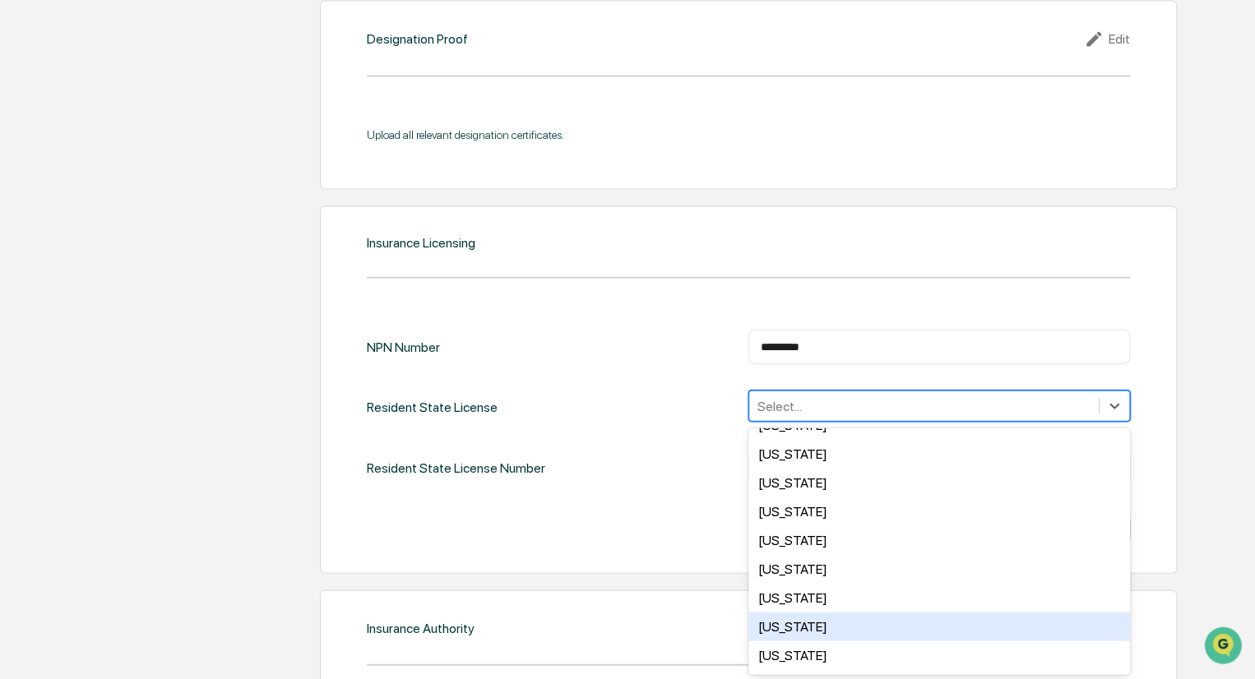
click at [799, 633] on div "North Carolina" at bounding box center [939, 627] width 382 height 29
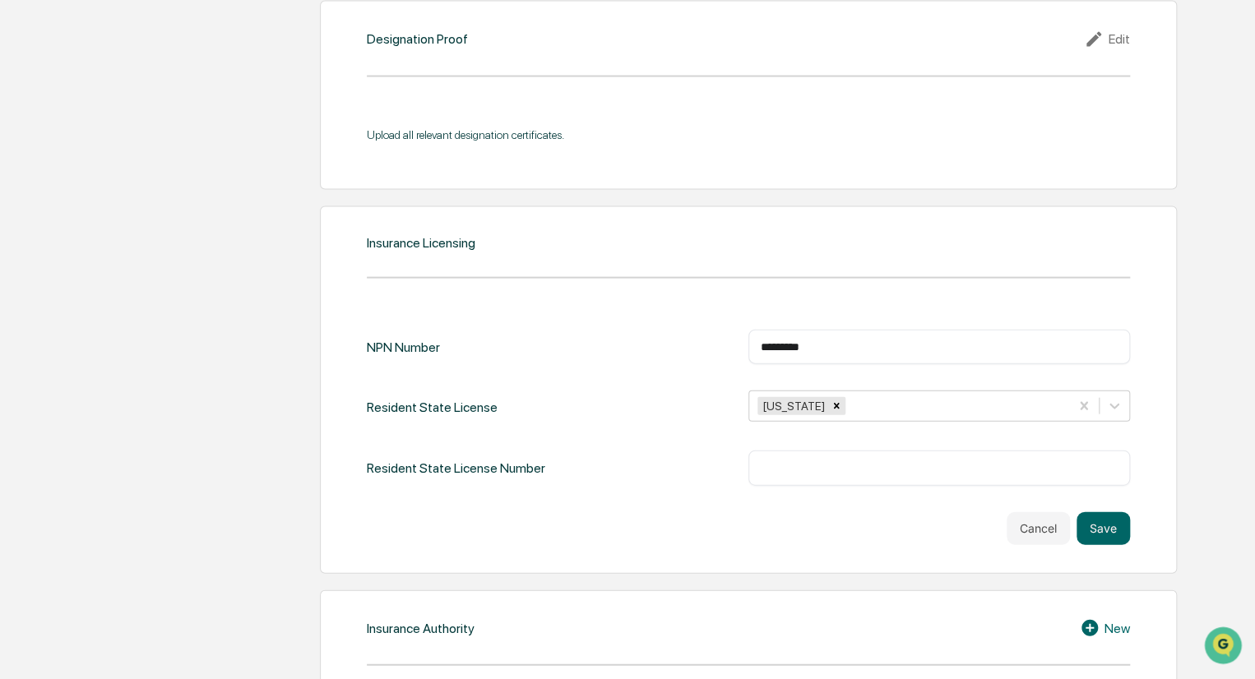
click at [622, 504] on div "NPN Number ******** ​ Resident State License North Carolina Resident State Lice…" at bounding box center [748, 437] width 763 height 215
click at [786, 469] on input "text" at bounding box center [939, 468] width 357 height 16
click at [790, 345] on input "********" at bounding box center [939, 347] width 357 height 16
click at [777, 465] on input "text" at bounding box center [939, 468] width 357 height 16
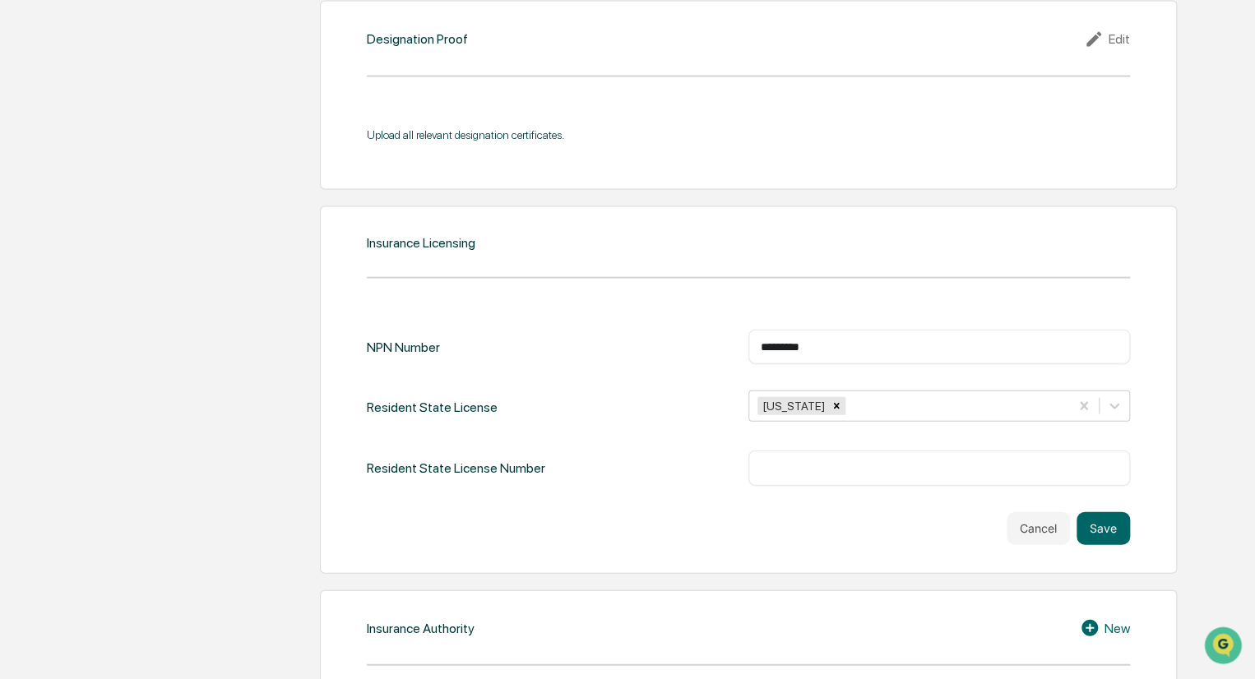
paste input "********"
type input "********"
click at [1101, 526] on button "Save" at bounding box center [1103, 528] width 53 height 33
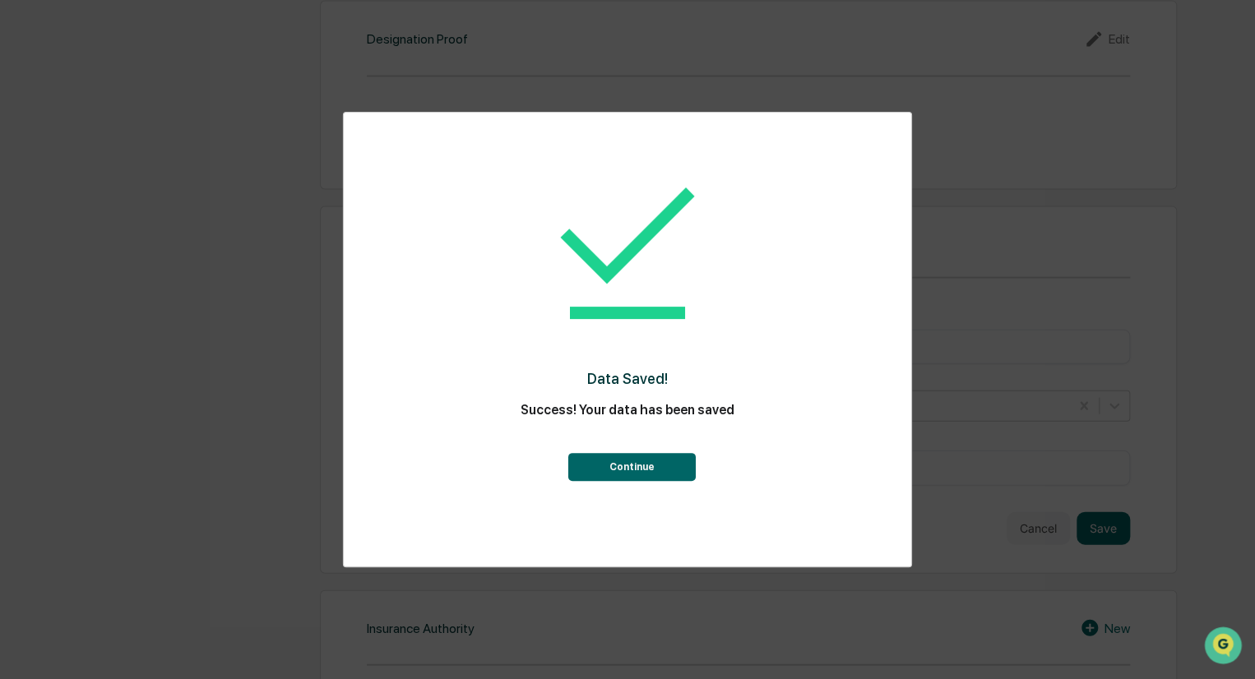
click at [643, 472] on button "Continue" at bounding box center [631, 467] width 127 height 28
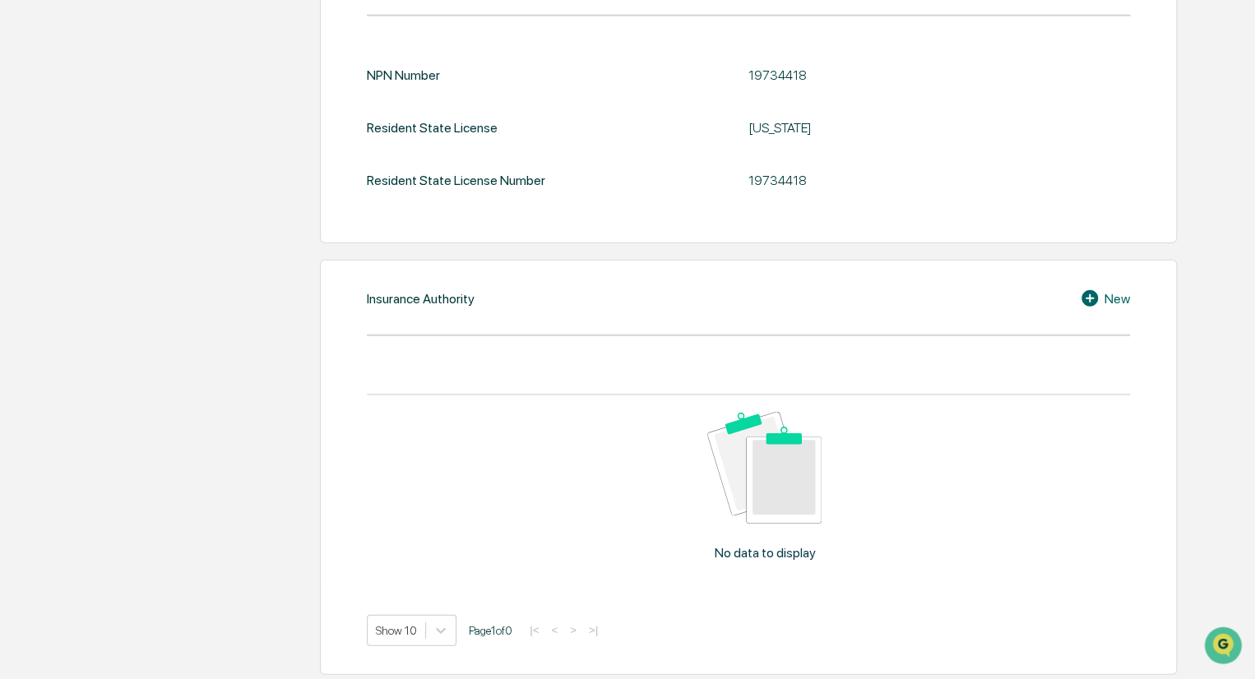
scroll to position [1923, 0]
click at [1109, 297] on div "New" at bounding box center [1105, 297] width 50 height 20
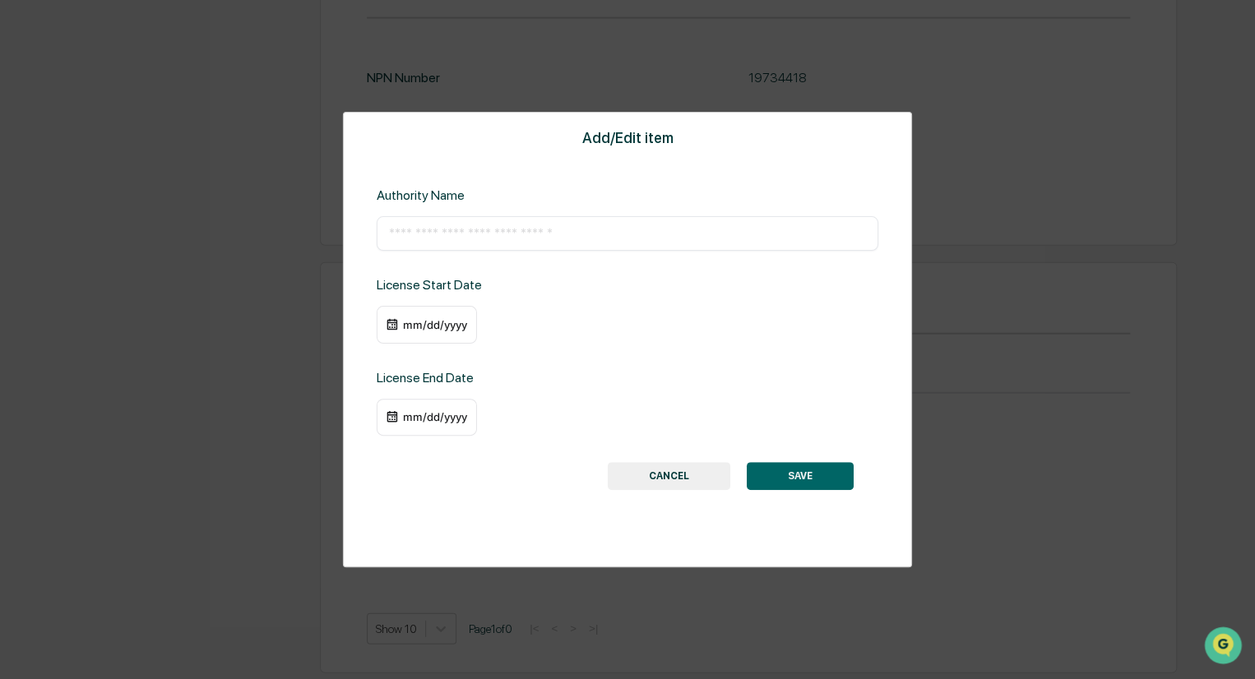
click at [405, 237] on input "text" at bounding box center [627, 233] width 477 height 16
type input "****"
click at [409, 323] on div "mm/dd/yyyy" at bounding box center [435, 324] width 66 height 13
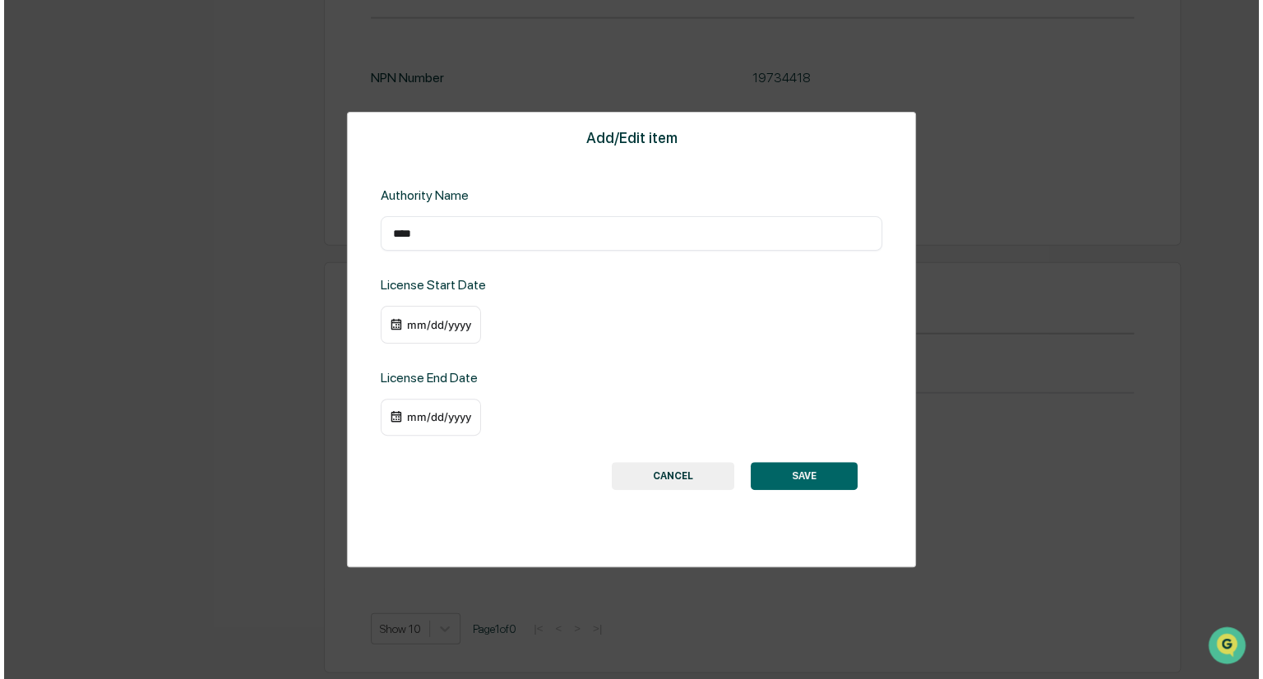
scroll to position [1923, 0]
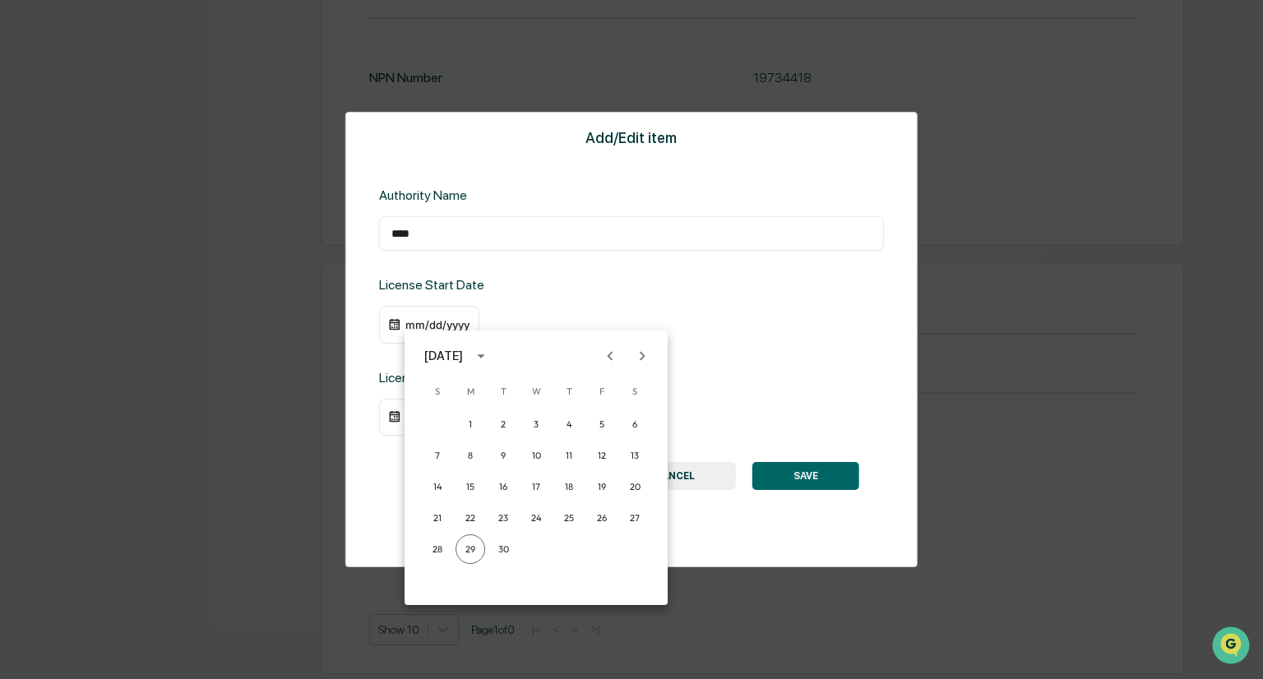
drag, startPoint x: 409, startPoint y: 323, endPoint x: 739, endPoint y: 376, distance: 334.0
click at [739, 376] on div at bounding box center [631, 339] width 1263 height 679
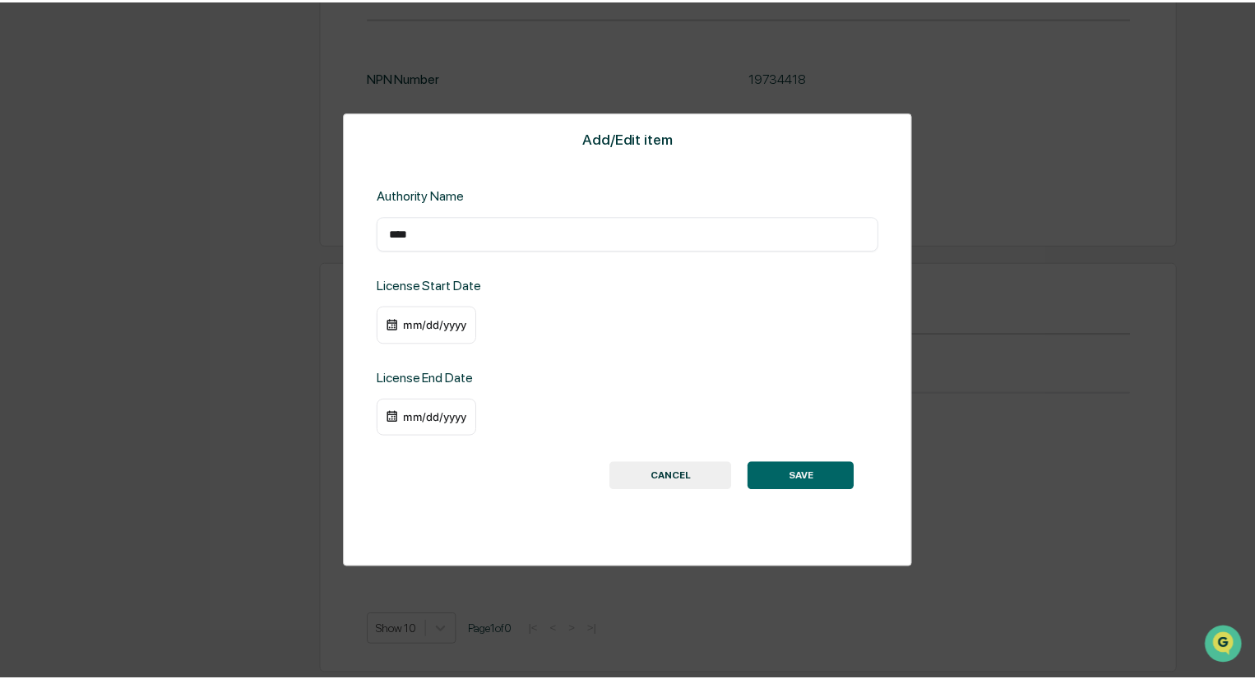
scroll to position [1919, 0]
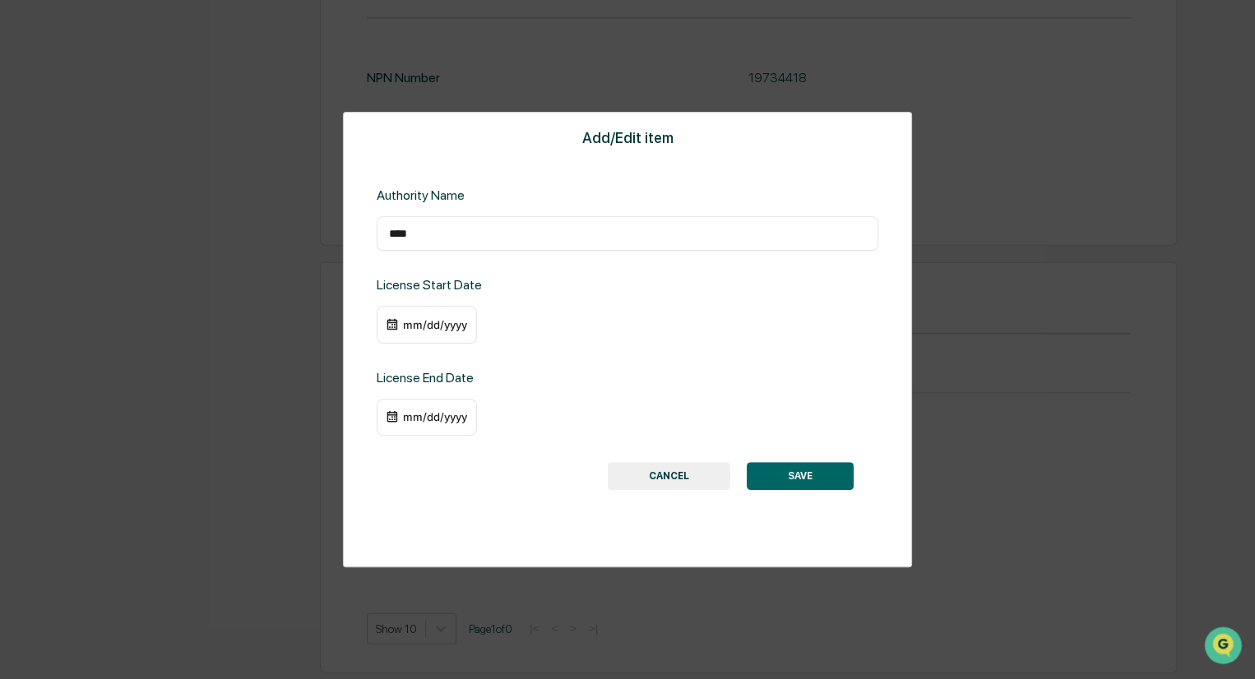
click at [418, 326] on div "mm/dd/yyyy" at bounding box center [435, 324] width 66 height 13
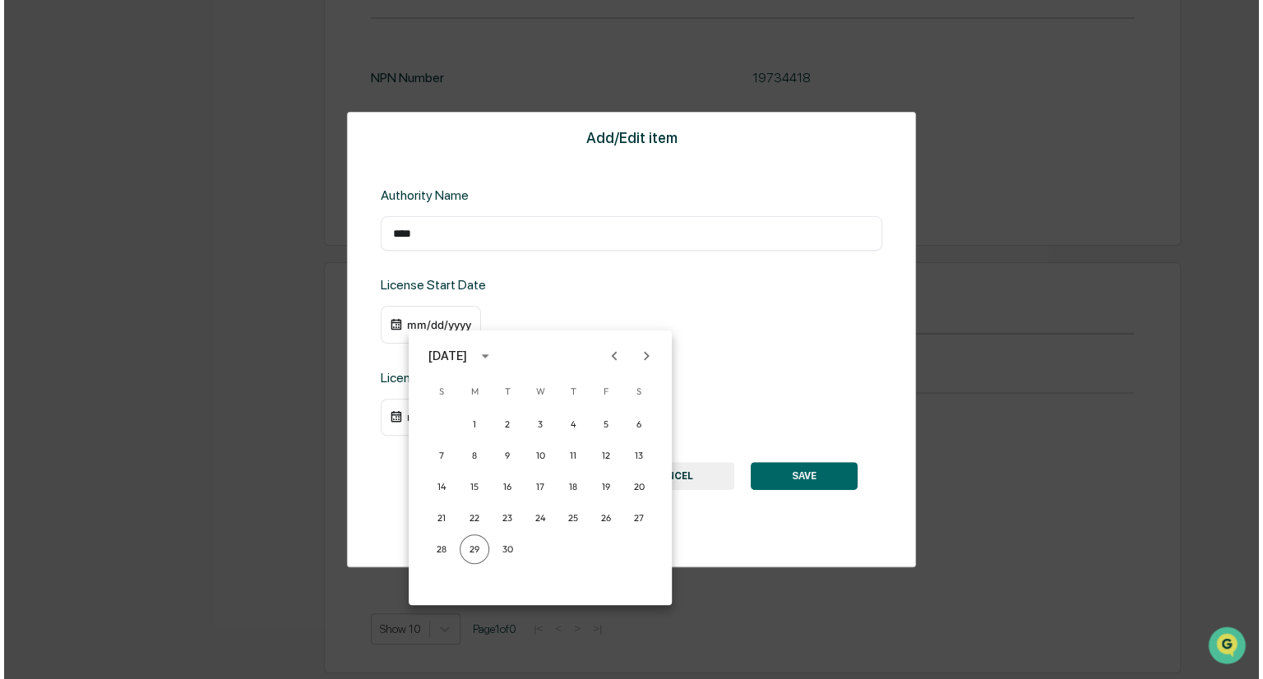
scroll to position [1923, 0]
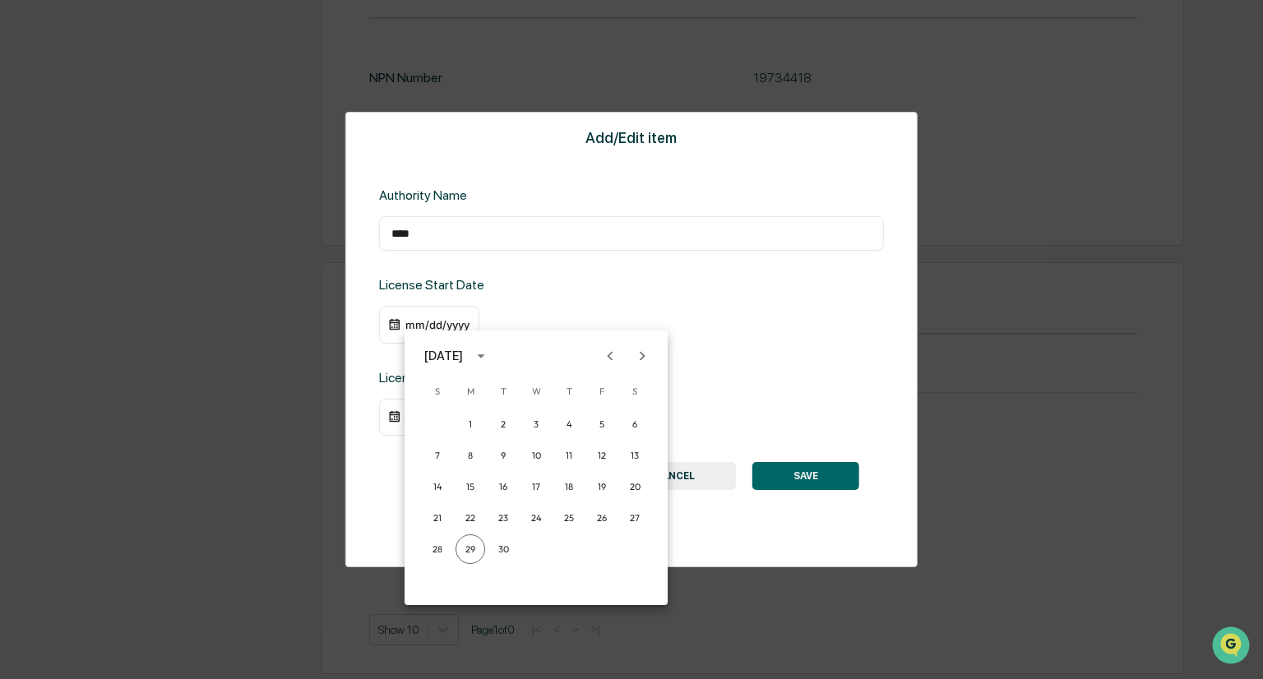
drag, startPoint x: 418, startPoint y: 326, endPoint x: 782, endPoint y: 333, distance: 364.4
click at [782, 333] on div at bounding box center [631, 339] width 1263 height 679
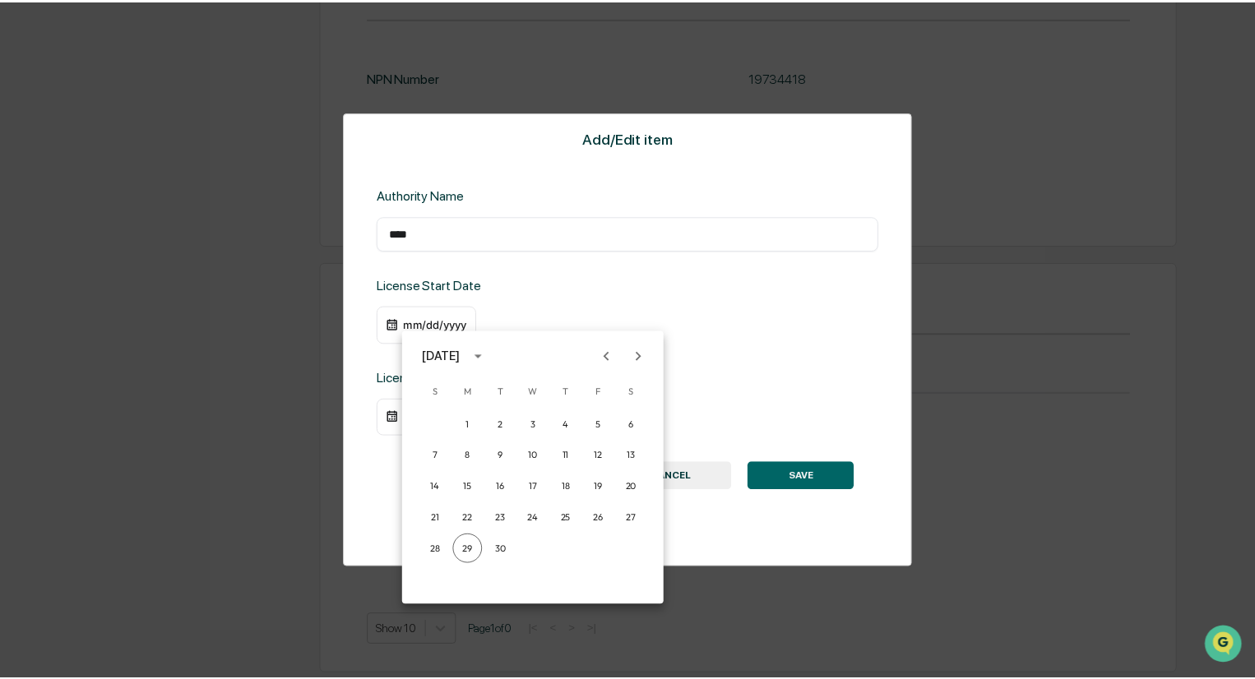
scroll to position [1919, 0]
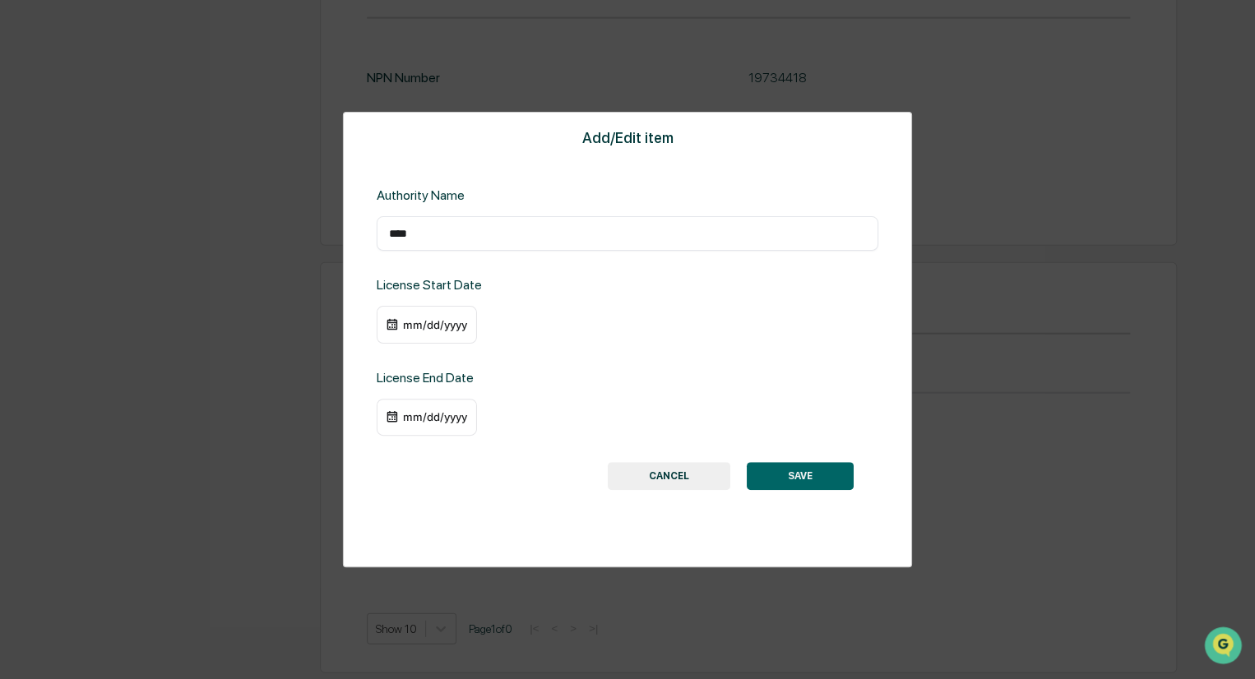
click at [410, 322] on div "mm/dd/yyyy" at bounding box center [435, 324] width 66 height 13
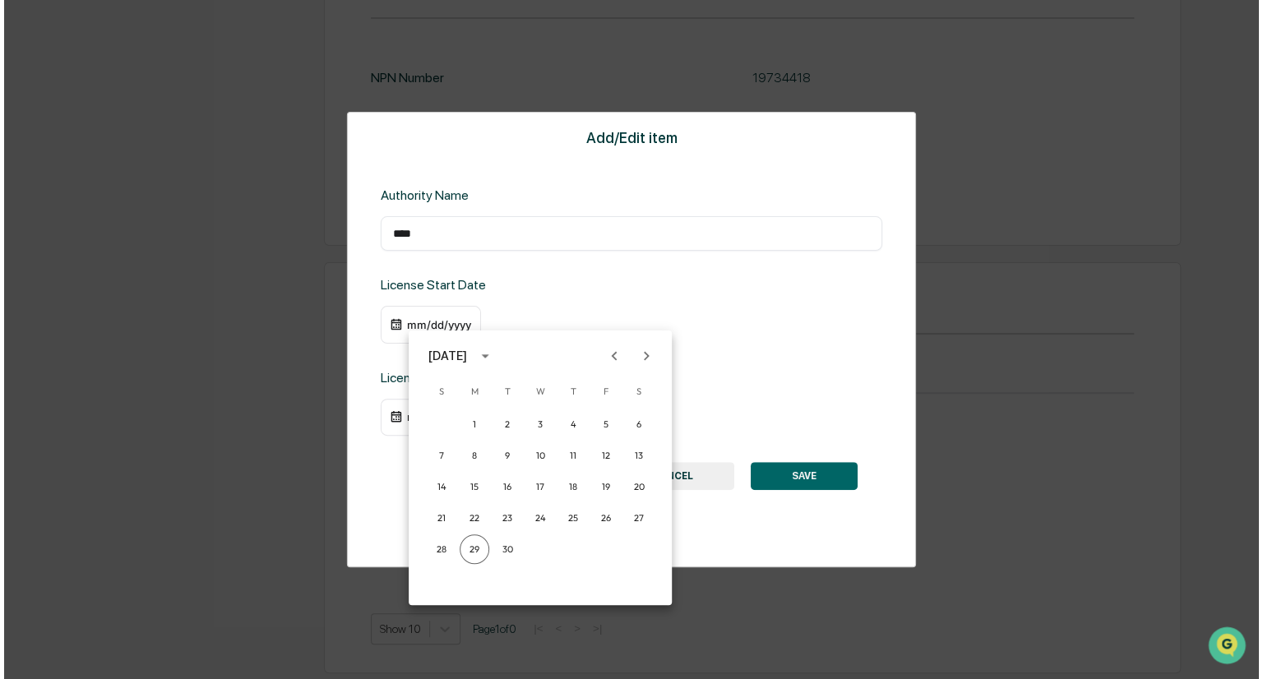
scroll to position [1923, 0]
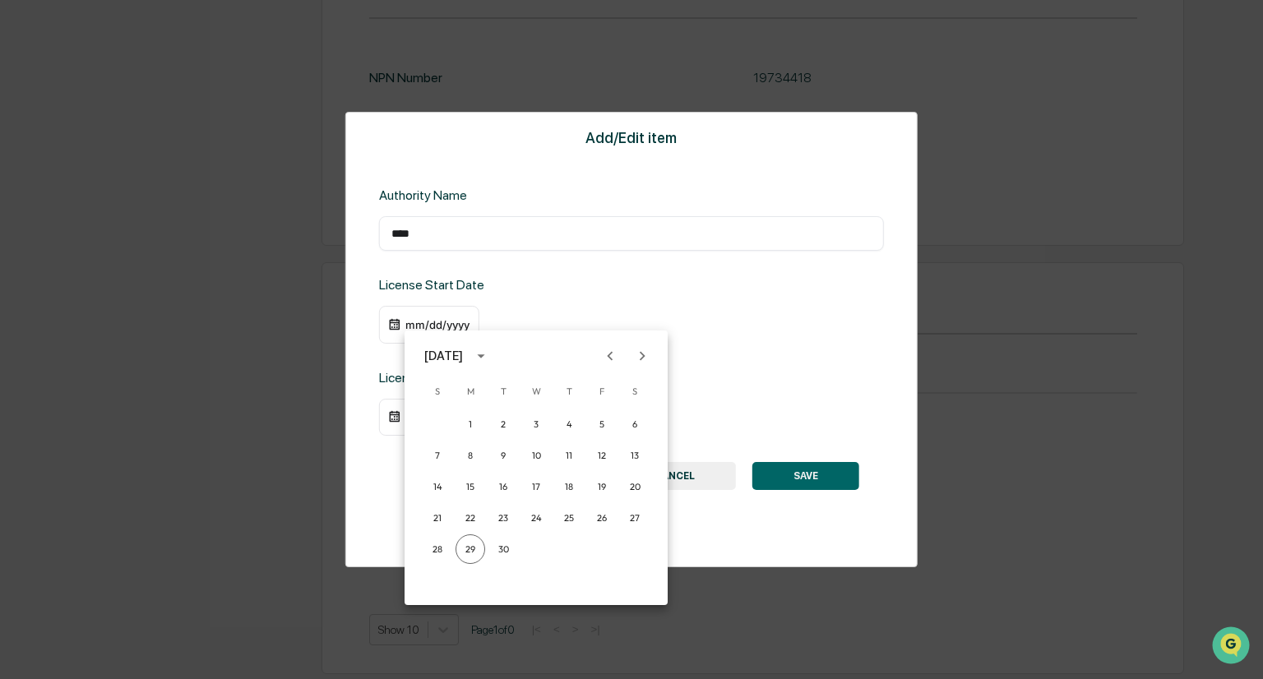
click at [462, 323] on div at bounding box center [631, 339] width 1263 height 679
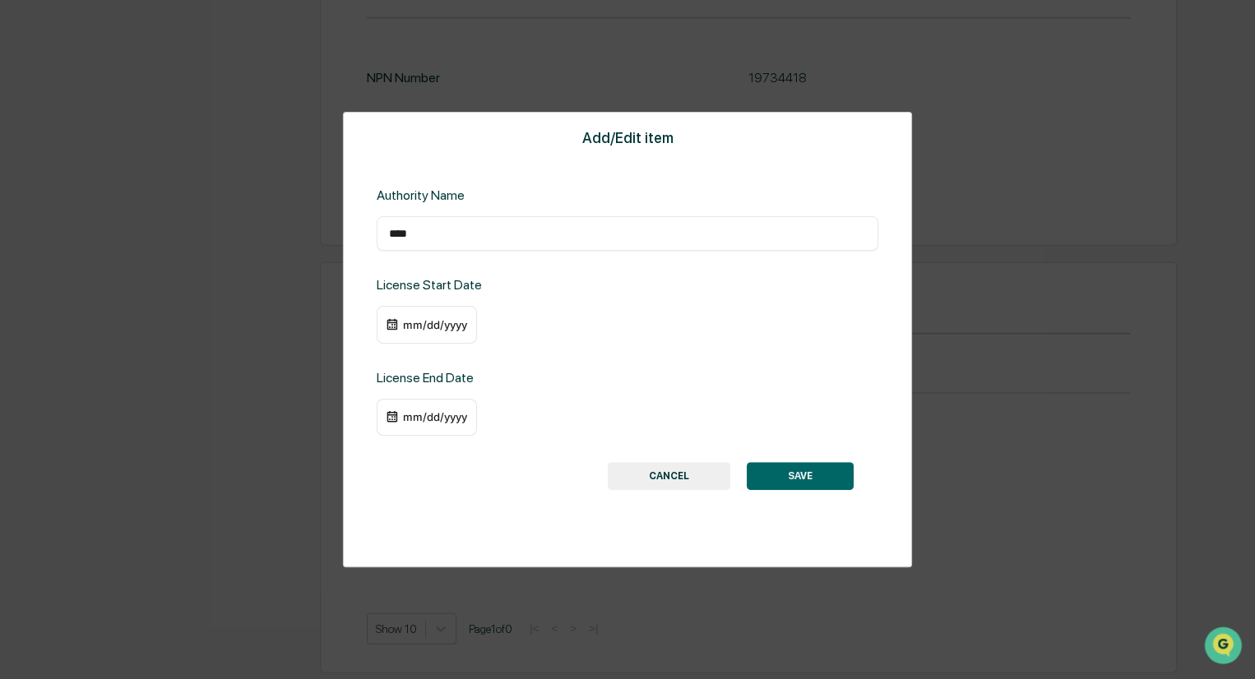
click at [463, 327] on div "mm/dd/yyyy" at bounding box center [435, 324] width 66 height 13
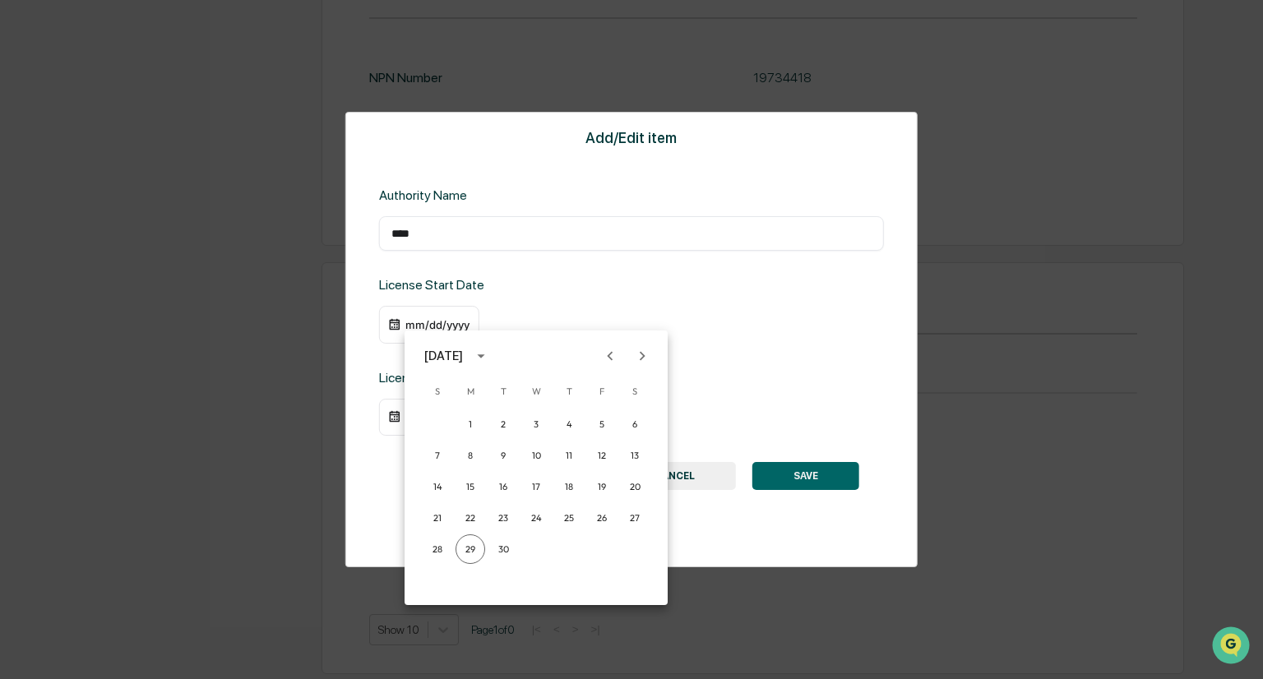
click at [484, 355] on icon "calendar view is open, switch to year view" at bounding box center [480, 356] width 7 height 4
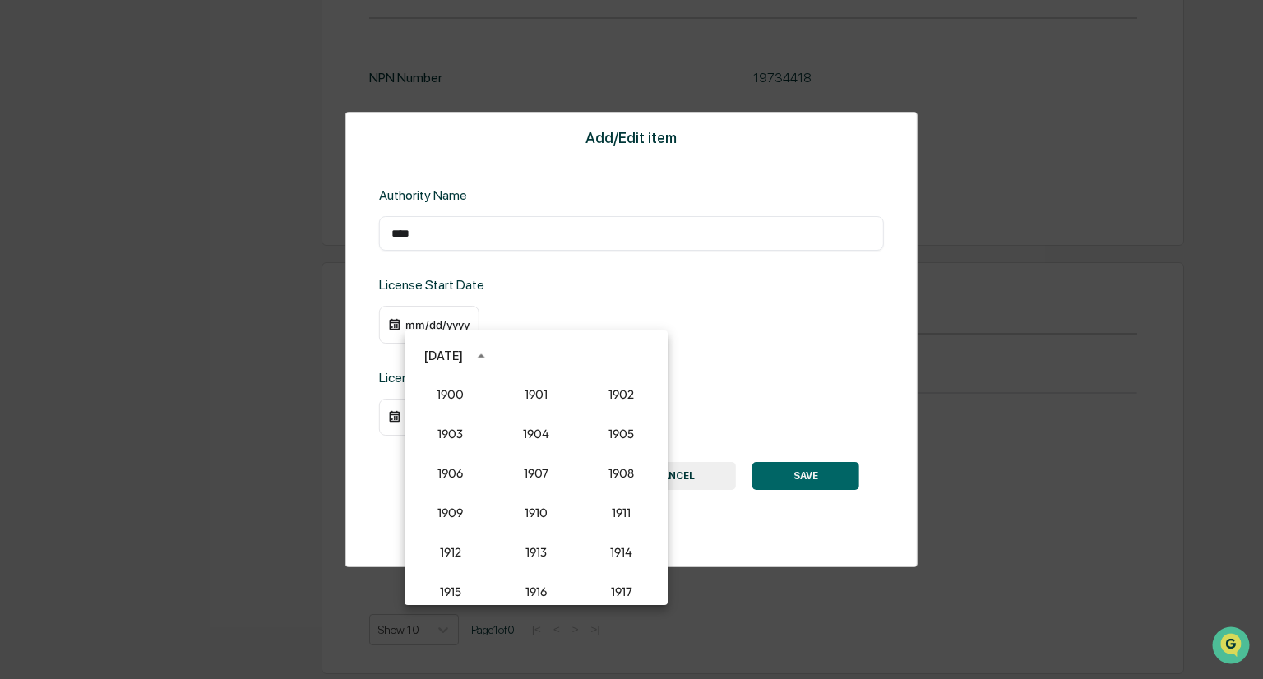
scroll to position [1523, 0]
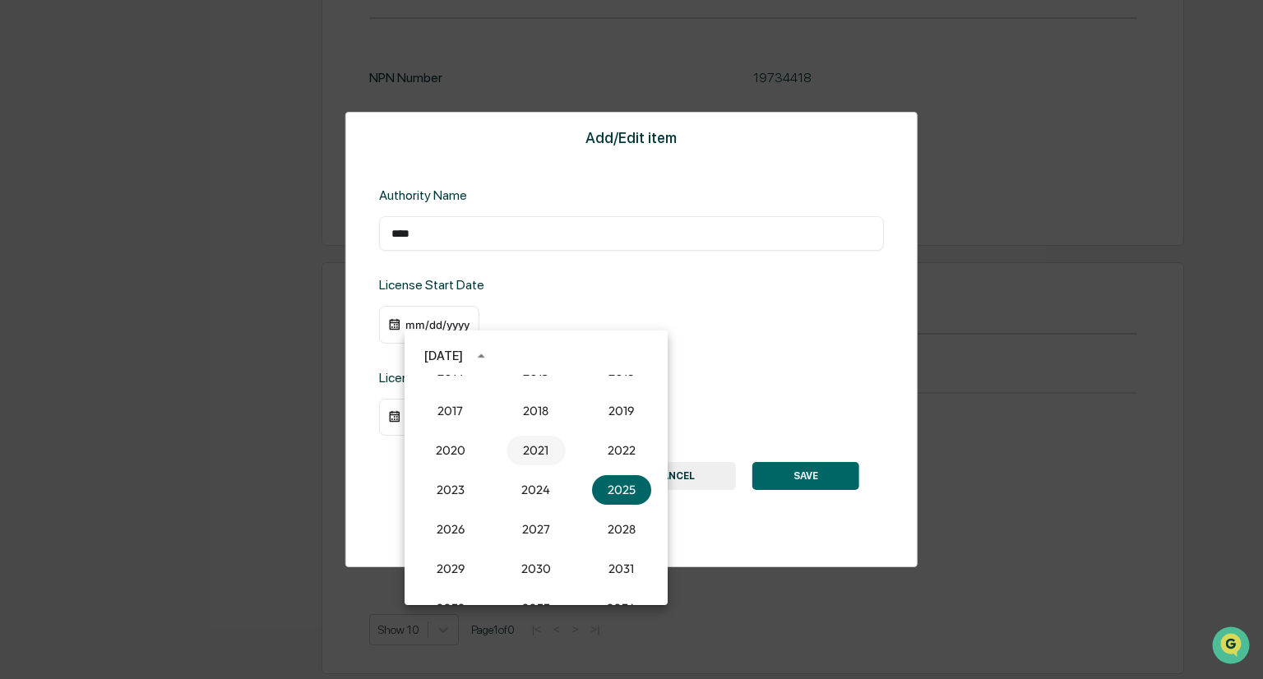
click at [530, 450] on button "2021" at bounding box center [536, 451] width 59 height 30
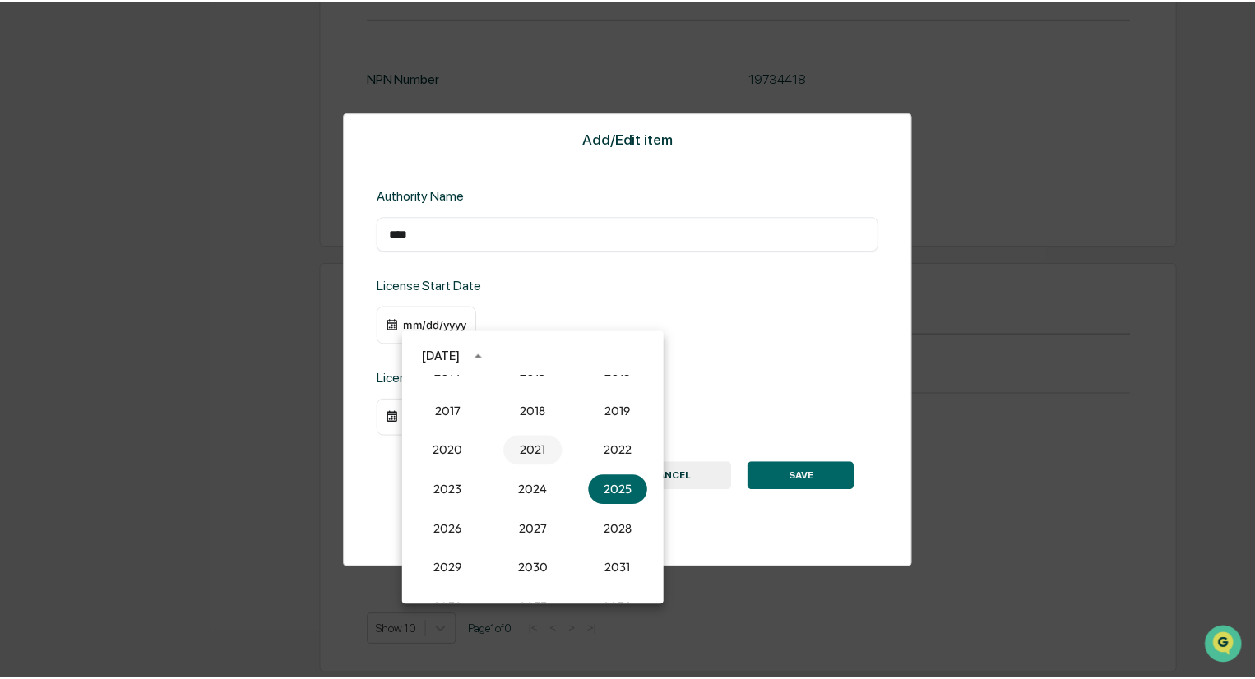
scroll to position [1919, 0]
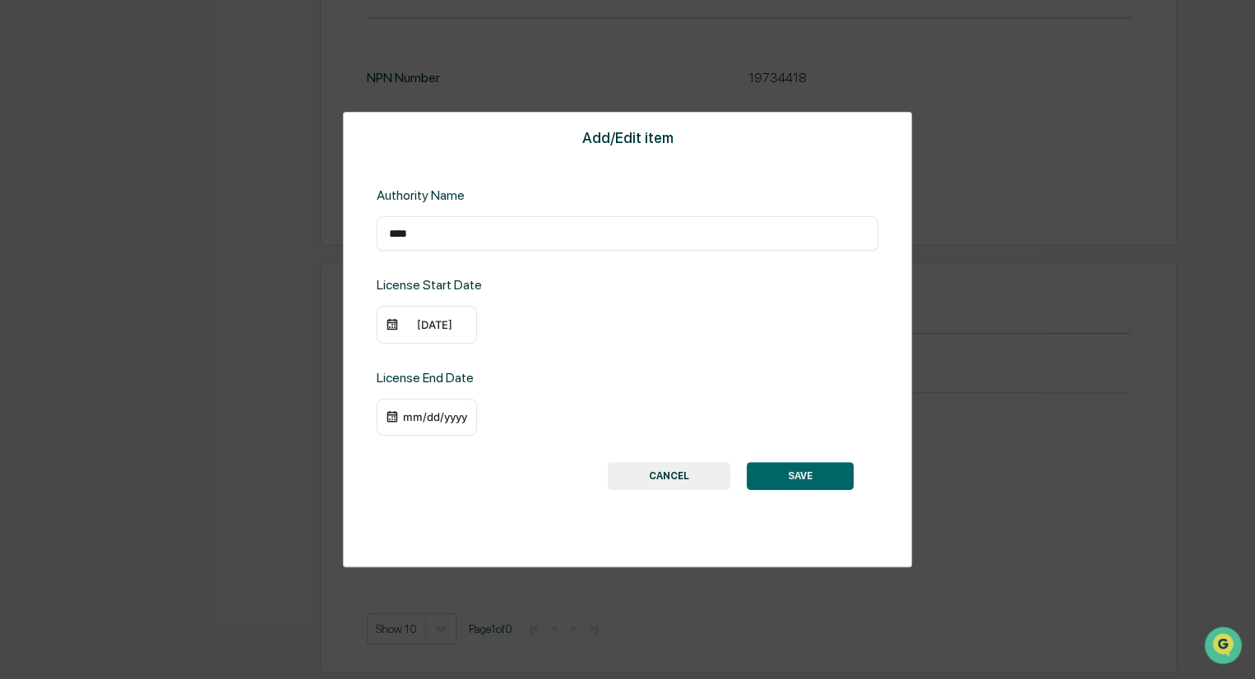
click at [410, 328] on div "09/29/2021" at bounding box center [435, 324] width 66 height 13
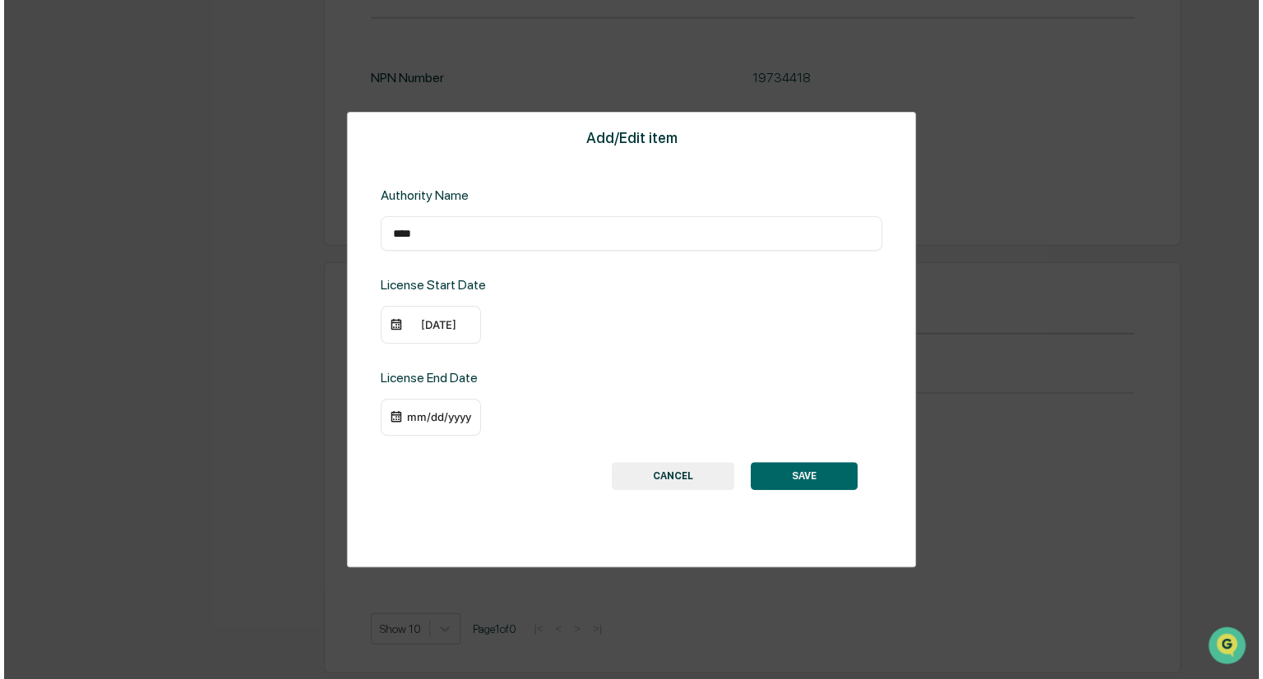
scroll to position [1923, 0]
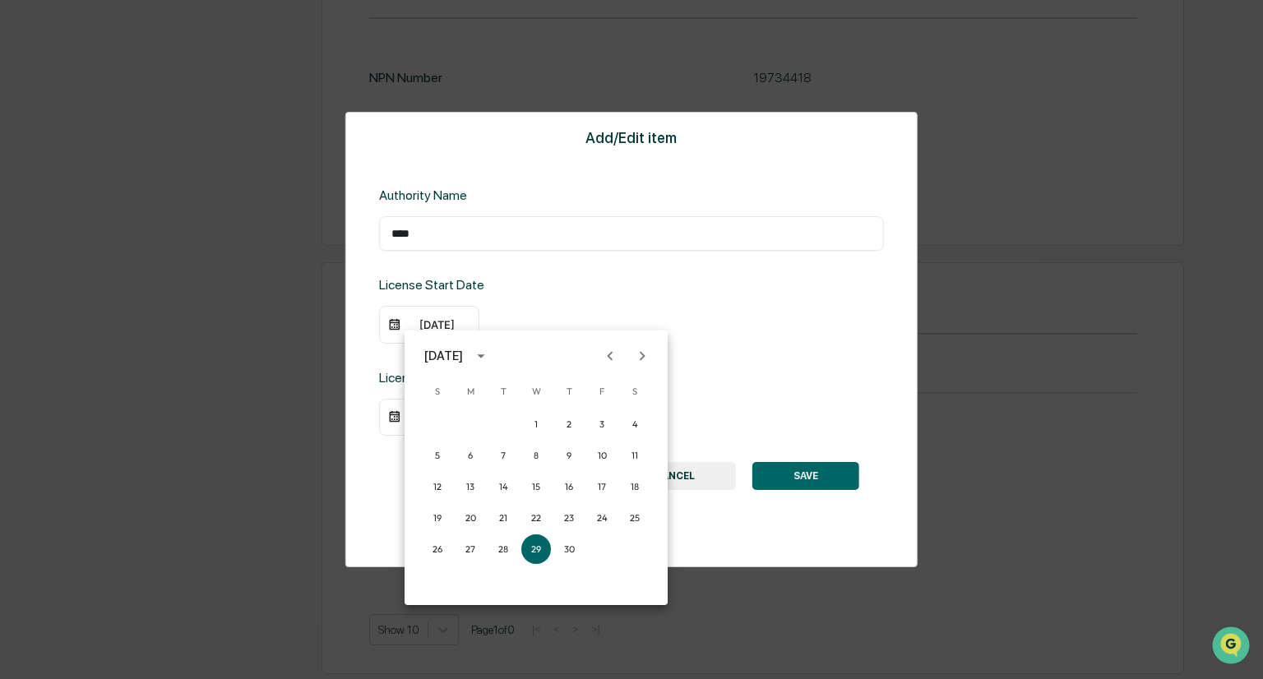
click at [490, 356] on icon "calendar view is open, switch to year view" at bounding box center [481, 356] width 18 height 18
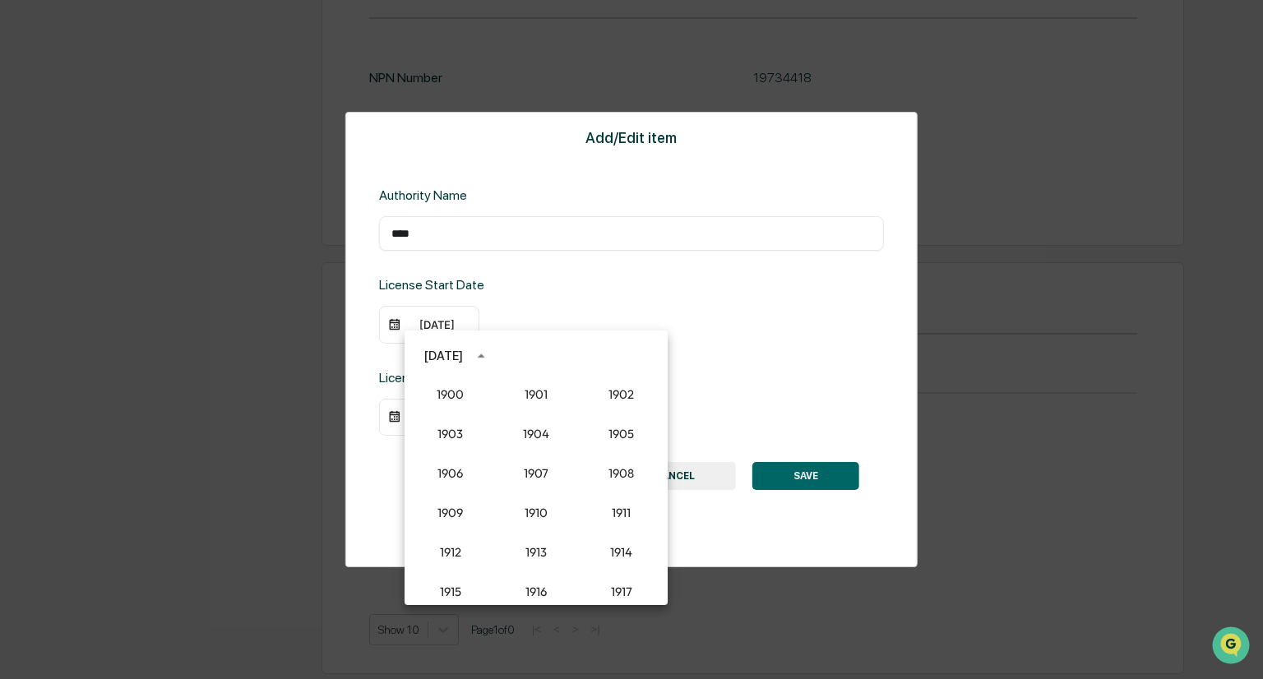
scroll to position [1484, 0]
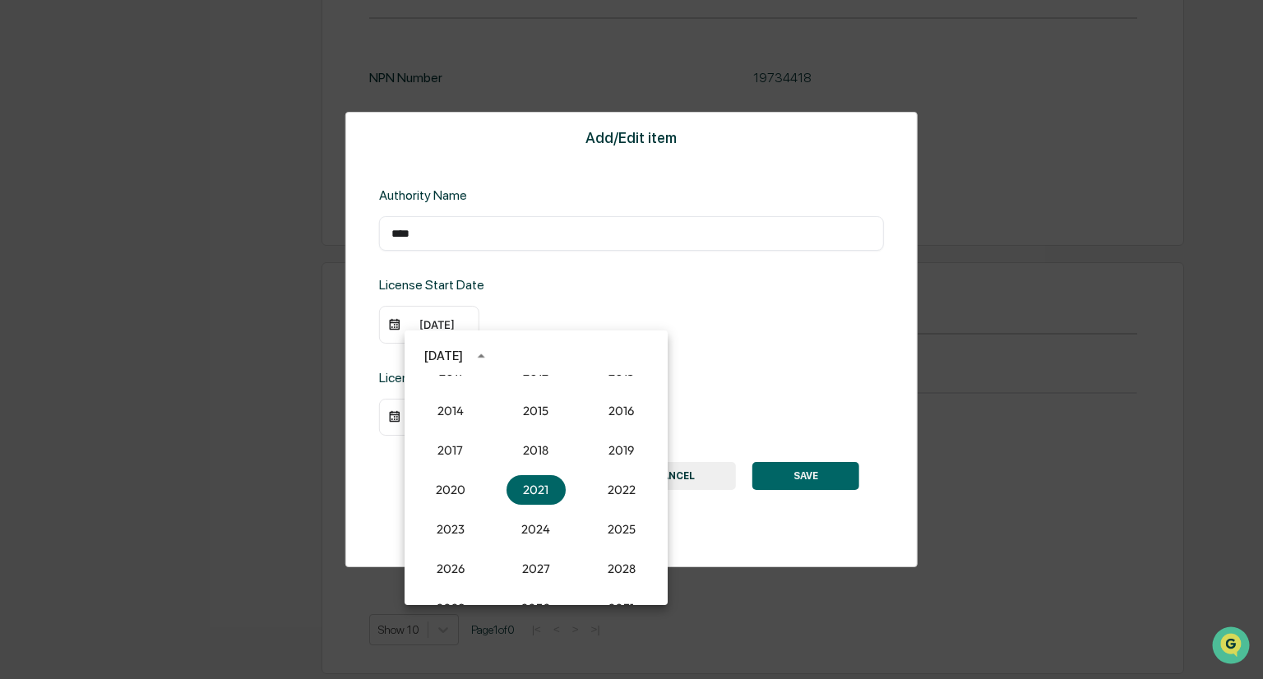
click at [484, 355] on icon "year view is open, switch to calendar view" at bounding box center [480, 356] width 7 height 4
click at [753, 353] on div at bounding box center [631, 339] width 1263 height 679
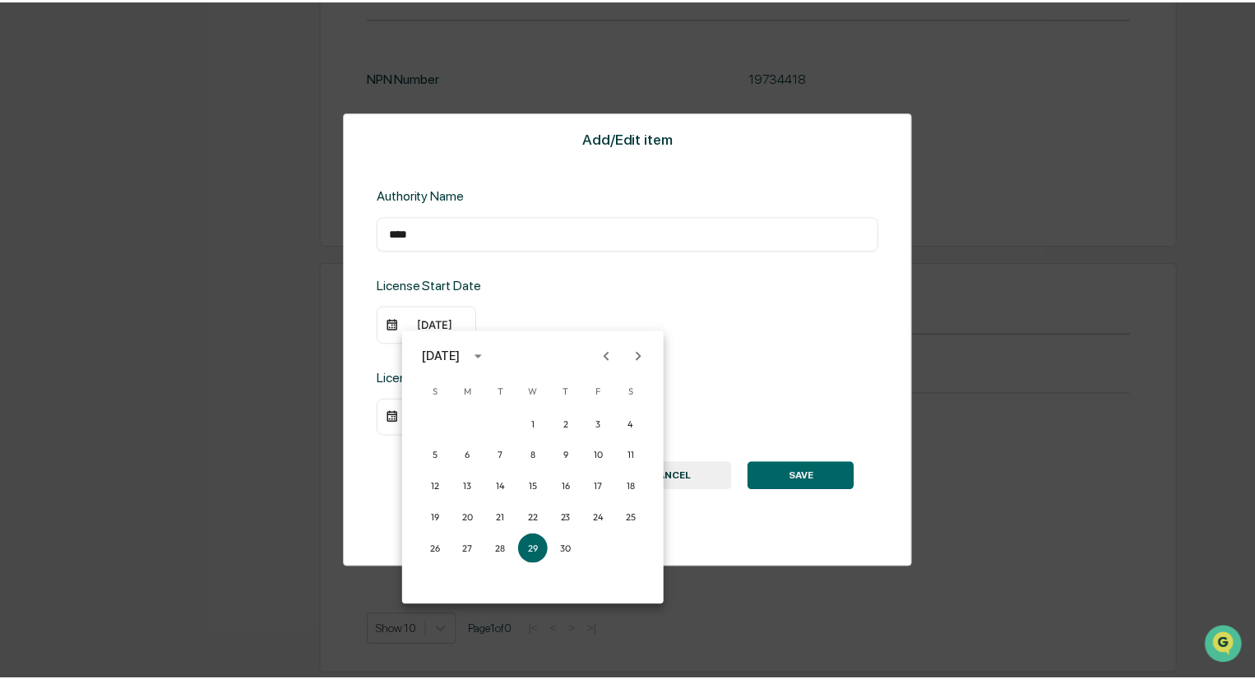
scroll to position [1919, 0]
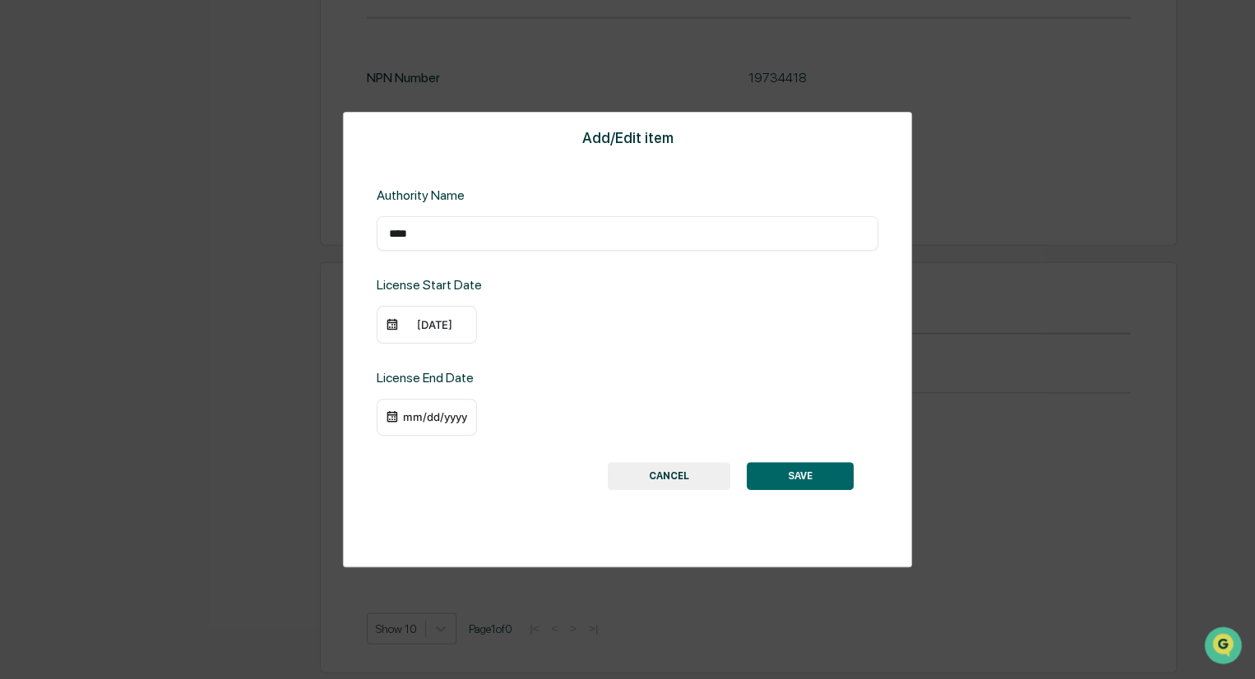
click at [410, 323] on div "09/29/2021" at bounding box center [435, 324] width 66 height 13
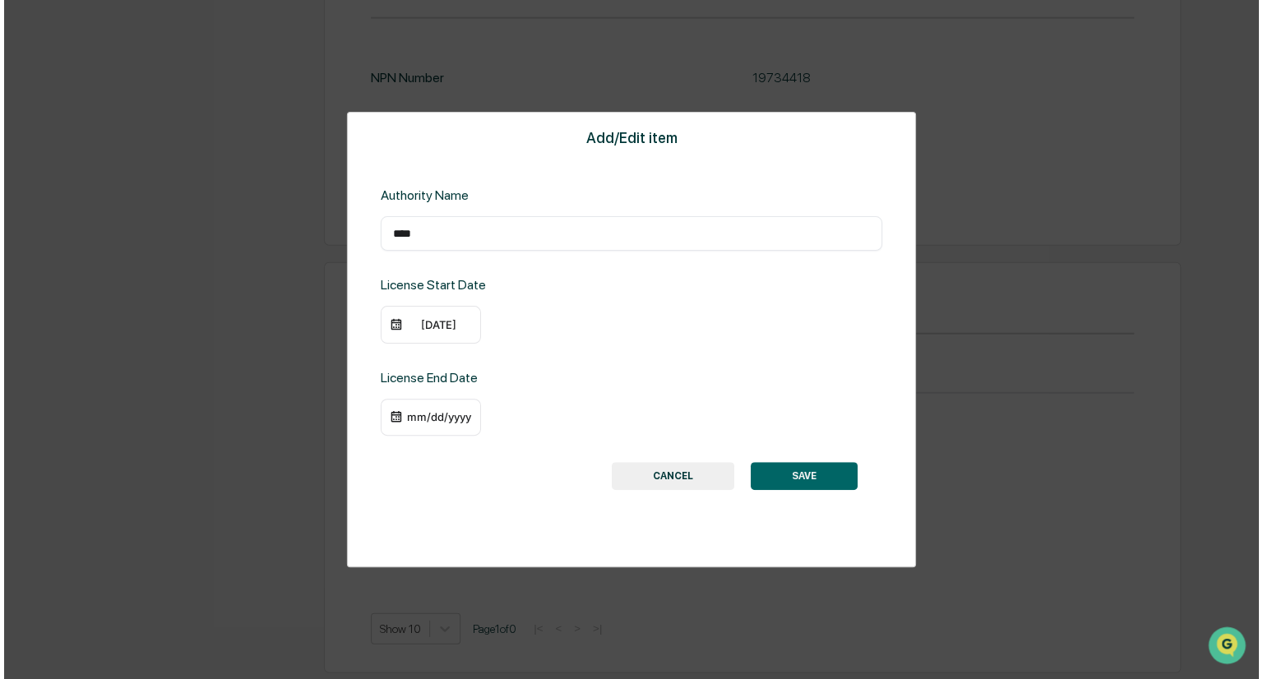
scroll to position [1923, 0]
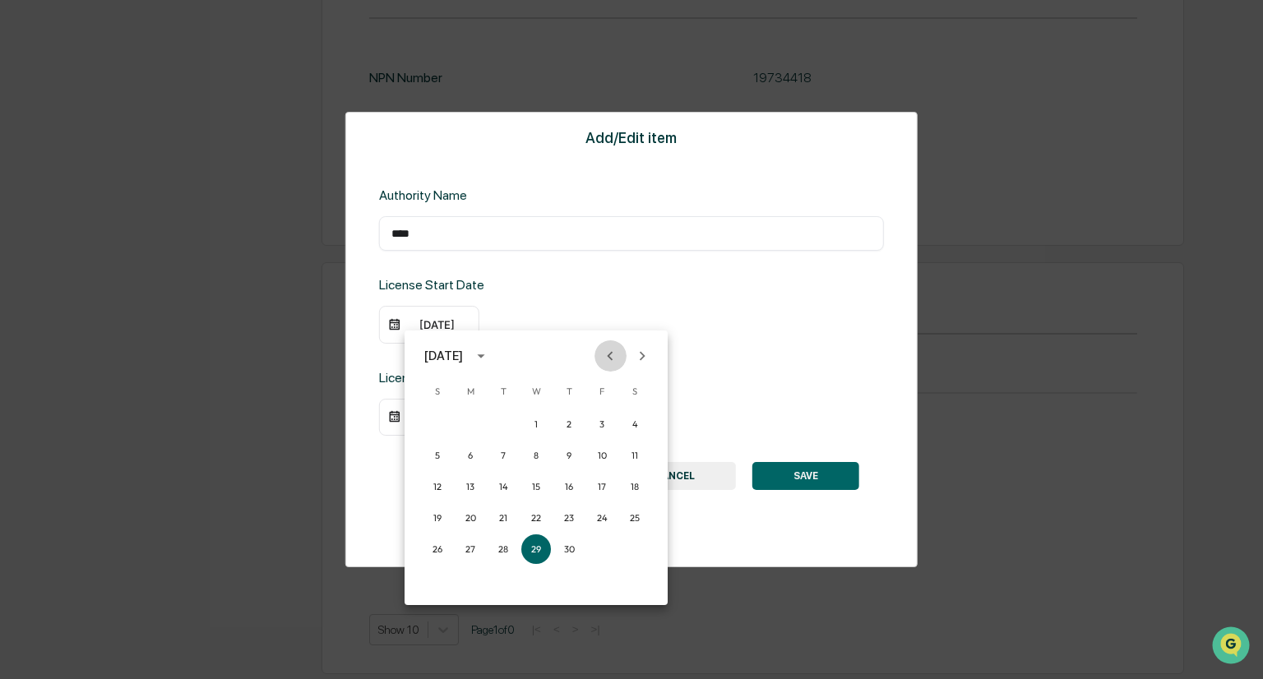
click at [612, 350] on icon "Previous month" at bounding box center [610, 356] width 18 height 18
click at [503, 549] on button "31" at bounding box center [504, 550] width 30 height 30
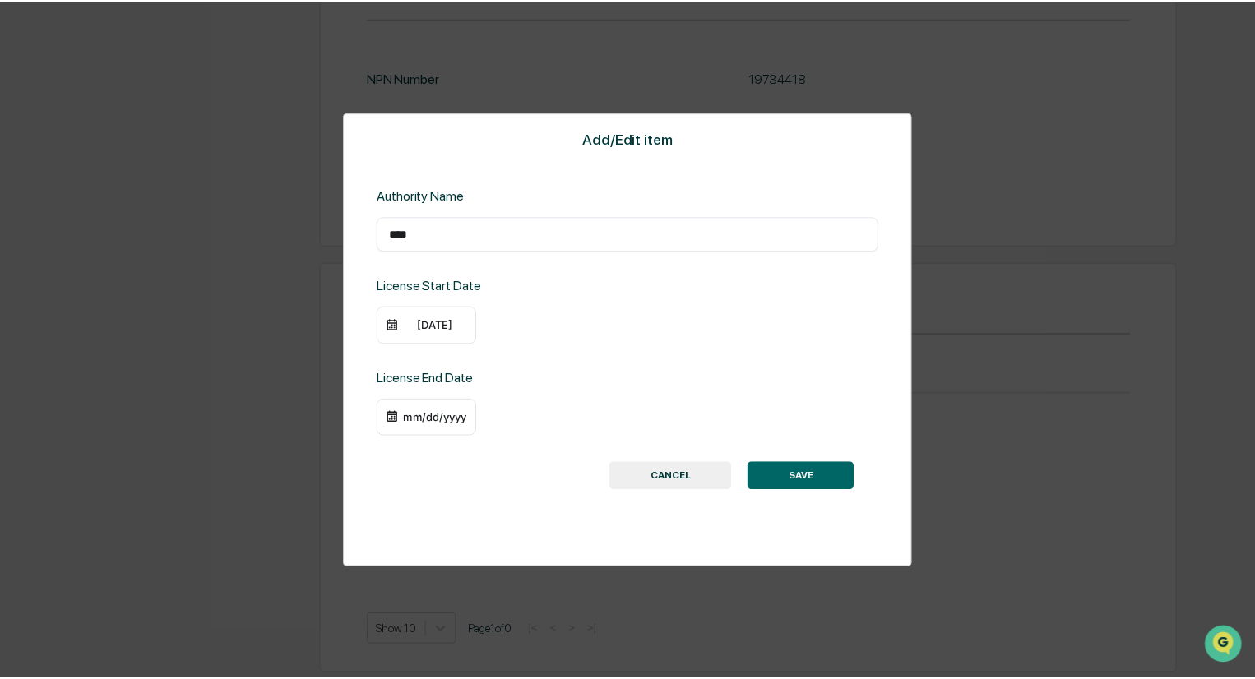
scroll to position [1919, 0]
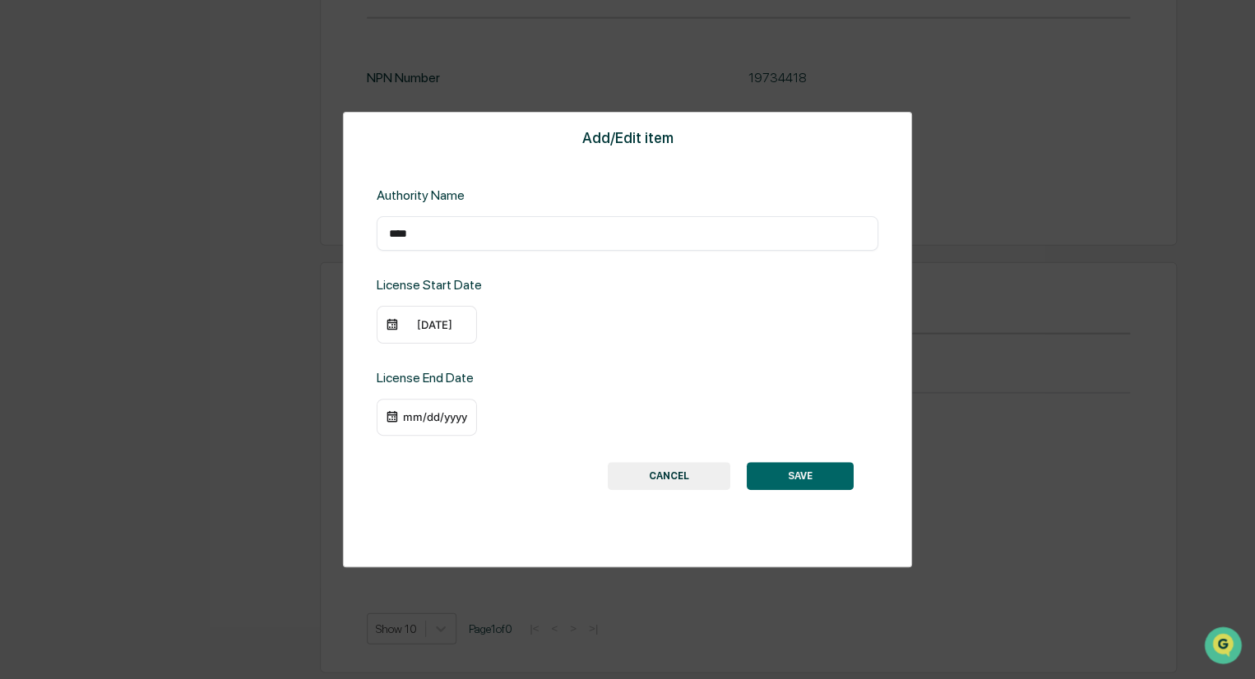
click at [676, 386] on div "License End Date mm/dd/yyyy" at bounding box center [628, 403] width 502 height 67
click at [415, 413] on div "mm/dd/yyyy" at bounding box center [435, 416] width 66 height 13
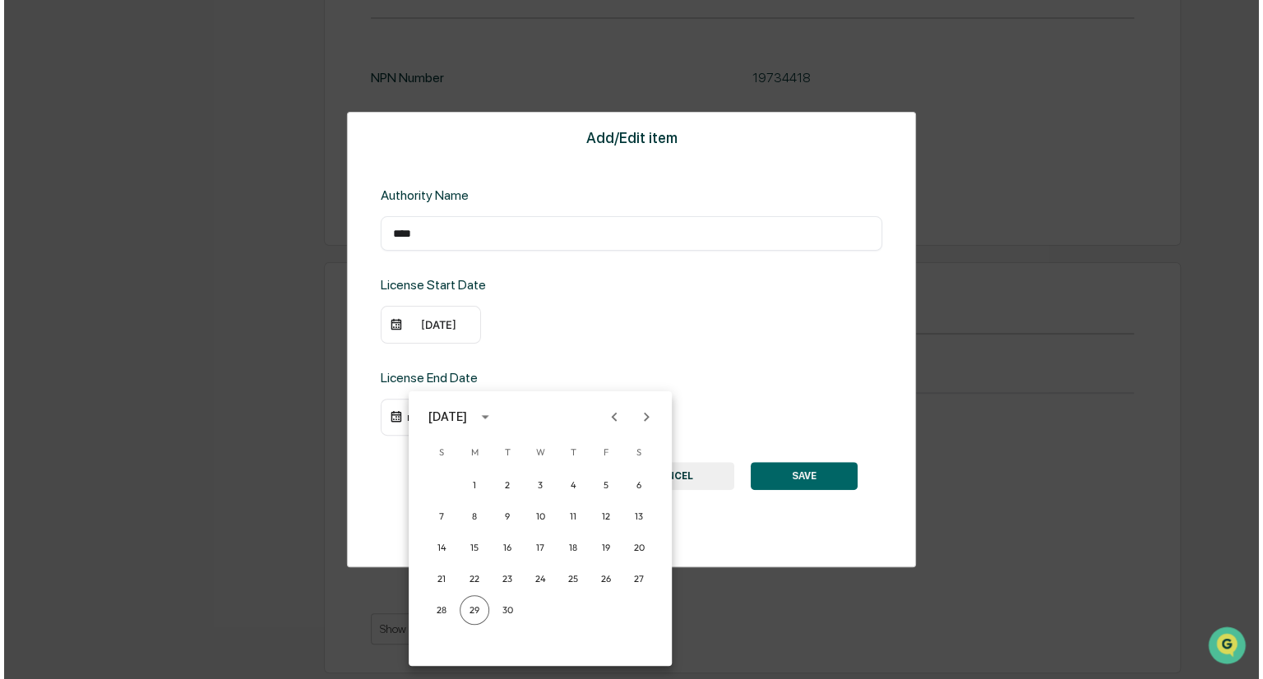
scroll to position [1923, 0]
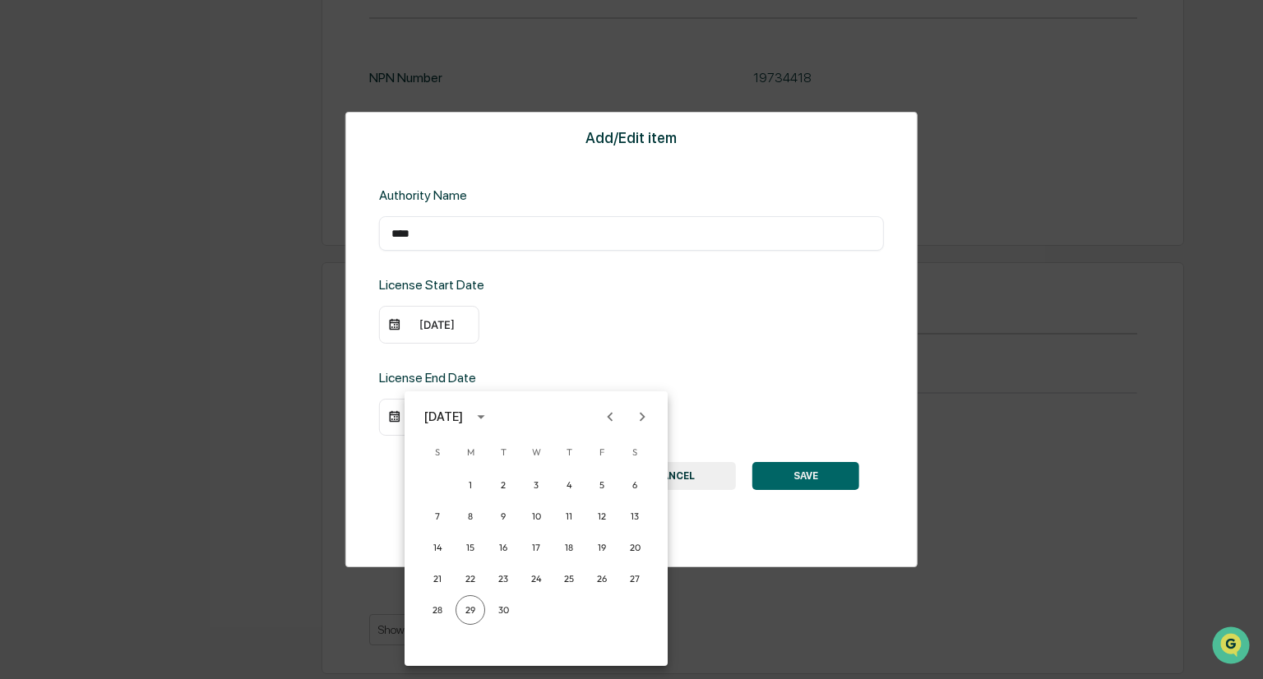
click at [643, 415] on icon "Next month" at bounding box center [643, 416] width 6 height 9
click at [642, 415] on icon "Next month" at bounding box center [643, 416] width 6 height 9
click at [642, 415] on icon "Next month" at bounding box center [642, 417] width 18 height 18
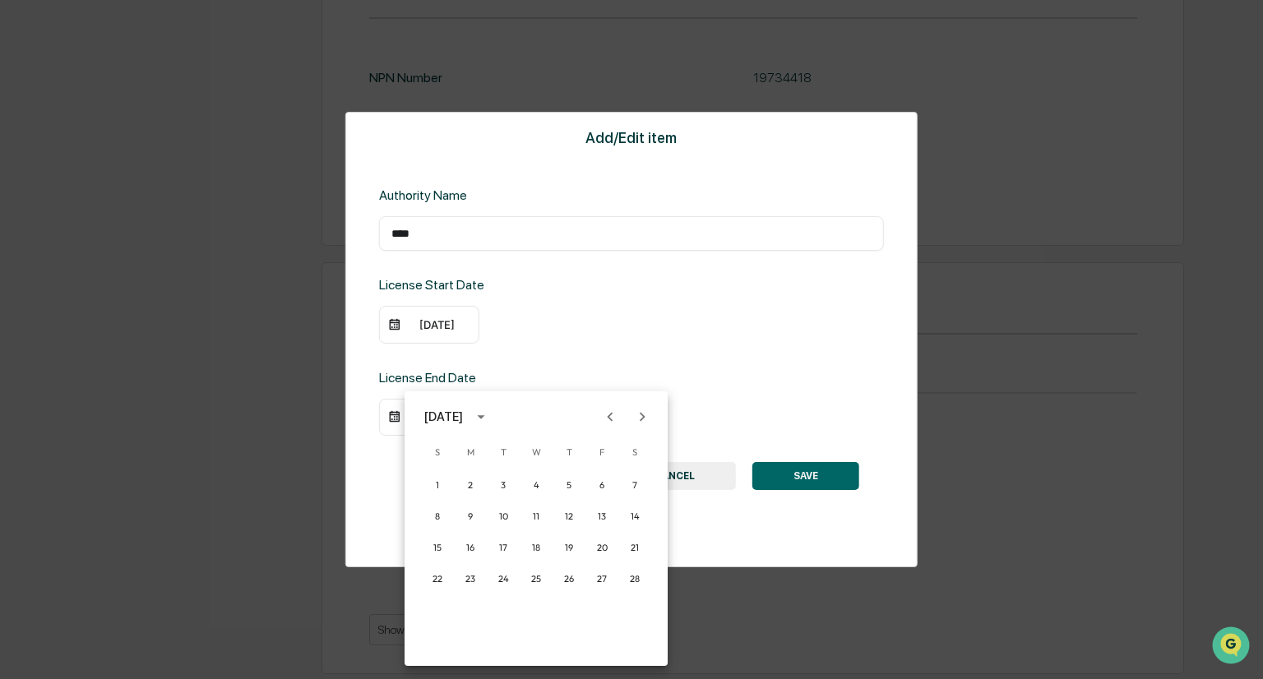
click at [642, 415] on icon "Next month" at bounding box center [642, 417] width 18 height 18
click at [503, 616] on button "30" at bounding box center [504, 610] width 30 height 30
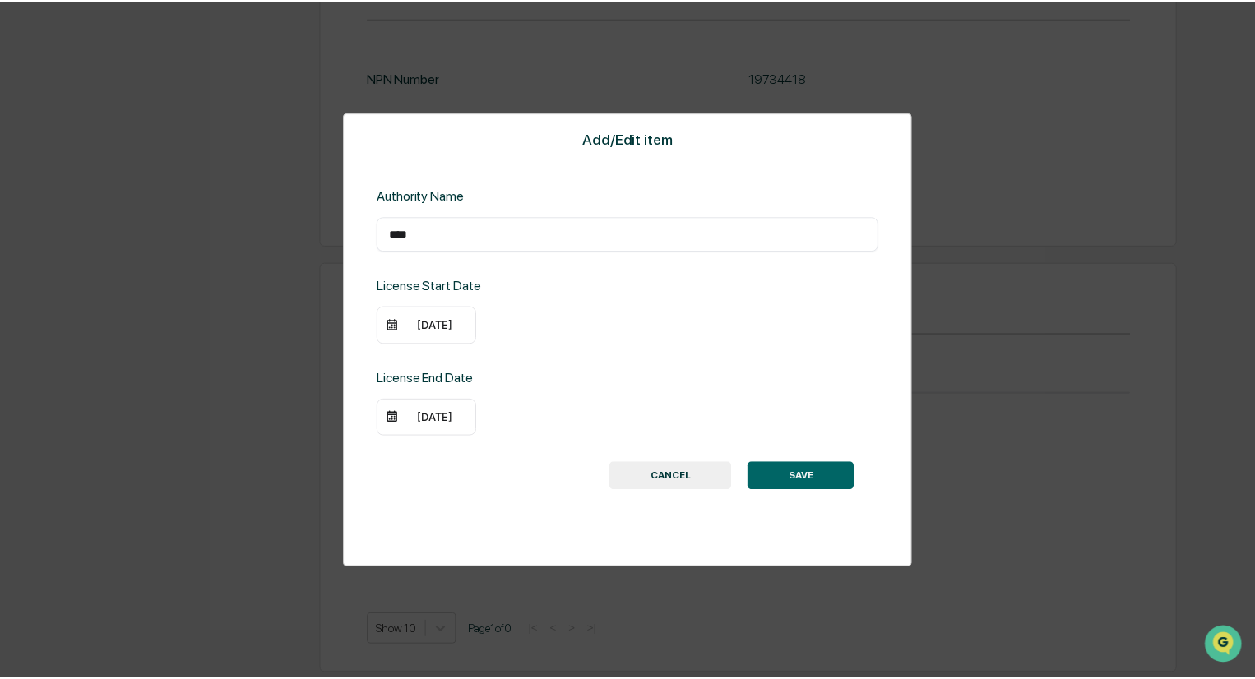
scroll to position [1919, 0]
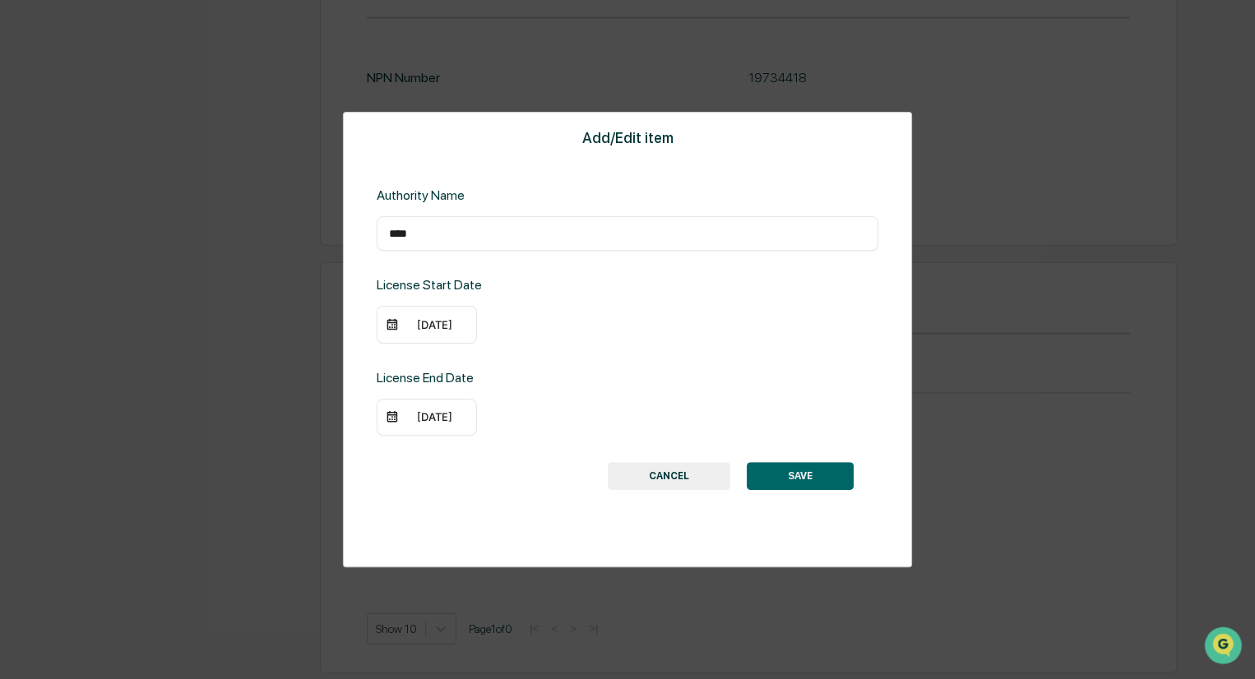
click at [721, 340] on div "08/31/2021" at bounding box center [628, 325] width 502 height 38
click at [799, 483] on button "SAVE" at bounding box center [800, 476] width 107 height 28
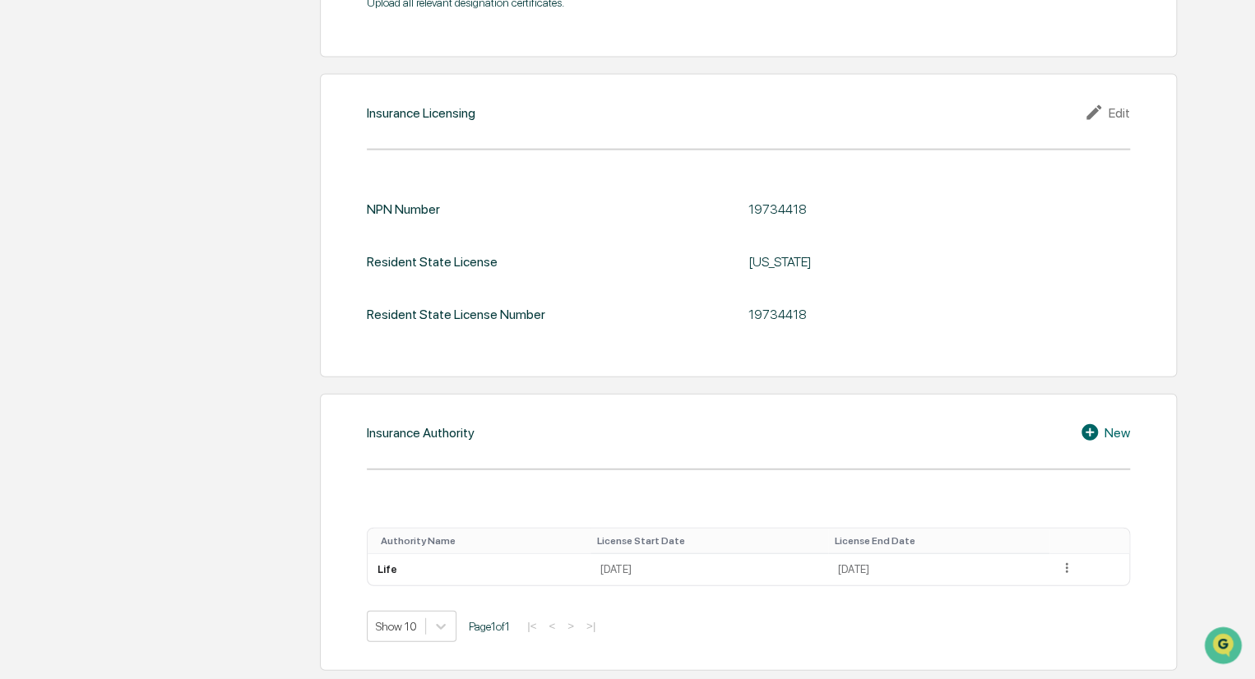
scroll to position [1785, 0]
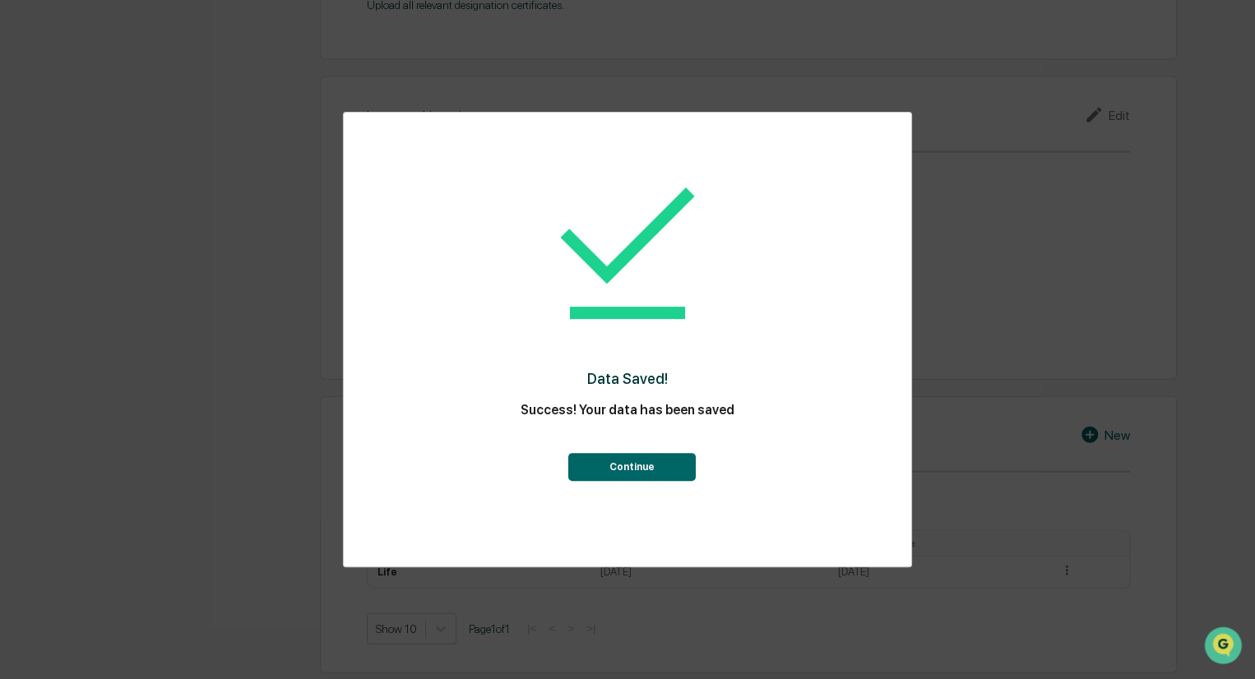
drag, startPoint x: 628, startPoint y: 465, endPoint x: 642, endPoint y: 464, distance: 14.0
click at [630, 465] on button "Continue" at bounding box center [631, 467] width 127 height 28
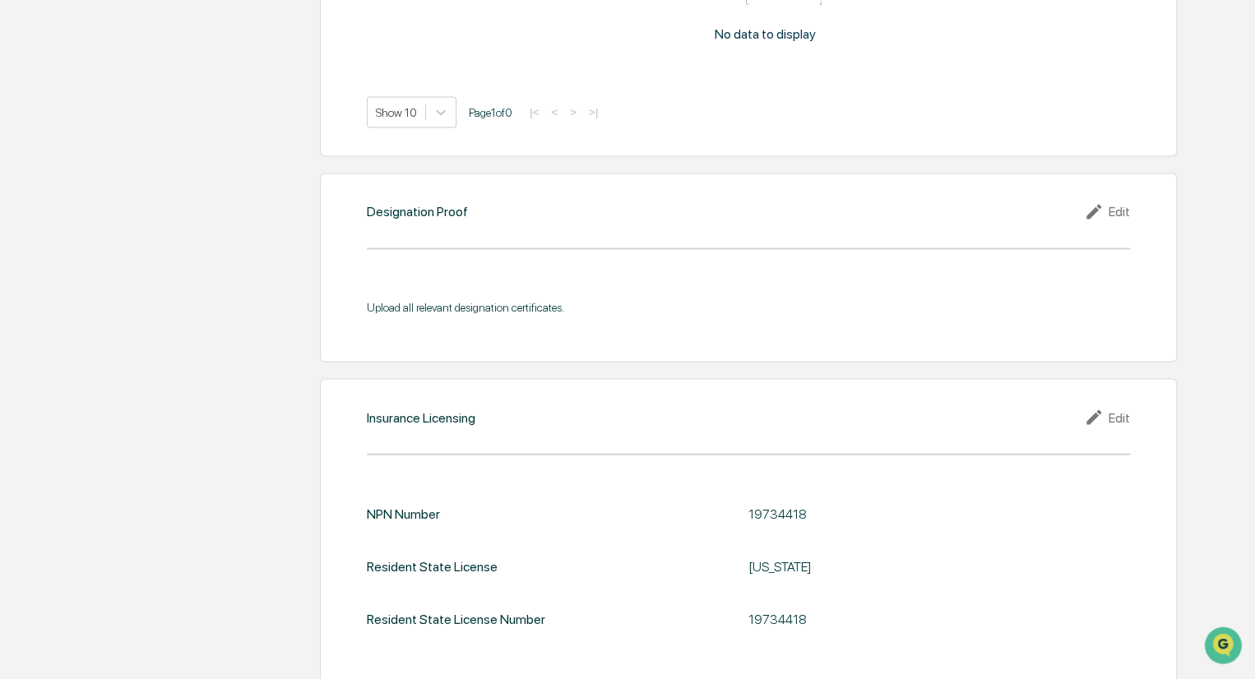
scroll to position [1456, 0]
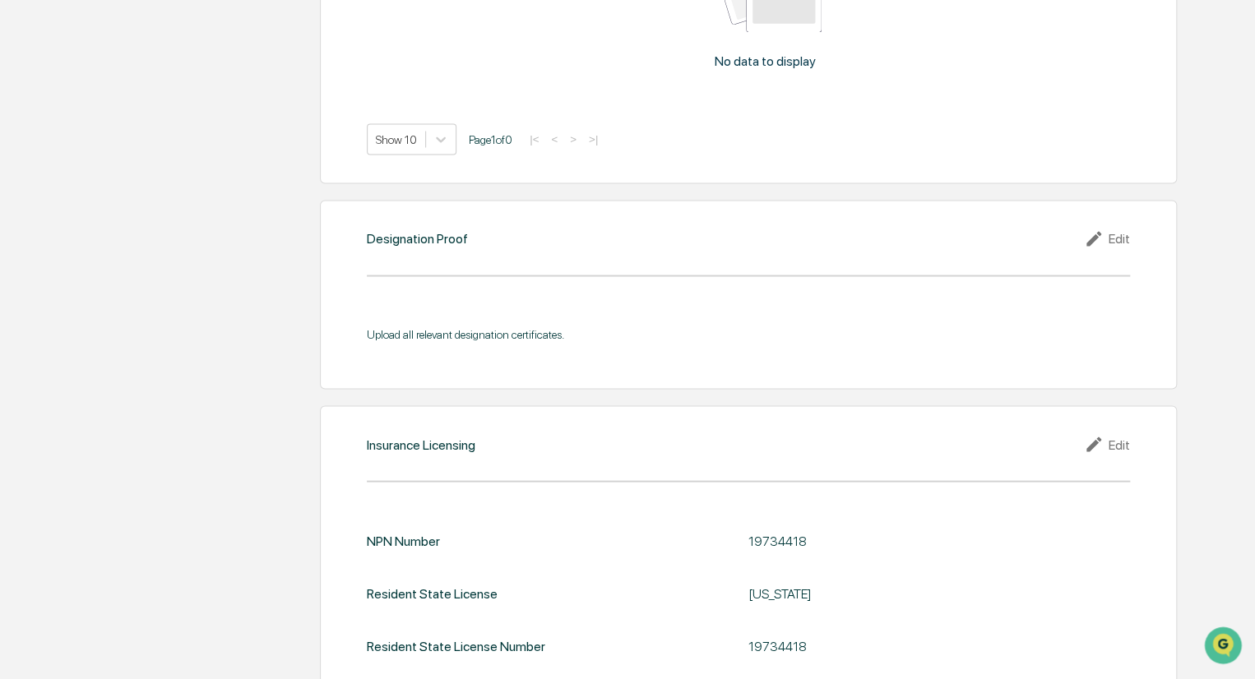
click at [1112, 235] on div "Edit" at bounding box center [1107, 239] width 46 height 20
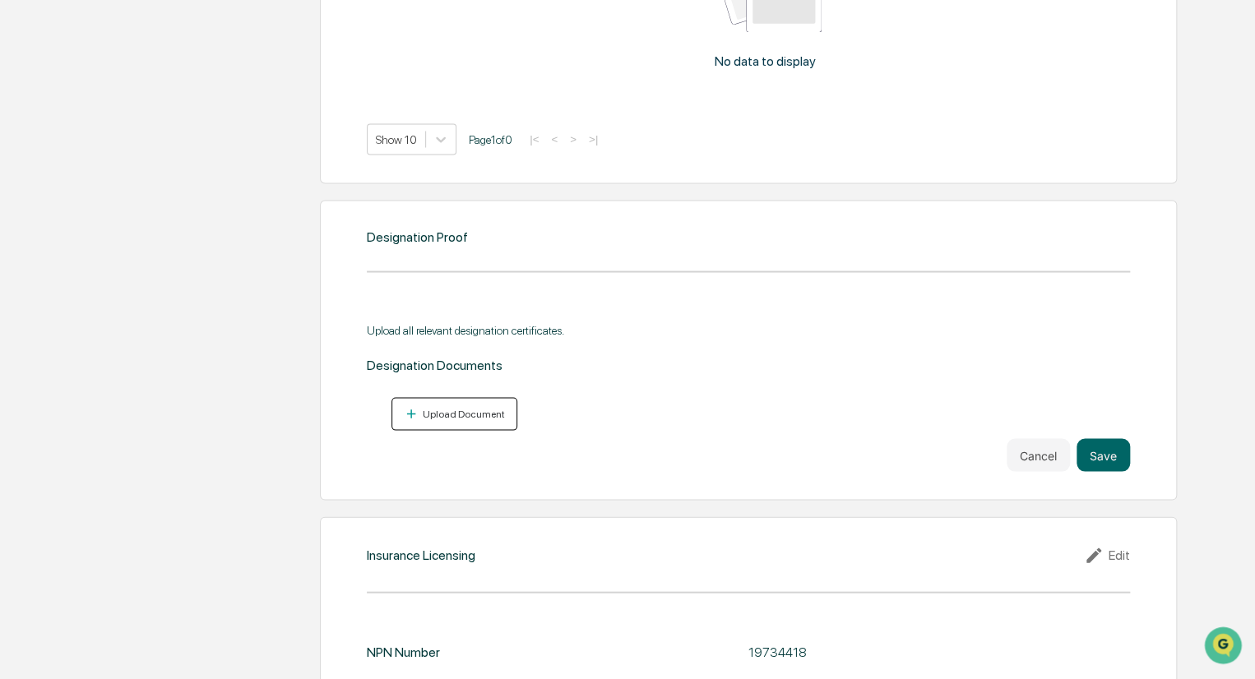
click at [452, 412] on div "Upload Document" at bounding box center [462, 414] width 86 height 12
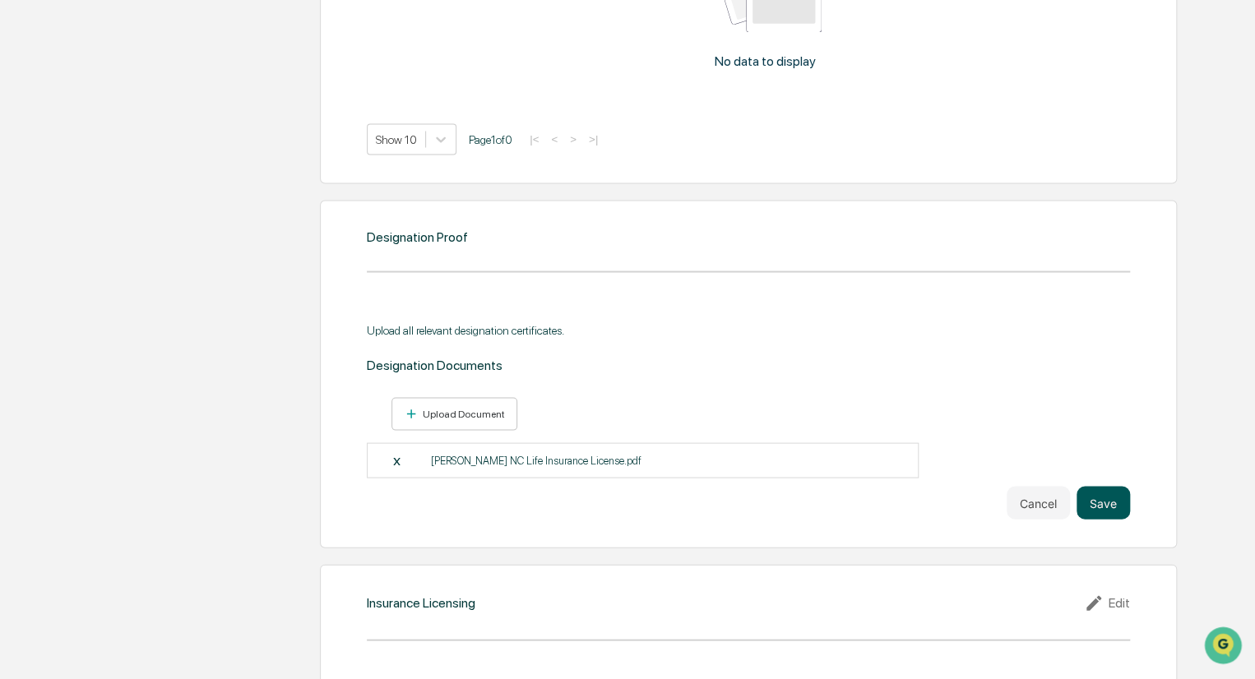
click at [1112, 498] on button "Save" at bounding box center [1103, 502] width 53 height 33
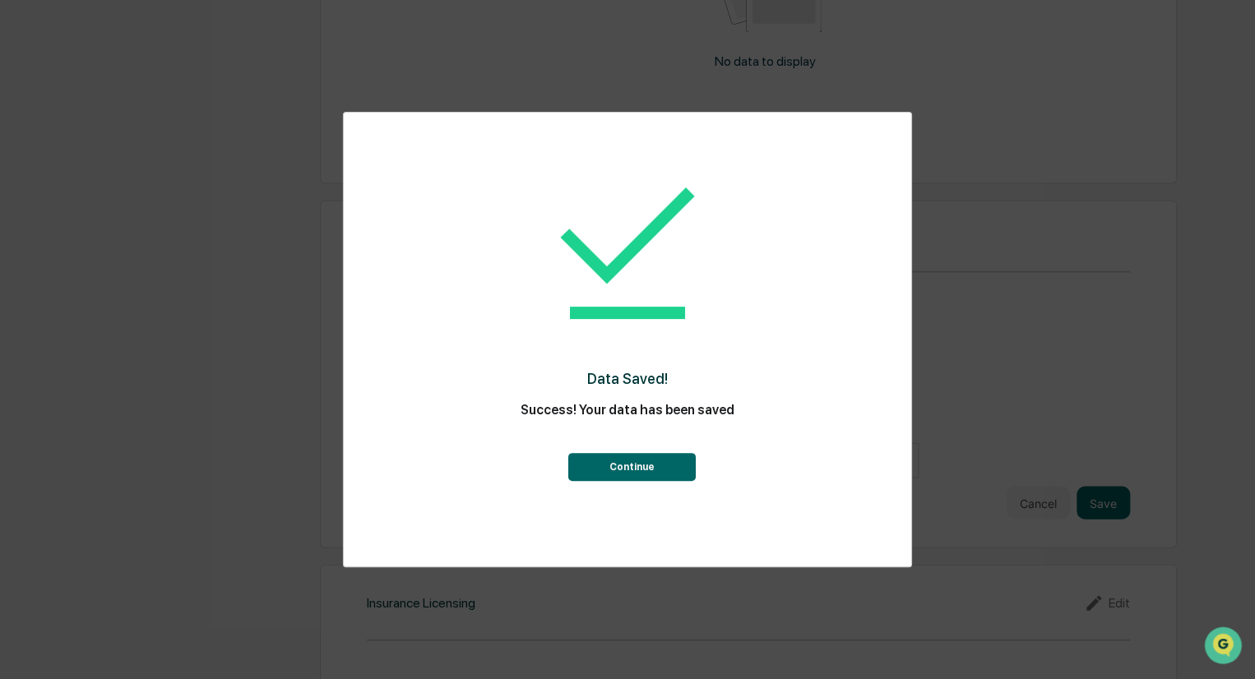
click at [605, 465] on button "Continue" at bounding box center [631, 467] width 127 height 28
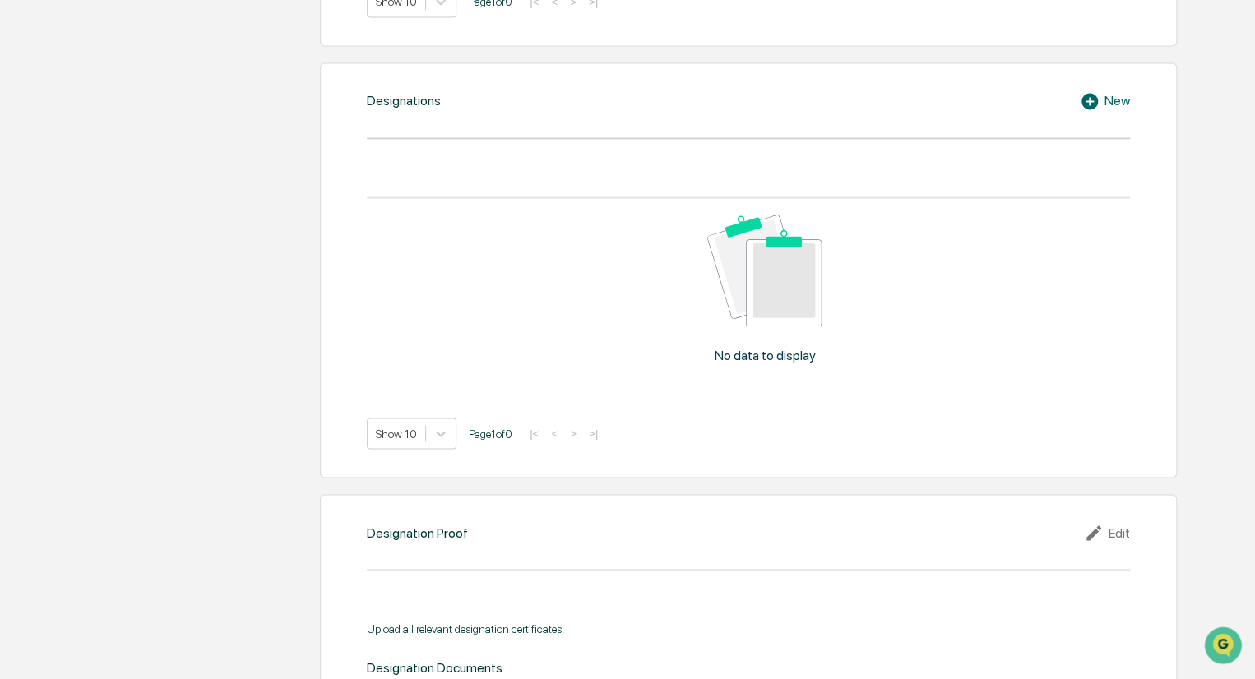
scroll to position [1127, 0]
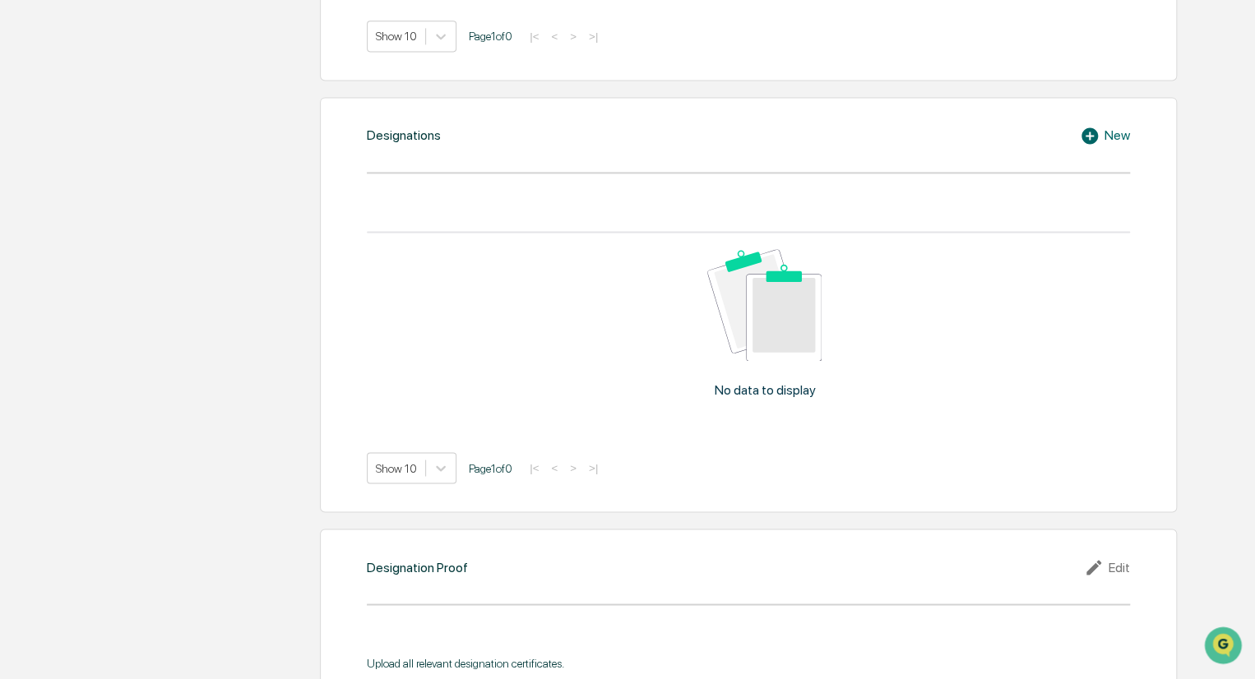
click at [1107, 136] on div "New" at bounding box center [1105, 136] width 50 height 20
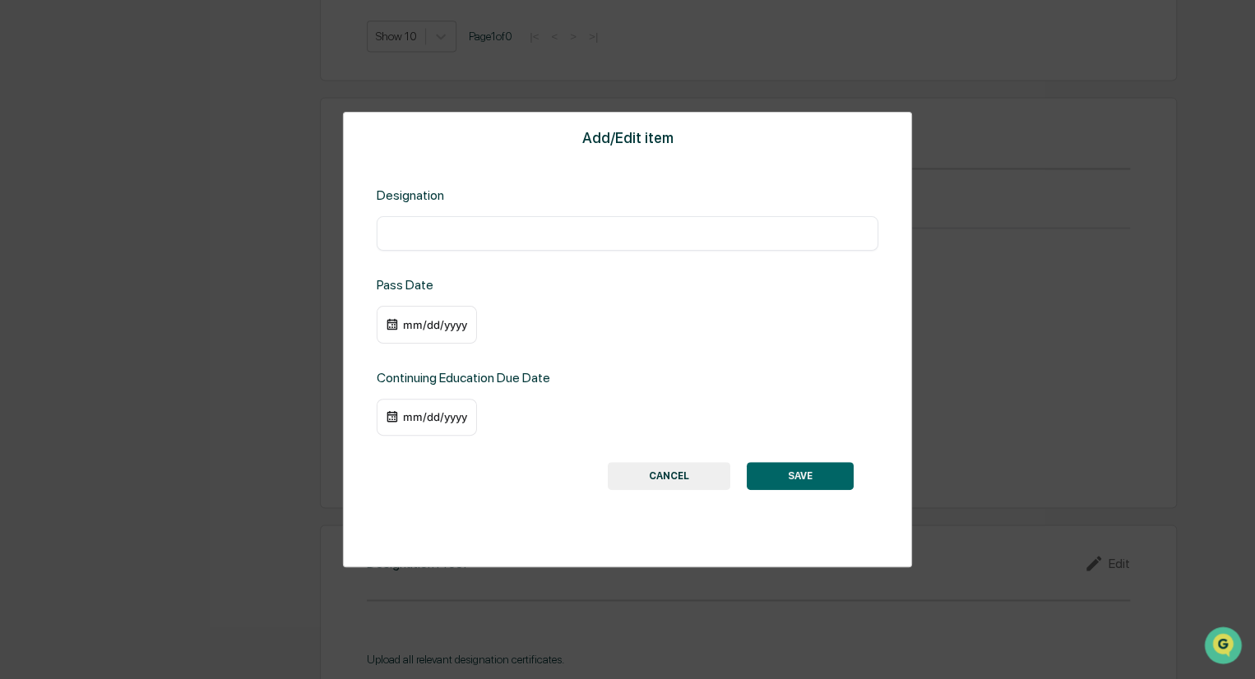
click at [446, 228] on input "text" at bounding box center [627, 233] width 477 height 16
click at [659, 470] on button "CANCEL" at bounding box center [669, 476] width 123 height 28
